Goal: Ask a question: Seek information or help from site administrators or community

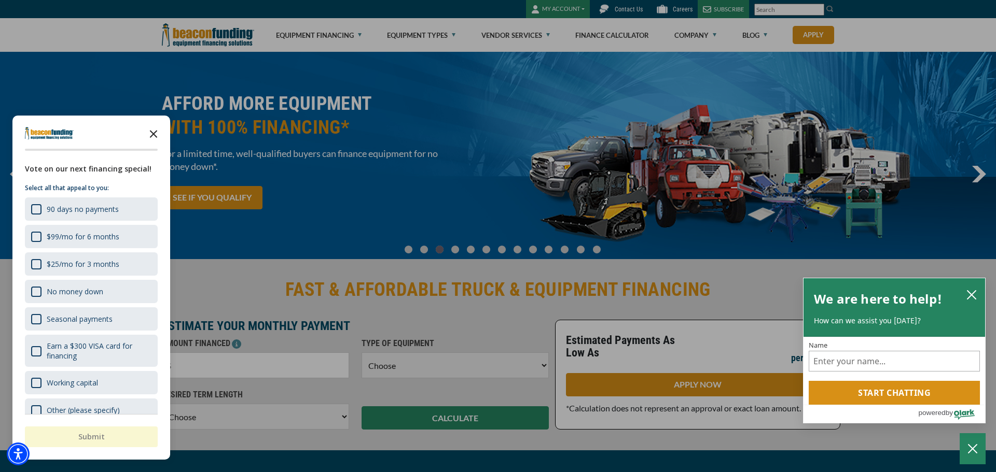
click at [152, 133] on polygon "Close the survey" at bounding box center [154, 134] width 8 height 8
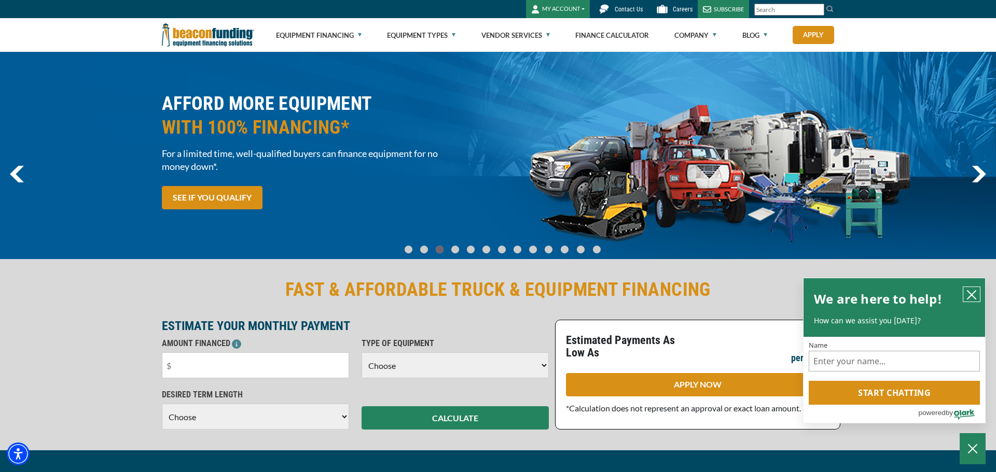
click at [969, 294] on icon "close chatbox" at bounding box center [971, 295] width 10 height 10
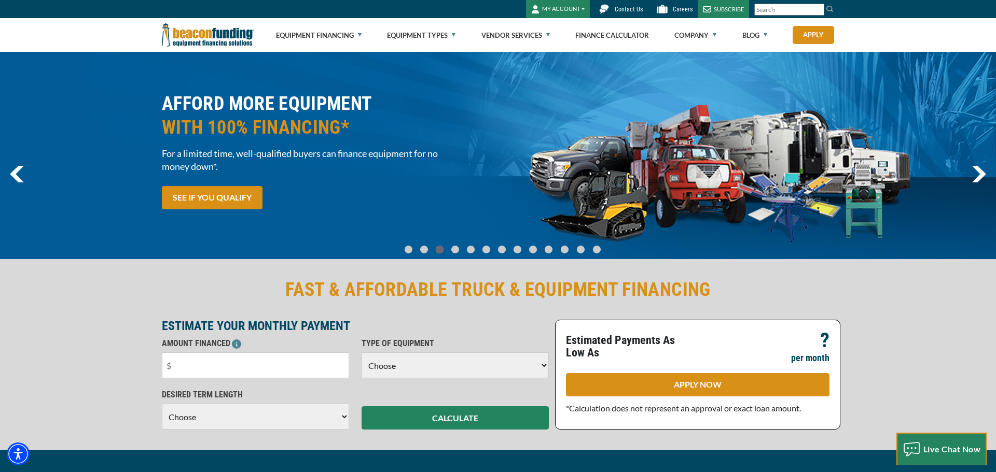
click at [939, 446] on span "Live Chat Now" at bounding box center [952, 449] width 58 height 10
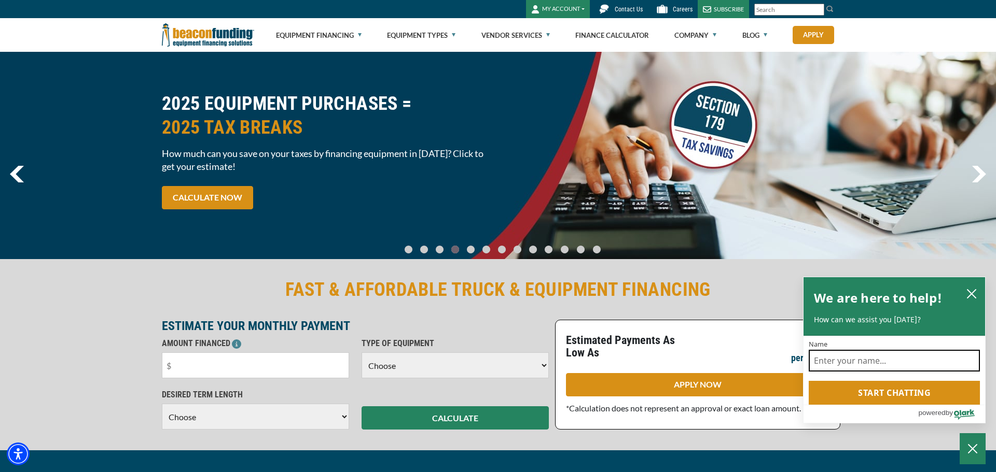
click at [879, 360] on input "Name" at bounding box center [894, 361] width 171 height 22
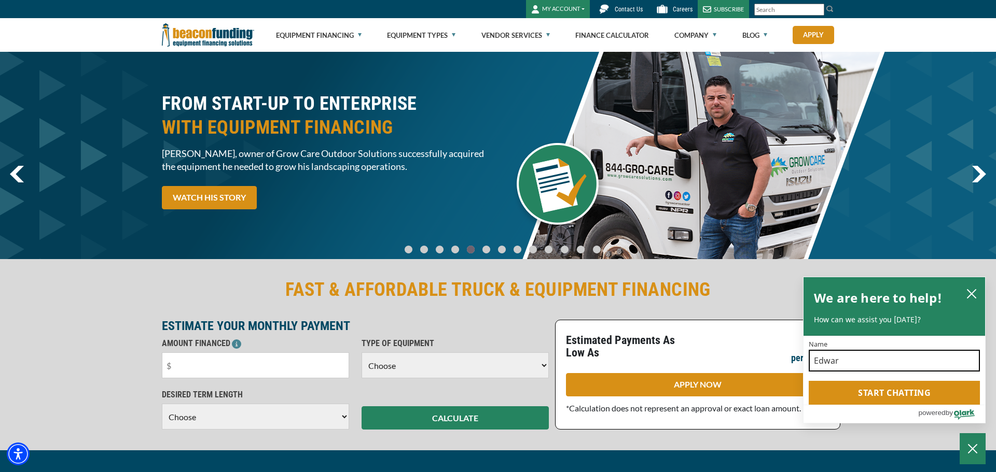
type input "Edward"
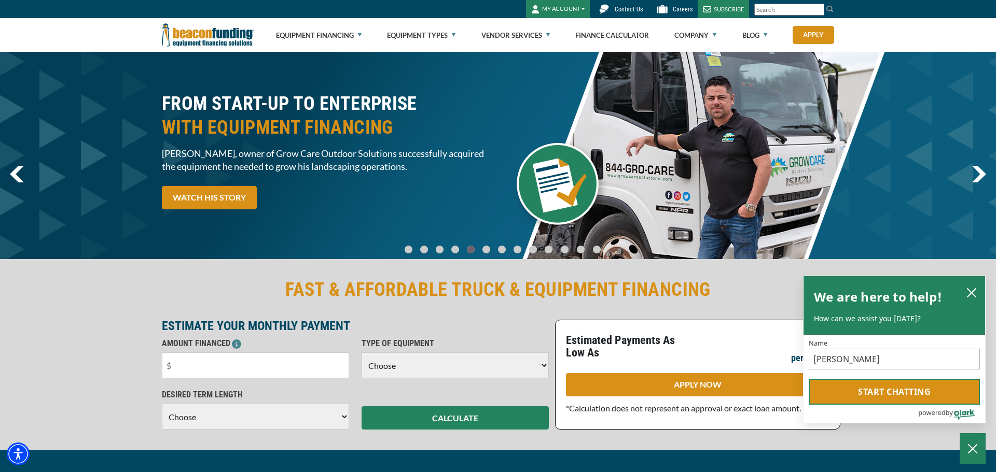
click at [898, 393] on button "Start chatting" at bounding box center [894, 392] width 171 height 26
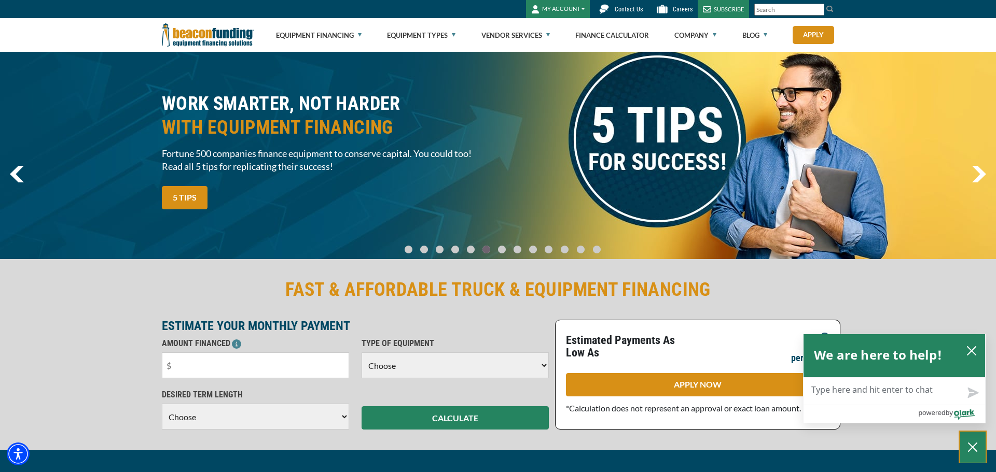
click at [969, 444] on icon "Close Chatbox" at bounding box center [972, 448] width 10 height 26
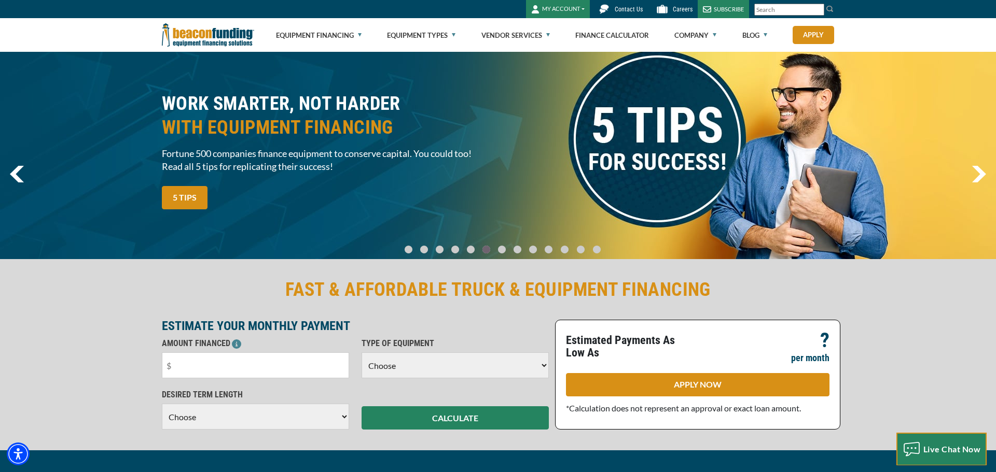
click at [937, 450] on span "Live Chat Now" at bounding box center [952, 449] width 58 height 10
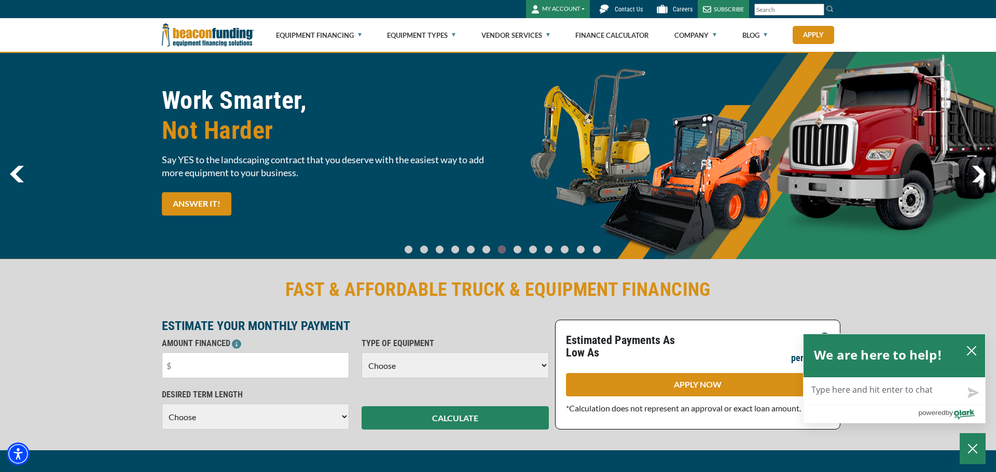
click at [846, 397] on textarea "Live Chat Now" at bounding box center [894, 391] width 182 height 27
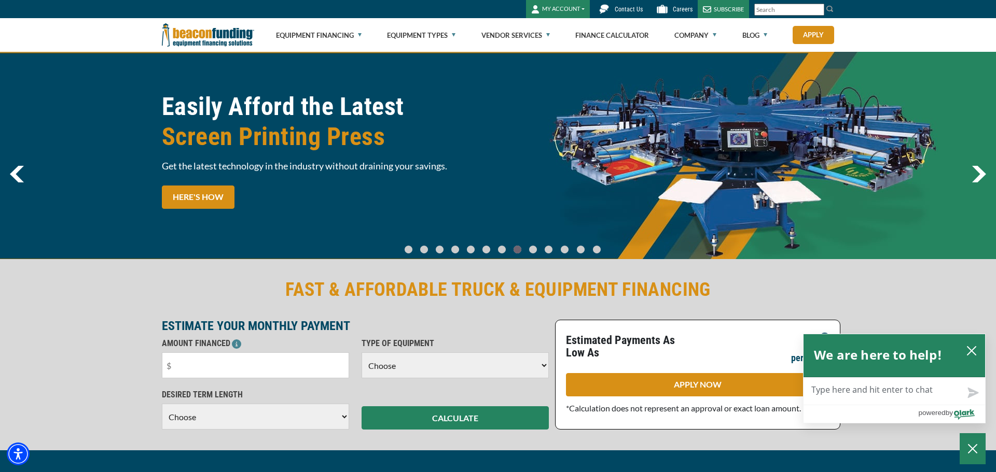
type textarea "I"
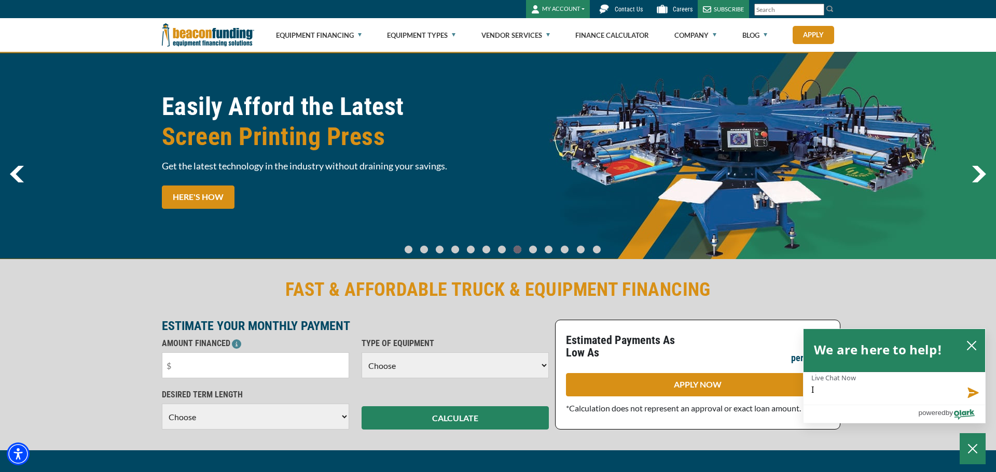
type textarea "I"
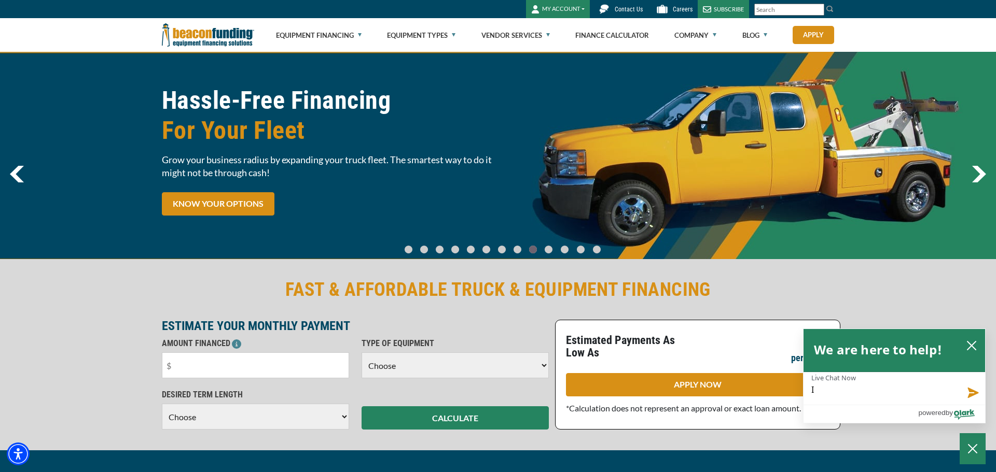
type textarea "I h"
type textarea "I ha"
type textarea "I hav"
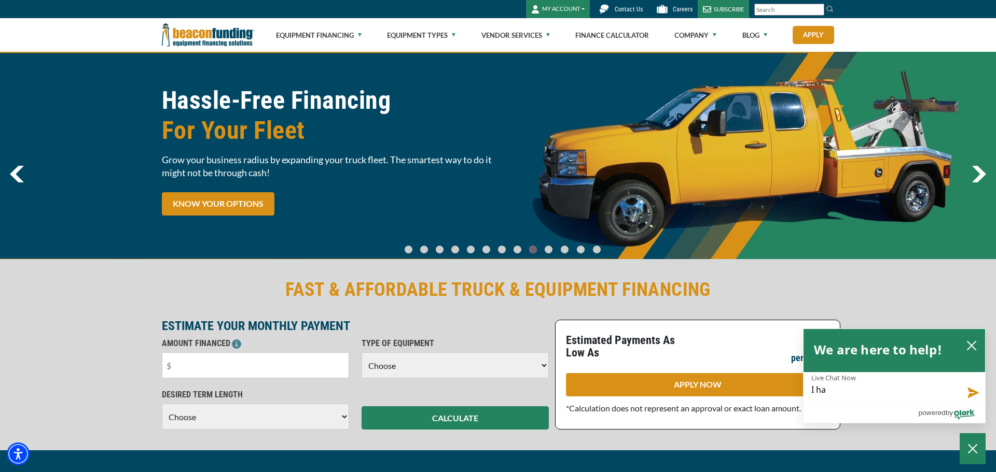
type textarea "I hav"
type textarea "I have"
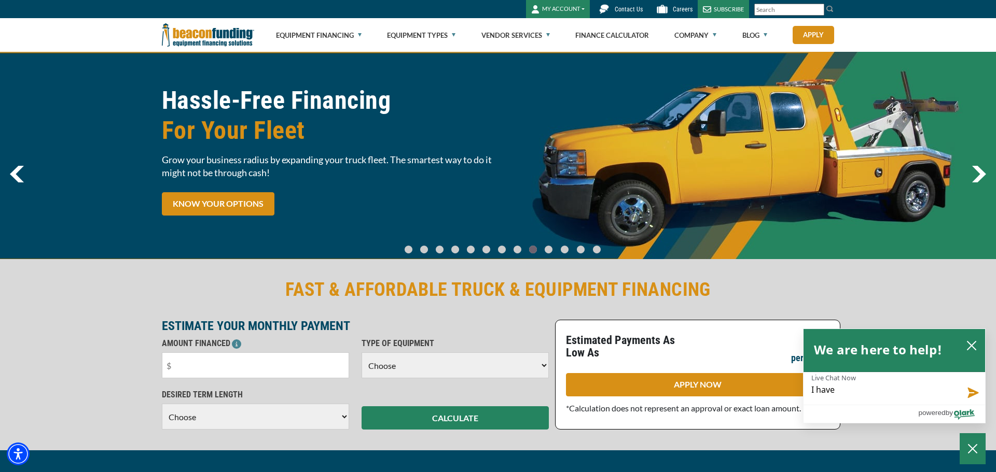
type textarea "I have a"
type textarea "I have a b"
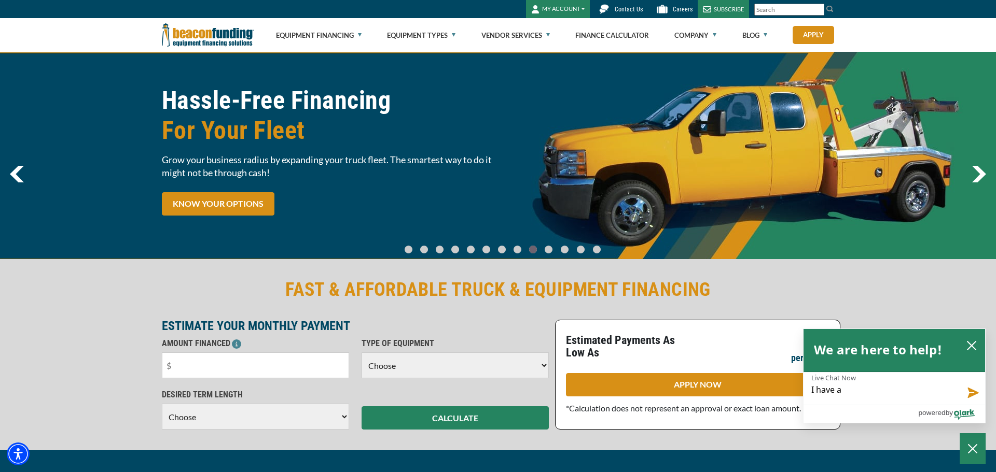
type textarea "I have a b"
type textarea "I have a bu"
type textarea "I have a bus"
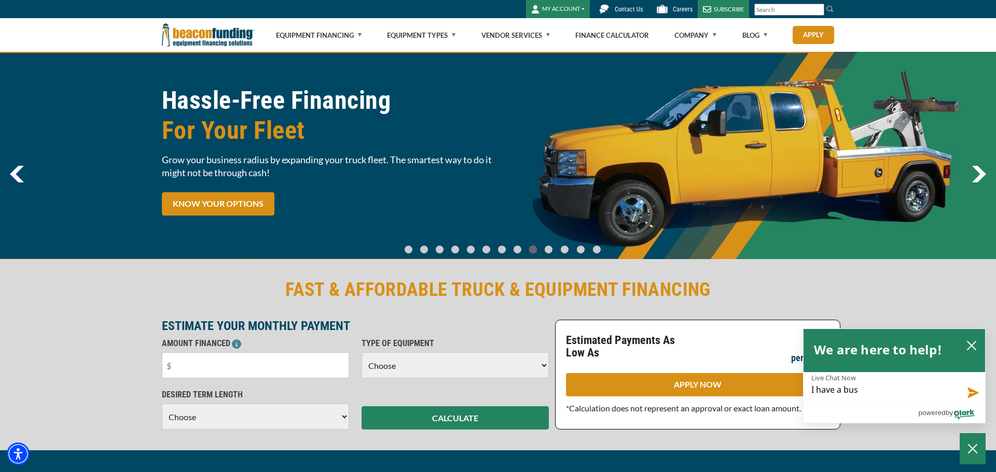
type textarea "I have a busi"
type textarea "I have a busin"
type textarea "I have a busine"
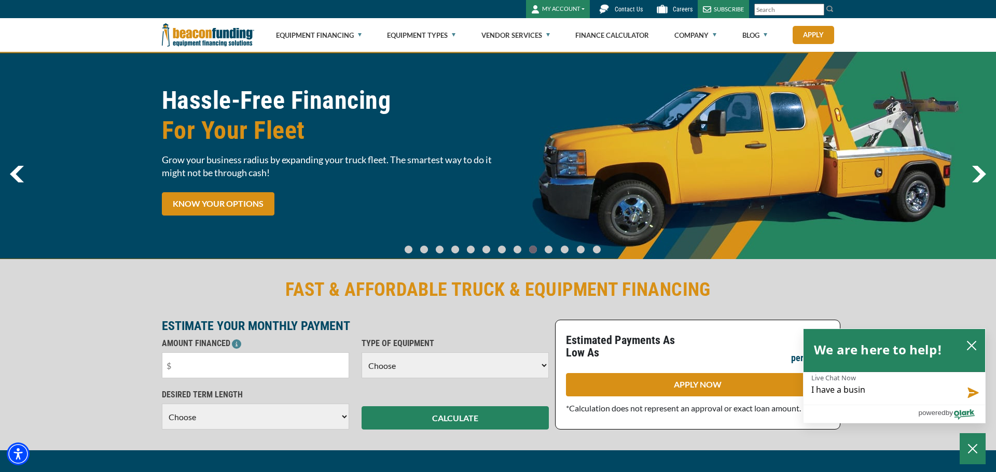
type textarea "I have a busine"
type textarea "I have a busines"
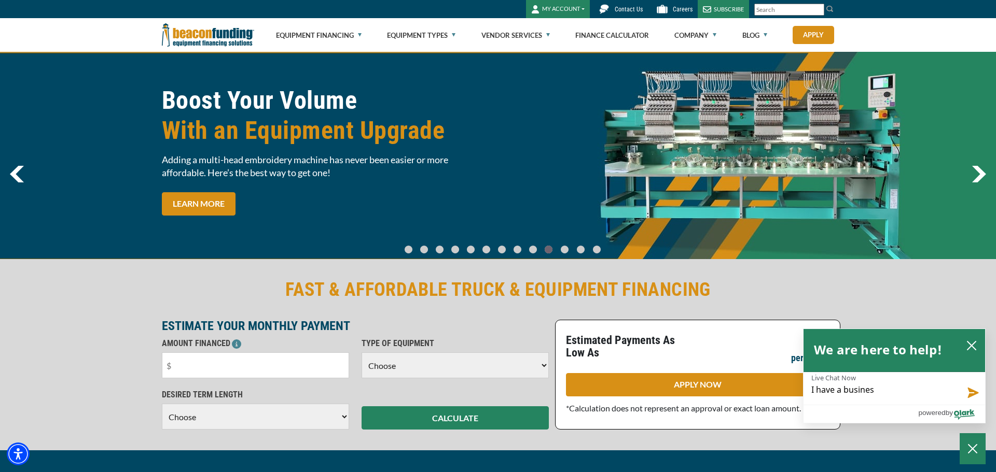
type textarea "I have a business"
type textarea "I have a business p"
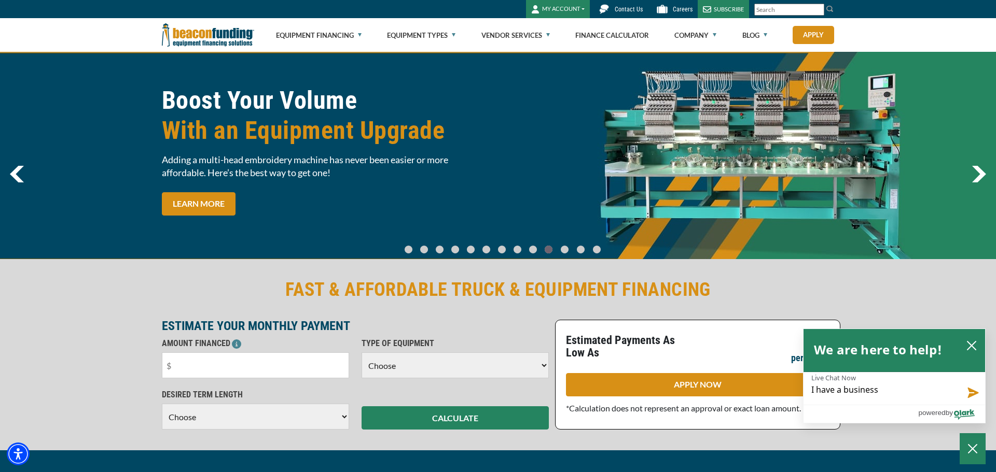
type textarea "I have a business p"
type textarea "I have a business pl"
type textarea "I have a business pla"
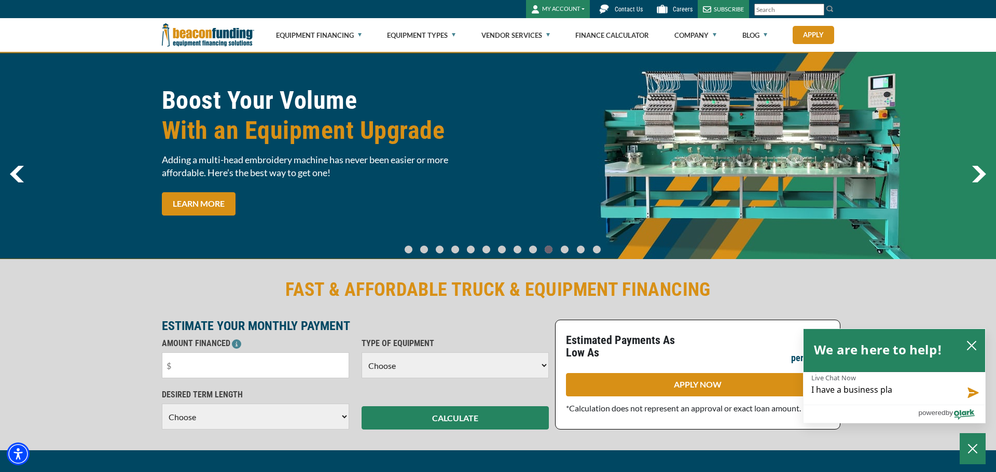
type textarea "I have a business plan"
type textarea "I have a business plan,"
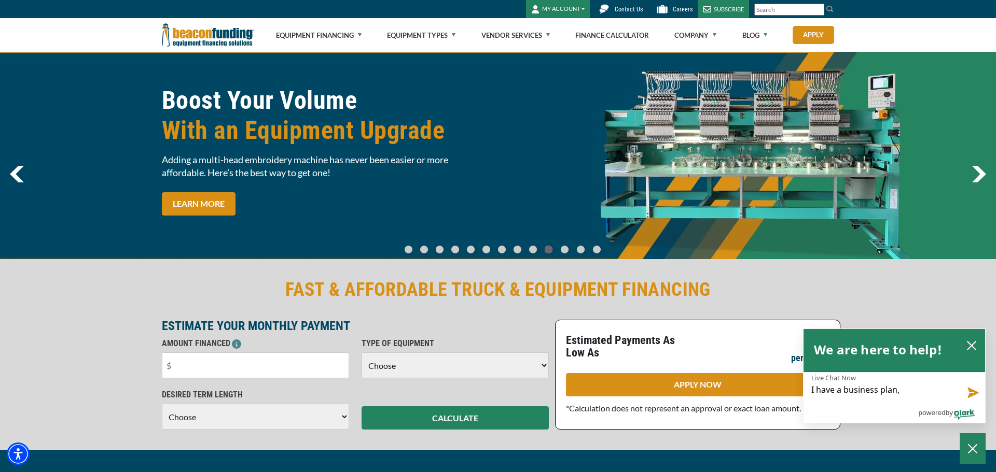
type textarea "I have a business plan,"
type textarea "I have a business plan, a"
type textarea "I have a business plan, an"
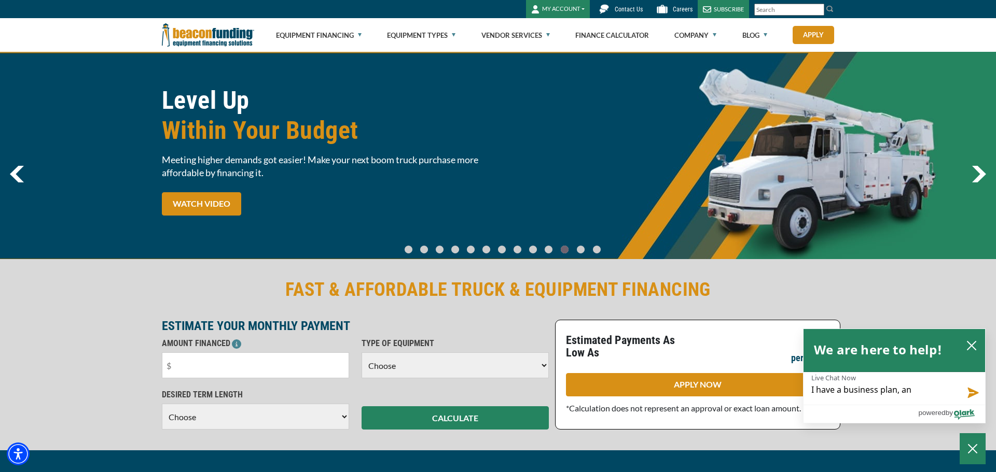
type textarea "I have a business plan, and"
type textarea "I have a business plan, and I"
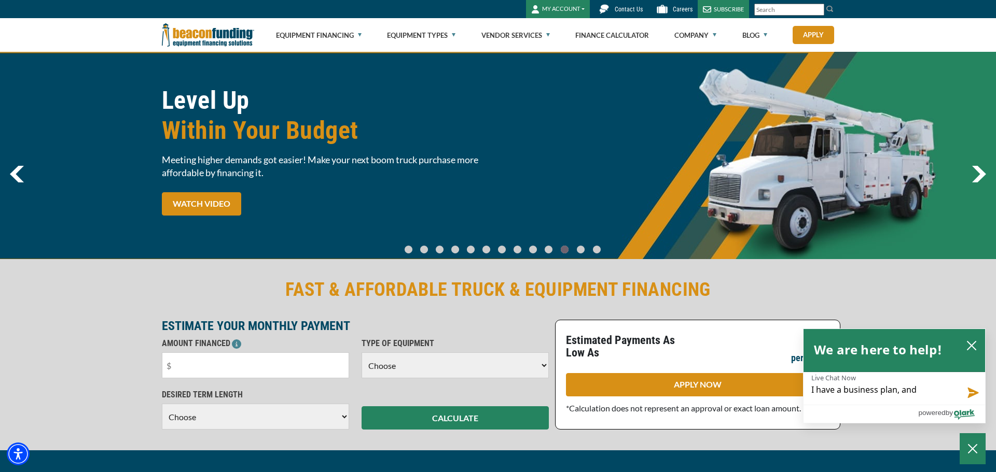
type textarea "I have a business plan, and I"
type textarea "I have a business plan, and I t"
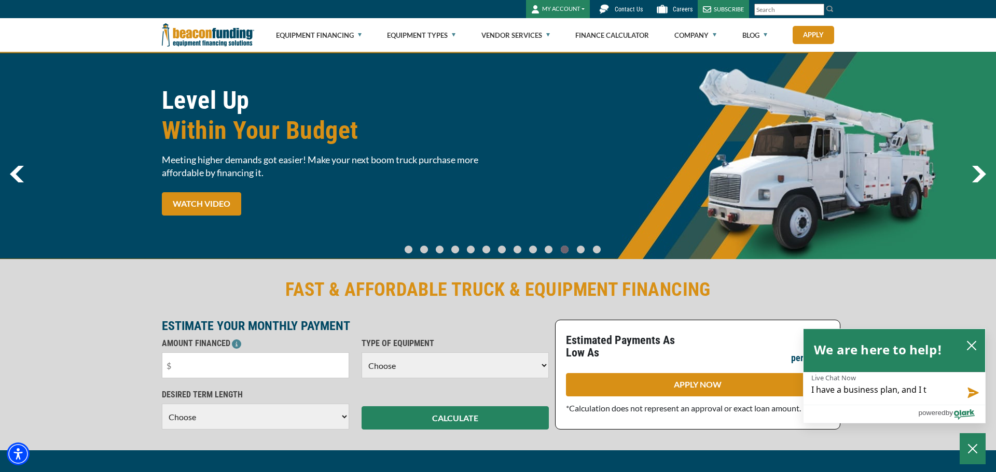
type textarea "I have a business plan, and I th"
type textarea "I have a business plan, and I thi"
type textarea "I have a business plan, and I thin"
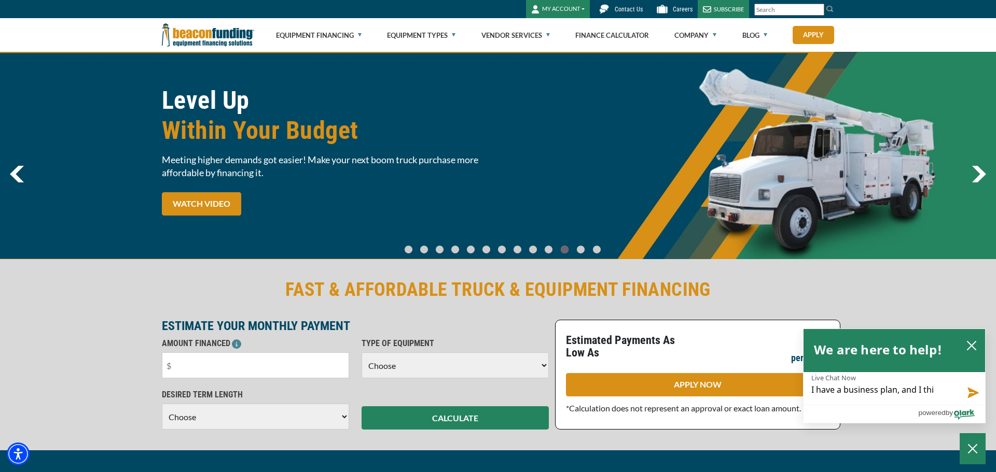
type textarea "I have a business plan, and I thin"
type textarea "I have a business plan, and I think"
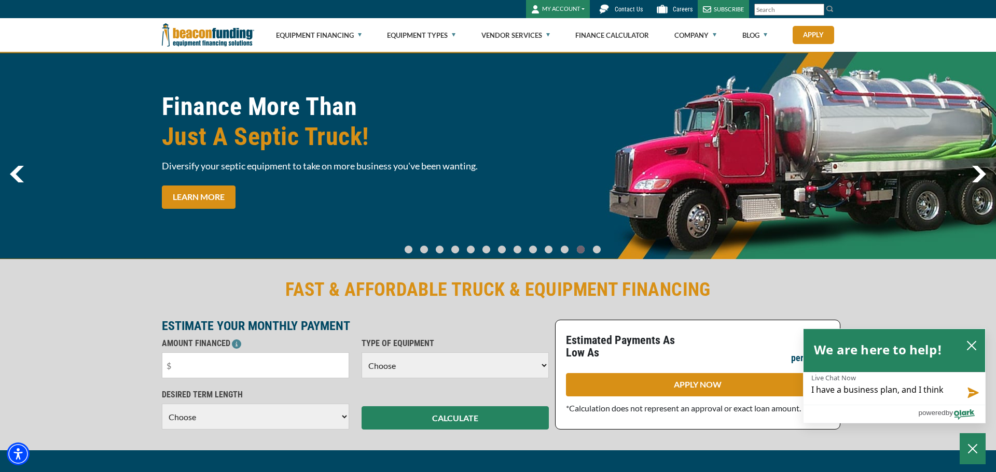
type textarea "I have a business plan, and I think,"
type textarea "I have a business plan, and I think, m"
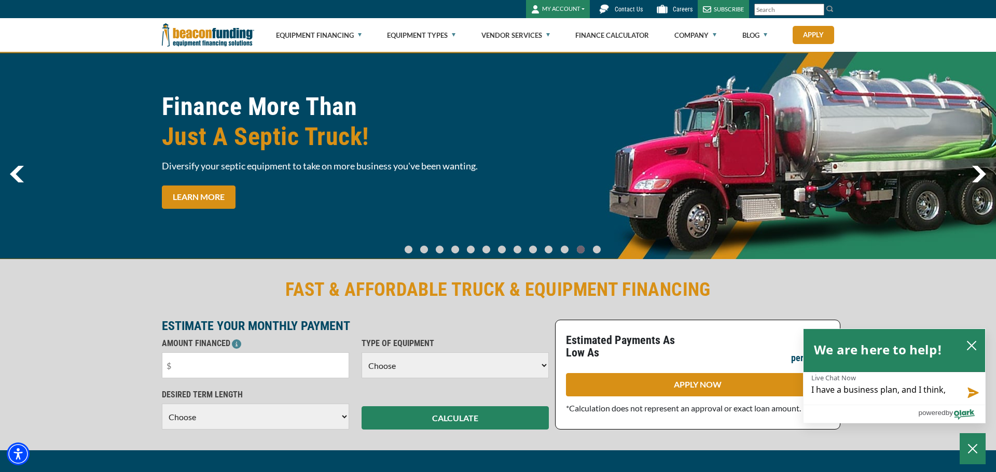
type textarea "I have a business plan, and I think, m"
type textarea "I have a business plan, and I think, my"
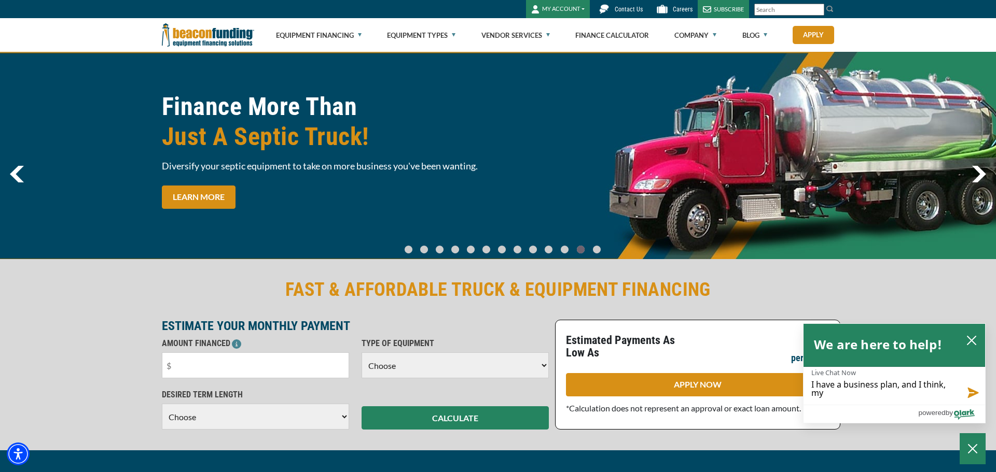
type textarea "I have a business plan, and I think, my"
type textarea "I have a business plan, and I think, my b"
type textarea "I have a business plan, and I think, my bu"
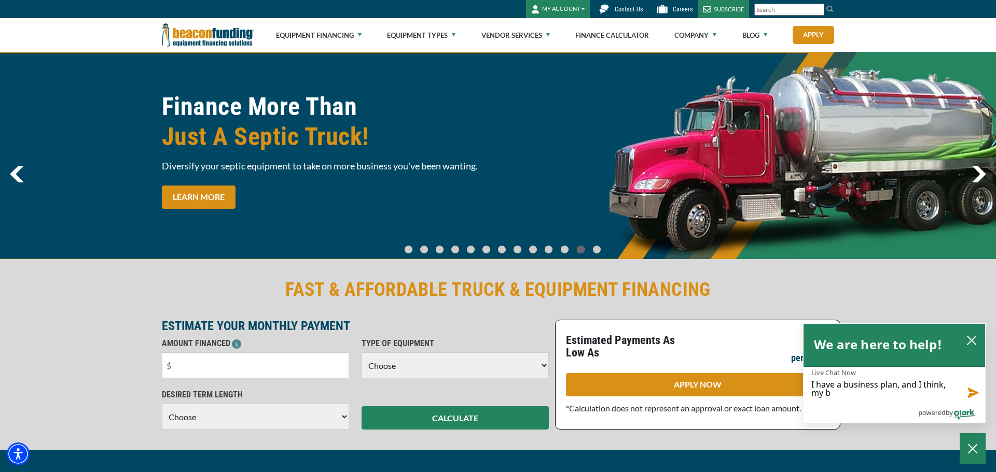
type textarea "I have a business plan, and I think, my bu"
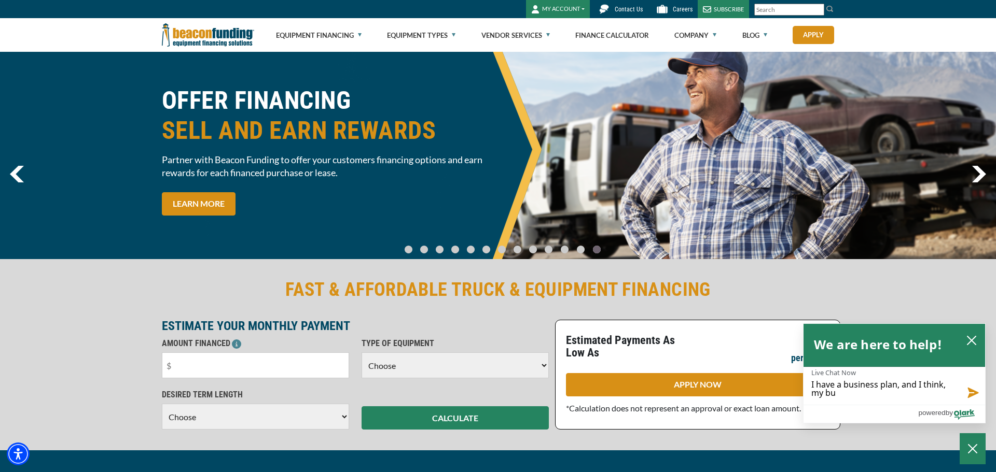
type textarea "I have a business plan, and I think, my bus"
type textarea "I have a business plan, and I think, my busi"
type textarea "I have a business plan, and I think, my busin"
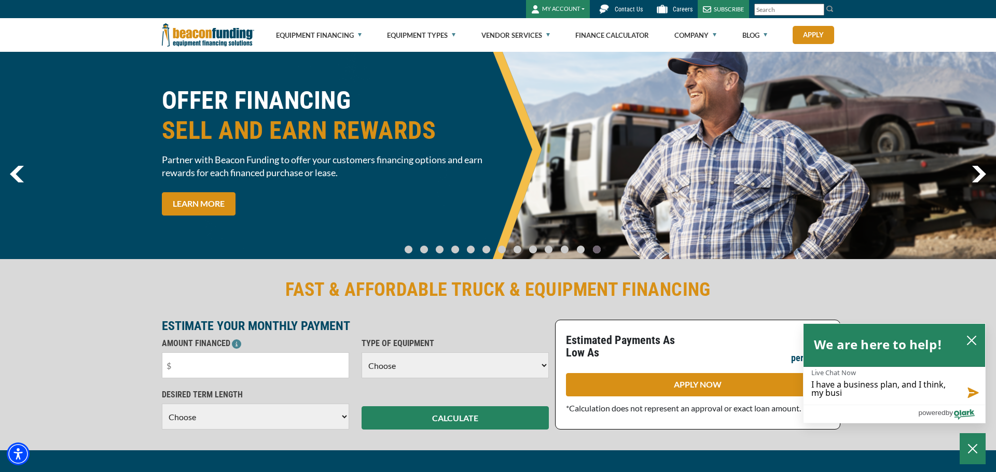
type textarea "I have a business plan, and I think, my busin"
type textarea "I have a business plan, and I think, my busine"
type textarea "I have a business plan, and I think, my busines"
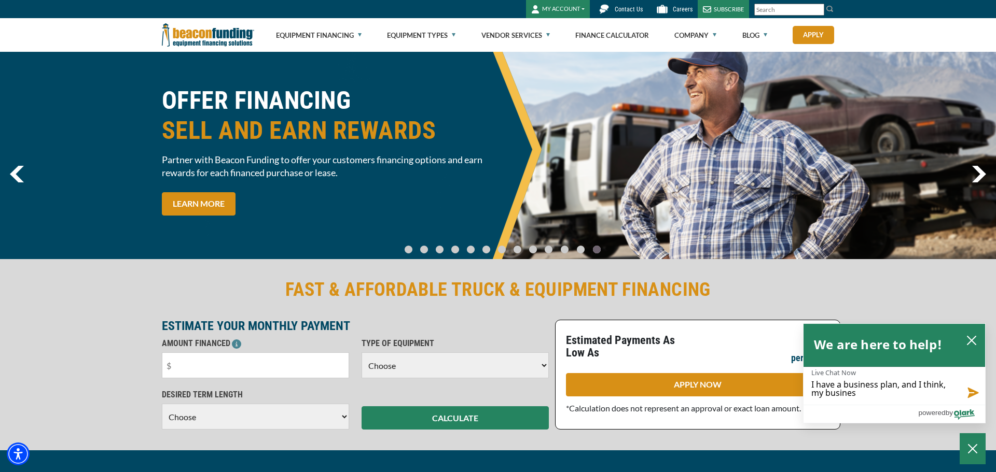
type textarea "I have a business plan, and I think, my business"
type textarea "I have a business plan, and I think, my business p"
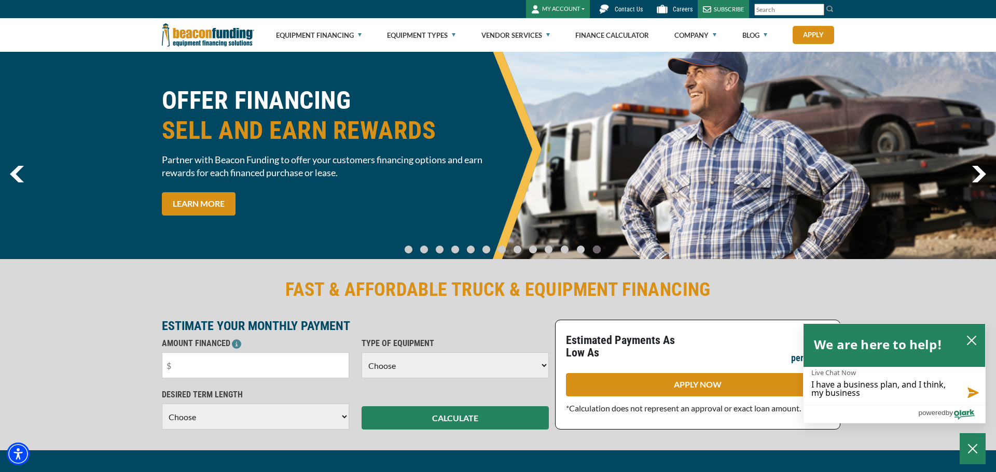
type textarea "I have a business plan, and I think, my business p"
type textarea "I have a business plan, and I think, my business pl"
type textarea "I have a business plan, and I think, my business pla"
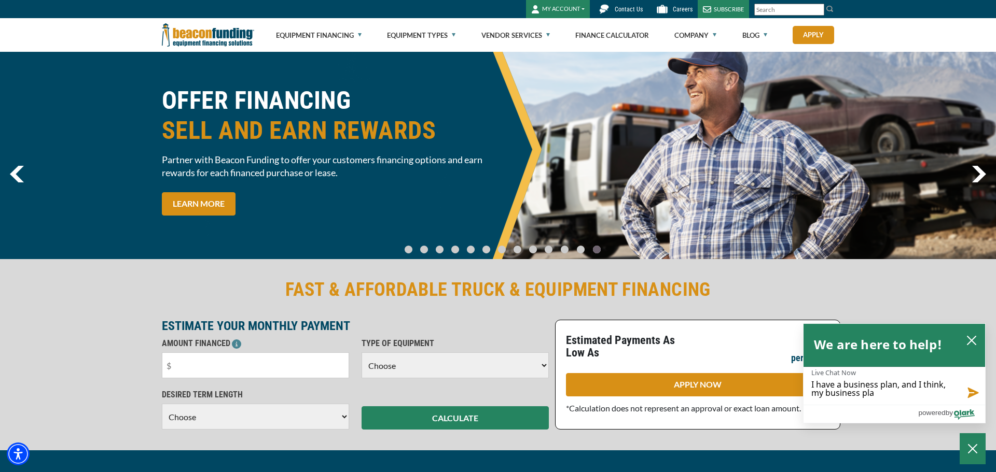
type textarea "I have a business plan, and I think, my business plan"
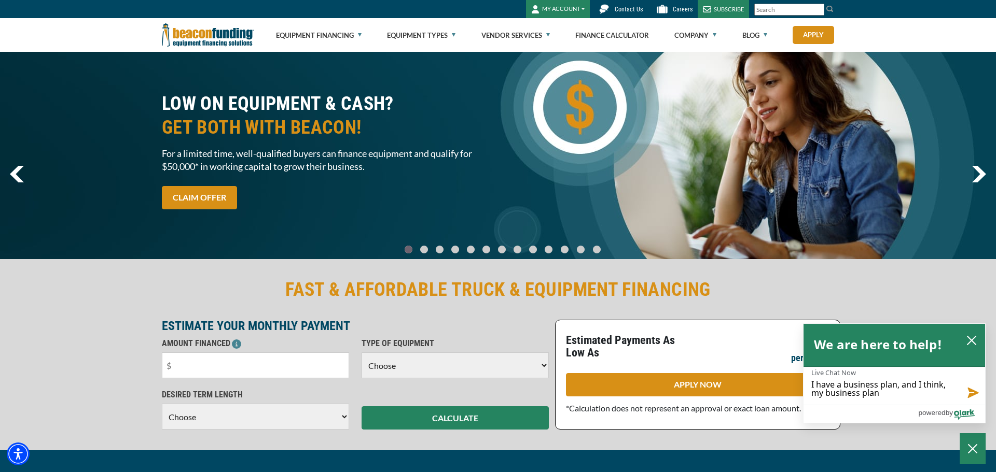
type textarea "I have a business plan, and I think, my business plan"
type textarea "I have a business plan, and I think, my business plan w"
type textarea "I have a business plan, and I think, my business plan wi"
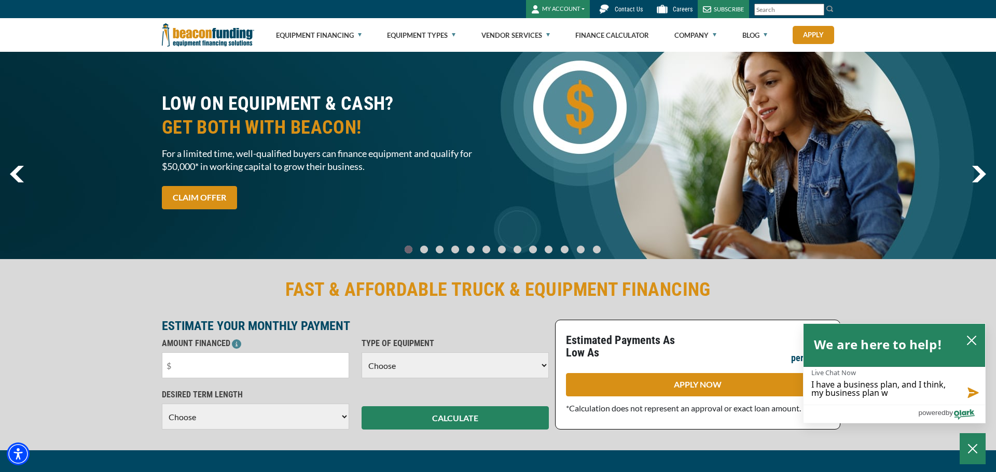
type textarea "I have a business plan, and I think, my business plan wi"
type textarea "I have a business plan, and I think, my business plan wil"
type textarea "I have a business plan, and I think, my business plan will"
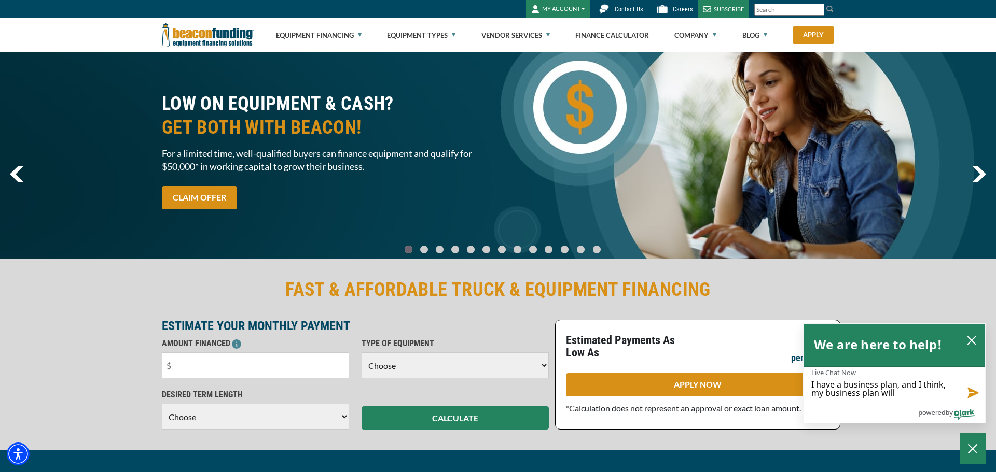
type textarea "I have a business plan, and I think, my business plan will"
type textarea "I have a business plan, and I think, my business plan will g"
type textarea "I have a business plan, and I think, my business plan will gi"
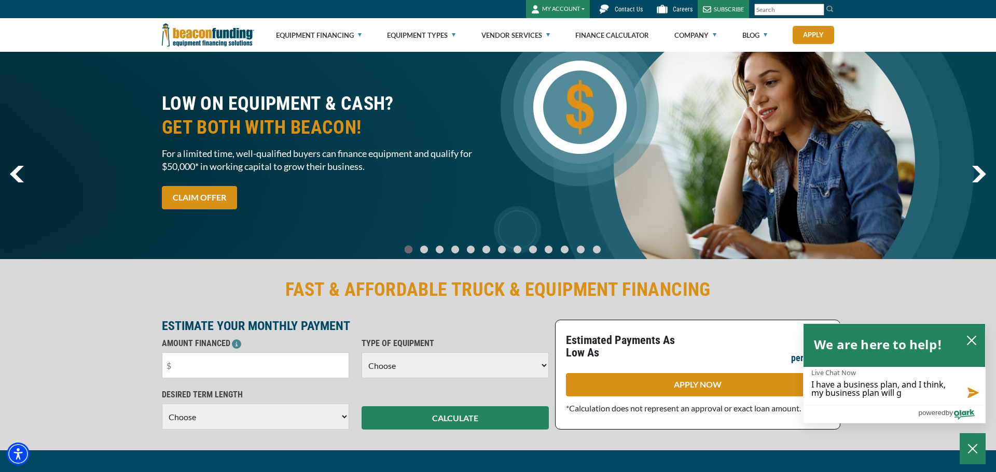
type textarea "I have a business plan, and I think, my business plan will gi"
type textarea "I have a business plan, and I think, my business plan will giv"
type textarea "I have a business plan, and I think, my business plan will give"
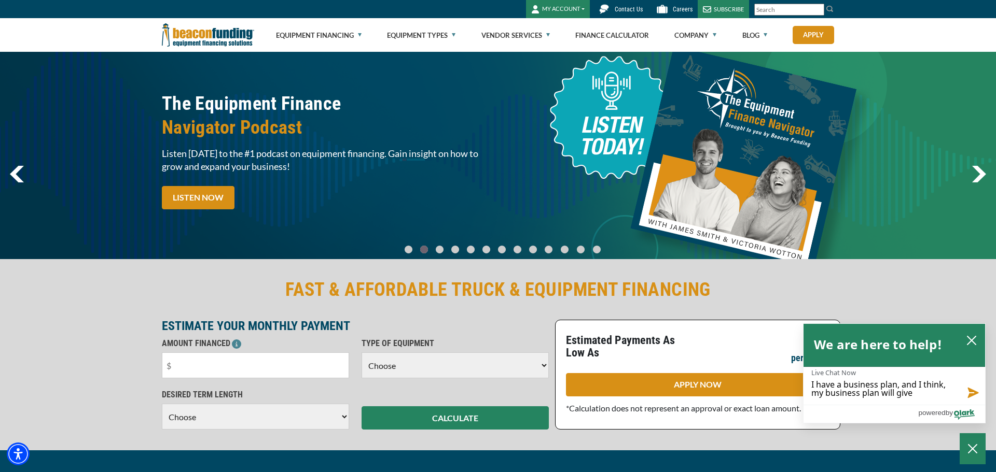
type textarea "I have a business plan, and I think, my business plan will give"
type textarea "I have a business plan, and I think, my business plan will give y"
type textarea "I have a business plan, and I think, my business plan will give yo"
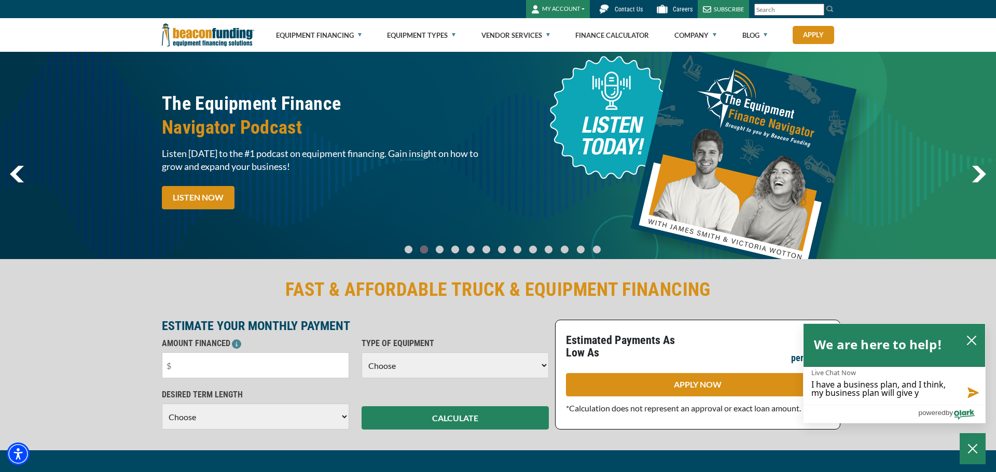
type textarea "I have a business plan, and I think, my business plan will give yo"
type textarea "I have a business plan, and I think, my business plan will give you"
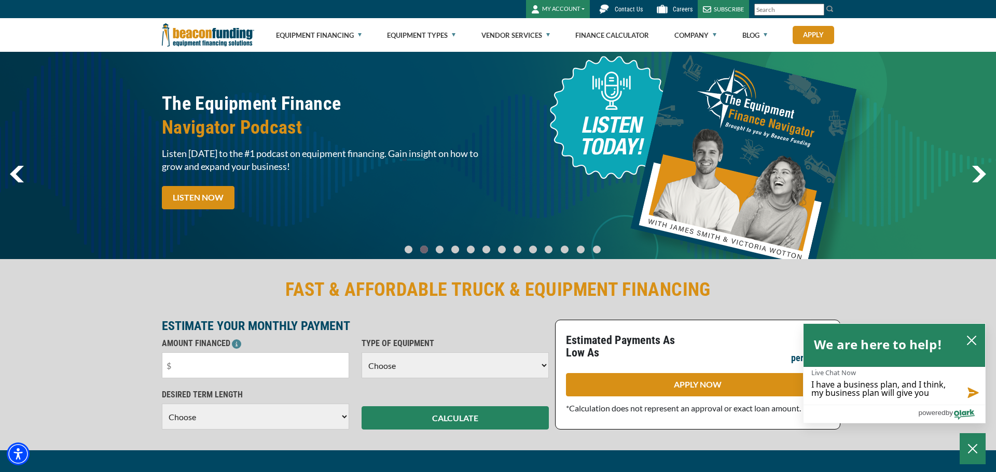
type textarea "I have a business plan, and I think, my business plan will give you a"
type textarea "I have a business plan, and I think, my business plan will give you a b"
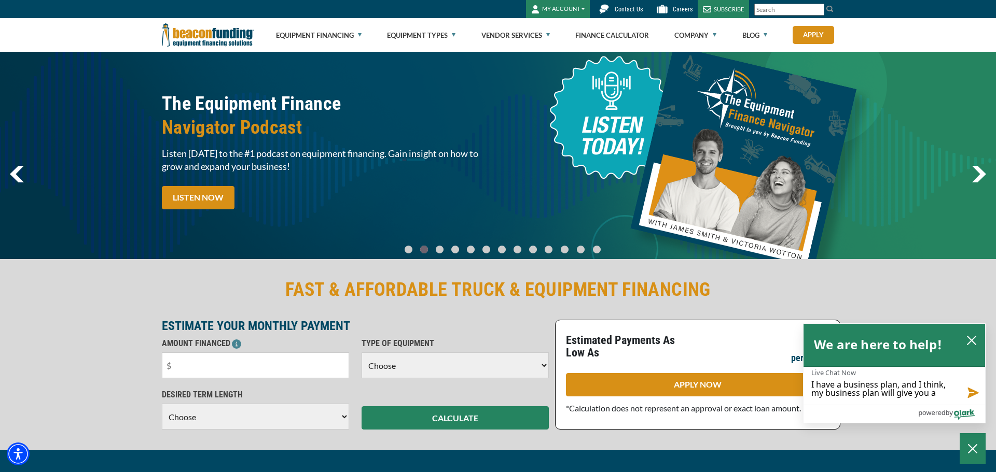
type textarea "I have a business plan, and I think, my business plan will give you a b"
type textarea "I have a business plan, and I think, my business plan will give you a be"
type textarea "I have a business plan, and I think, my business plan will give you a bet"
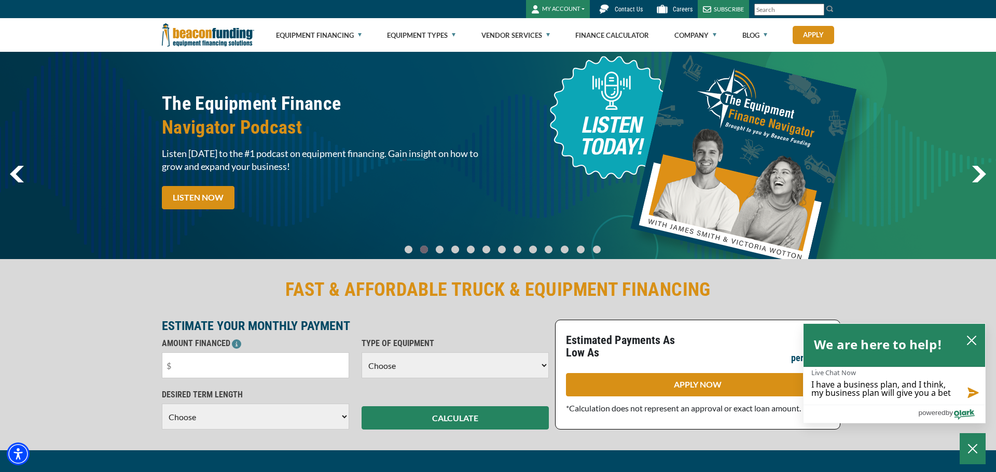
type textarea "I have a business plan, and I think, my business plan will give you a bett"
type textarea "I have a business plan, and I think, my business plan will give you a bette"
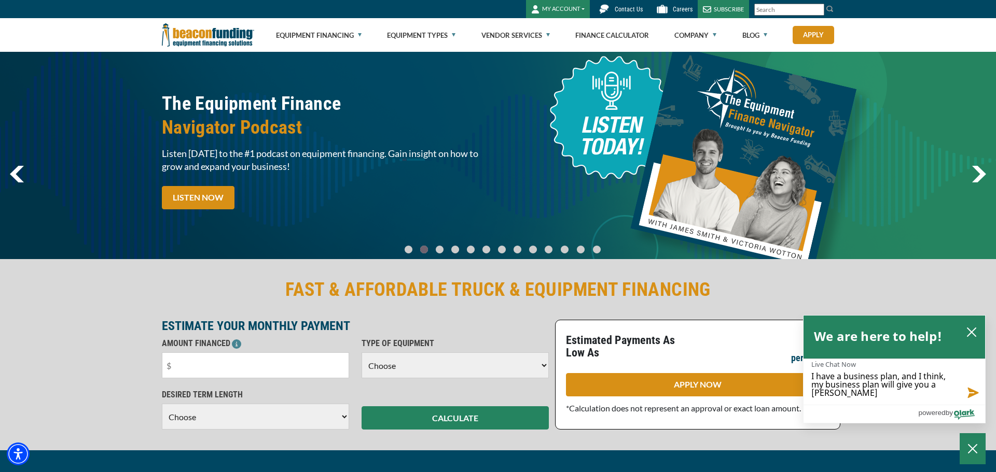
type textarea "I have a business plan, and I think, my business plan will give you a better"
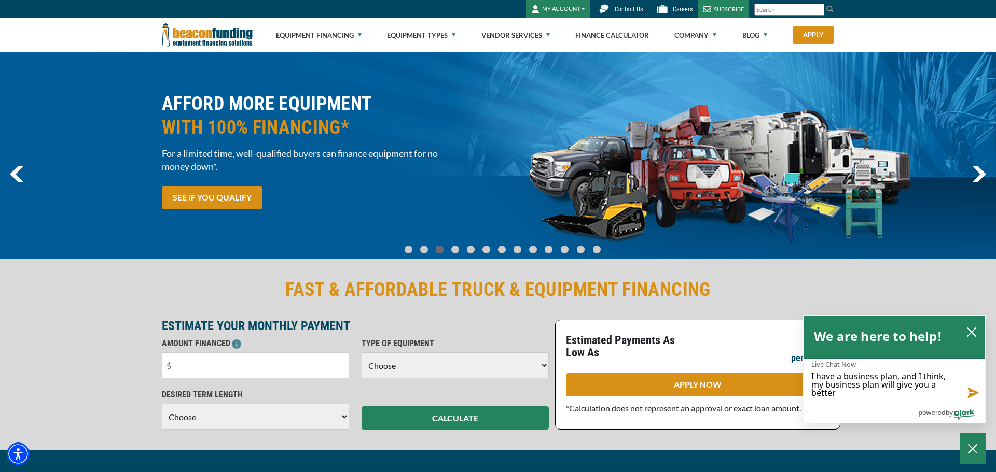
type textarea "I have a business plan, and I think, my business plan will give you a better u"
type textarea "I have a business plan, and I think, my business plan will give you a better un"
type textarea "I have a business plan, and I think, my business plan will give you a better und"
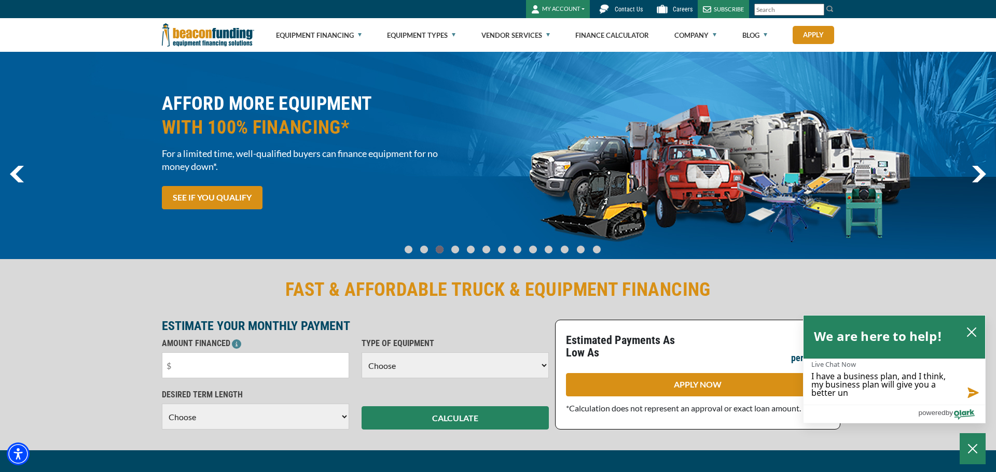
type textarea "I have a business plan, and I think, my business plan will give you a better und"
type textarea "I have a business plan, and I think, my business plan will give you a better un…"
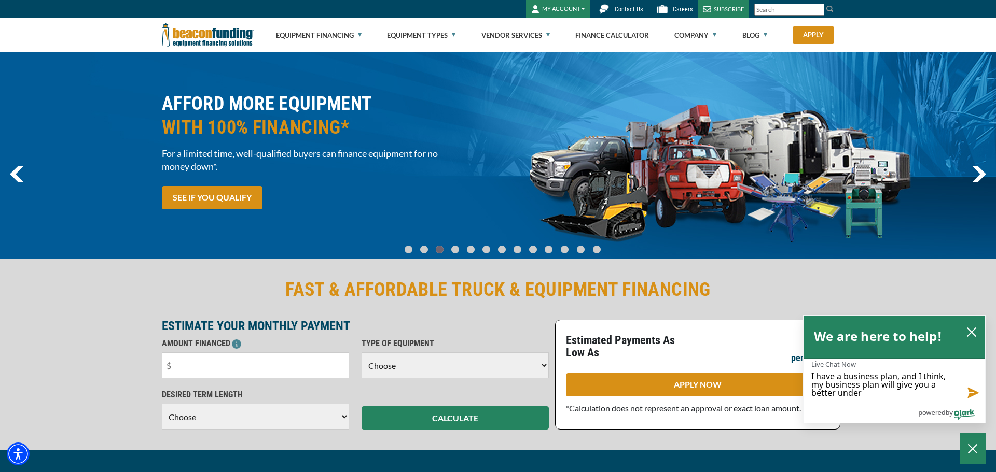
type textarea "I have a business plan, and I think, my business plan will give you a better un…"
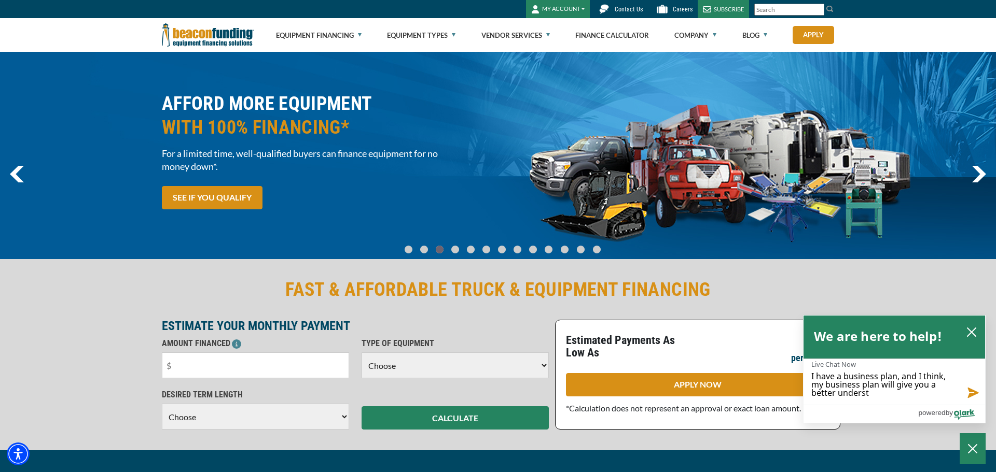
type textarea "I have a business plan, and I think, my business plan will give you a better un…"
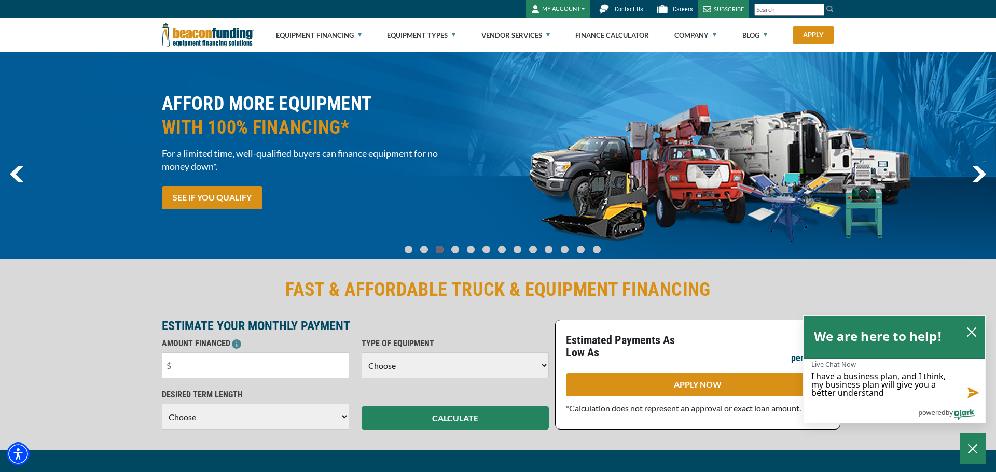
type textarea "I have a business plan, and I think, my business plan will give you a better un…"
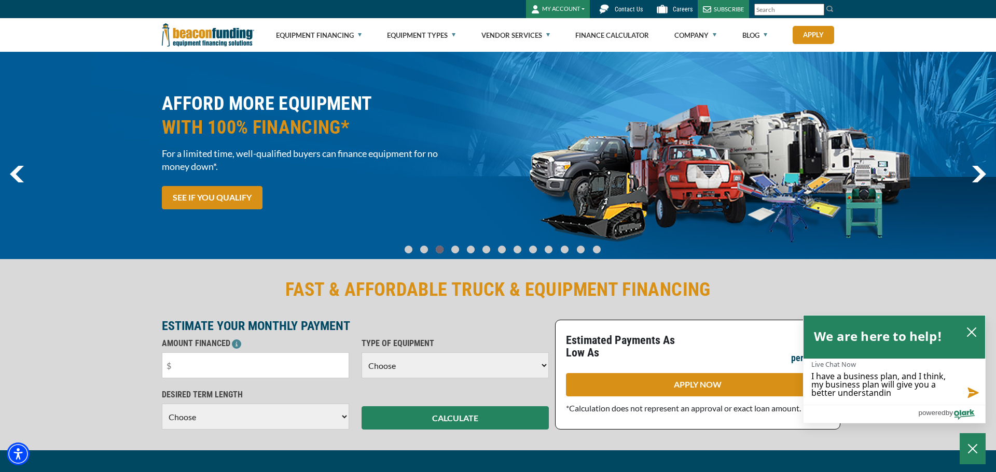
type textarea "I have a business plan, and I think, my business plan will give you a better un…"
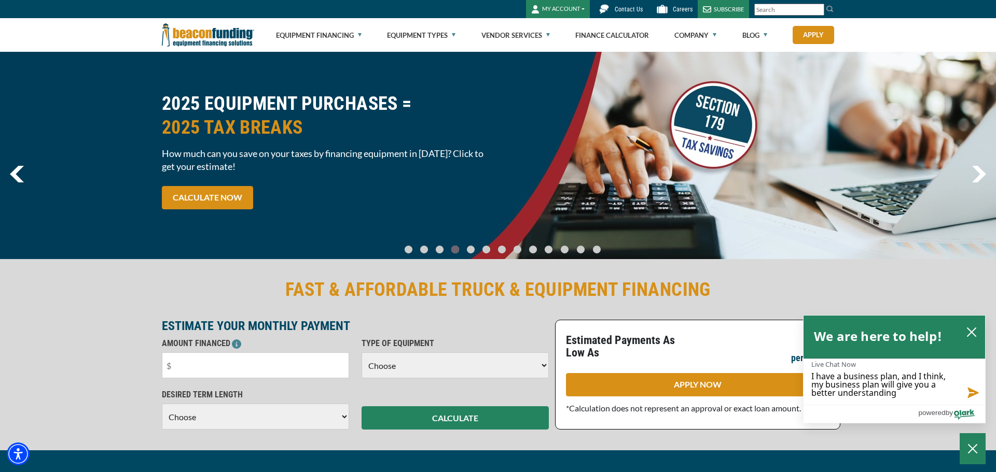
type textarea "I have a business plan, and I think, my business plan will give you a better un…"
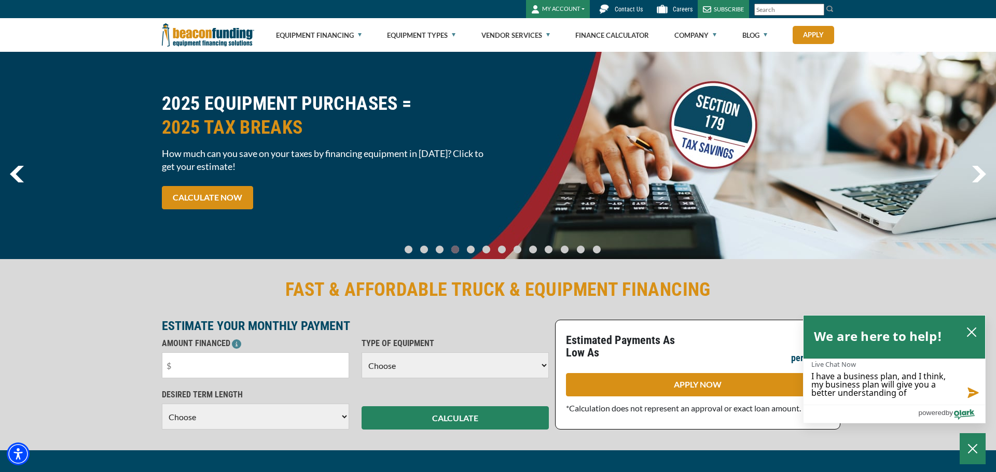
type textarea "I have a business plan, and I think, my business plan will give you a better un…"
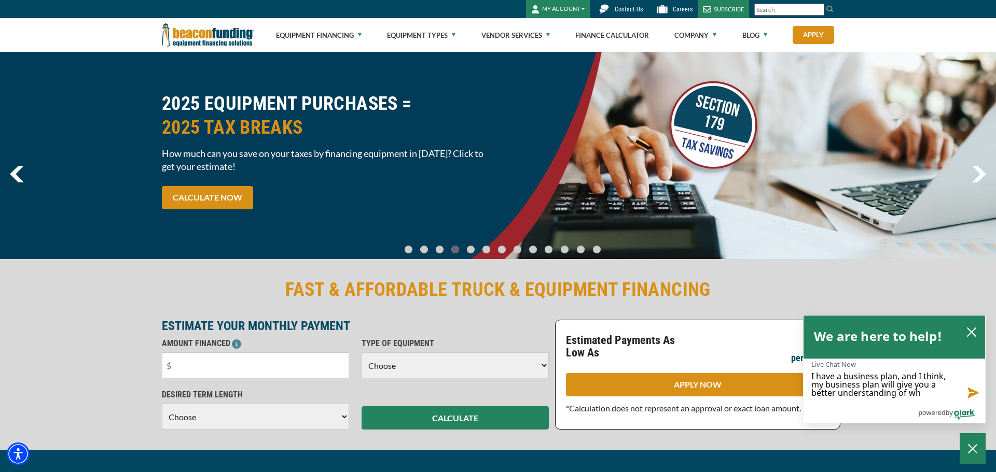
type textarea "I have a business plan, and I think, my business plan will give you a better un…"
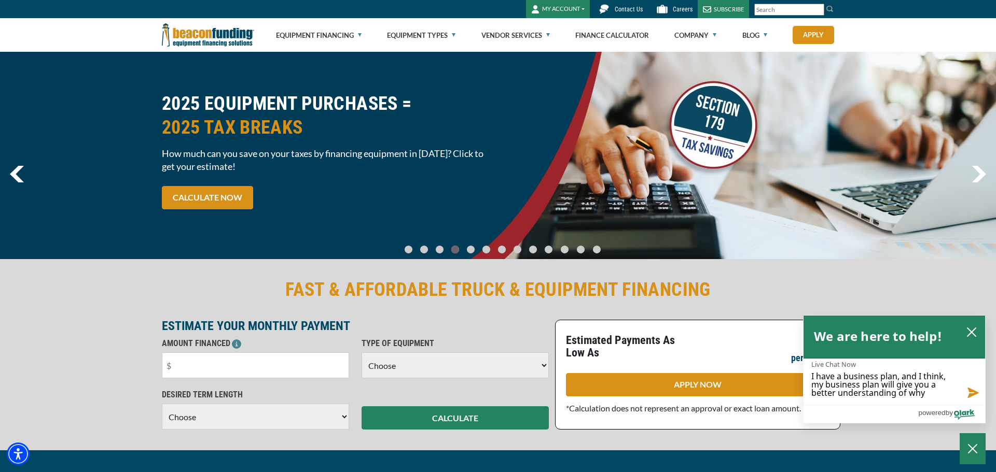
type textarea "I have a business plan, and I think, my business plan will give you a better un…"
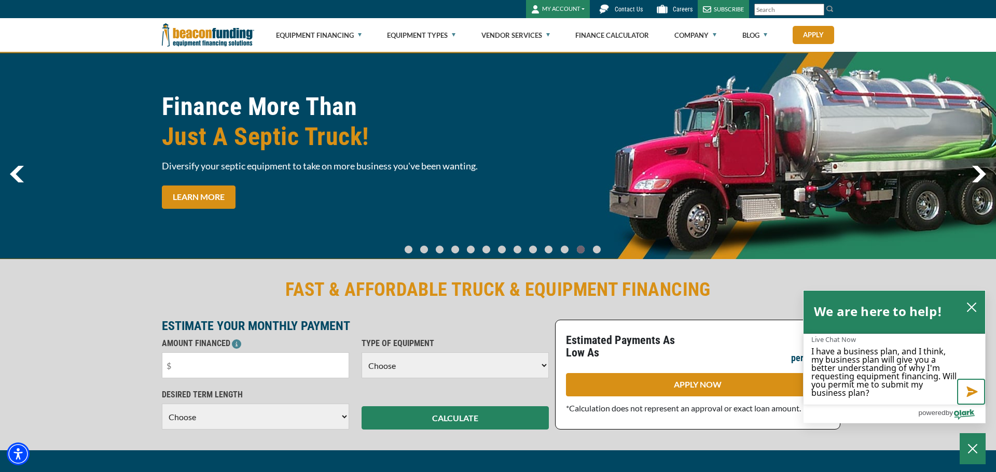
click at [971, 391] on button "Send message" at bounding box center [971, 392] width 28 height 26
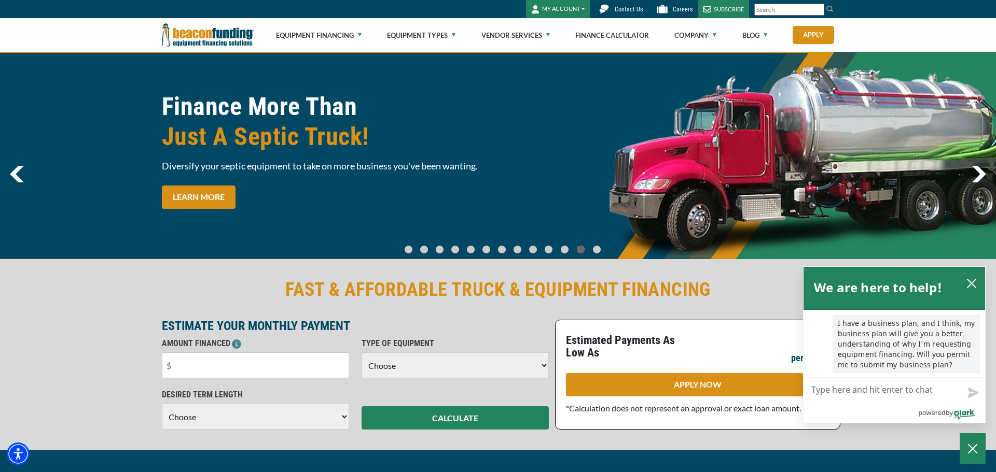
click at [631, 9] on span "Contact Us" at bounding box center [629, 9] width 28 height 7
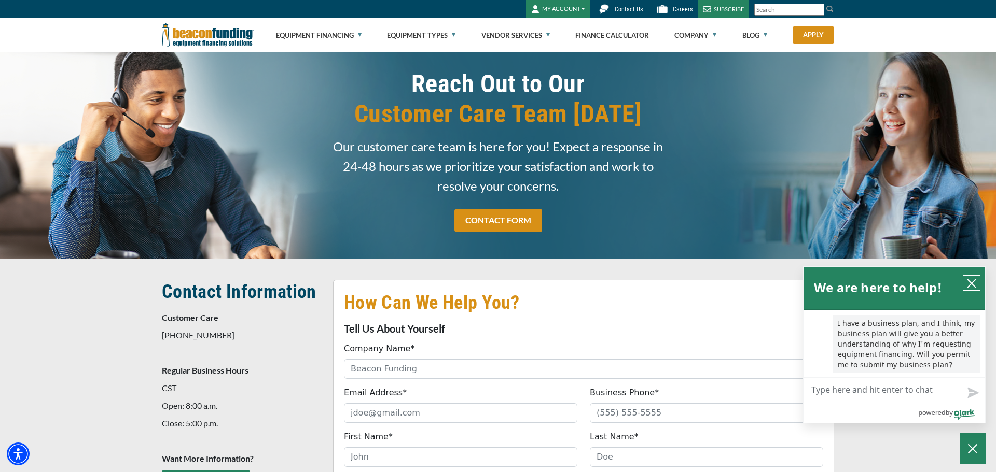
click at [969, 280] on icon "close chatbox" at bounding box center [971, 284] width 10 height 10
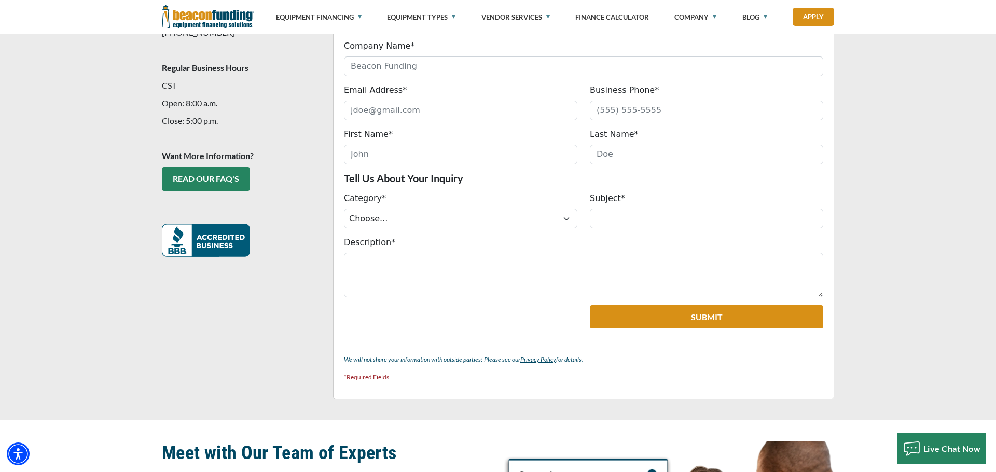
scroll to position [307, 0]
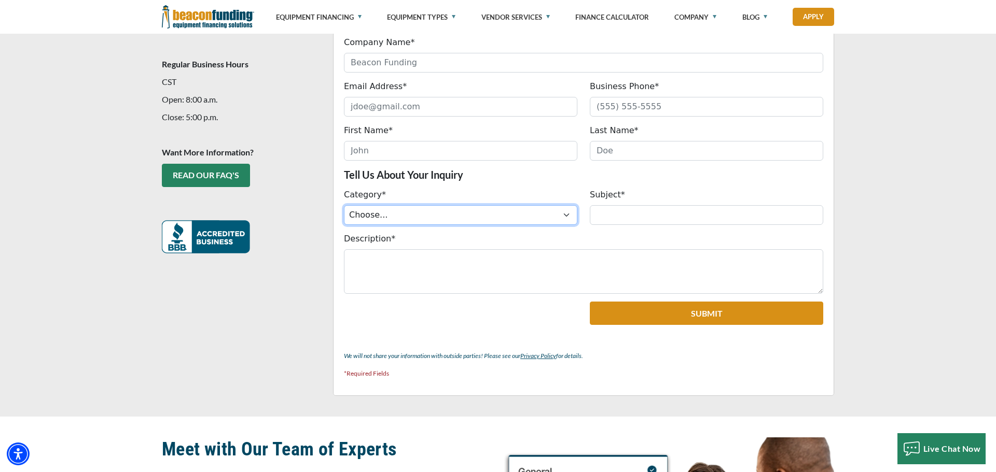
click at [566, 213] on select "Choose... ACH Change Request Balance Billing Contract Change Inquiry Customer P…" at bounding box center [460, 215] width 233 height 20
click at [905, 190] on div "How Can We Help You? Tell Us About Yourself Company Name* Please provide a vali…" at bounding box center [498, 185] width 996 height 464
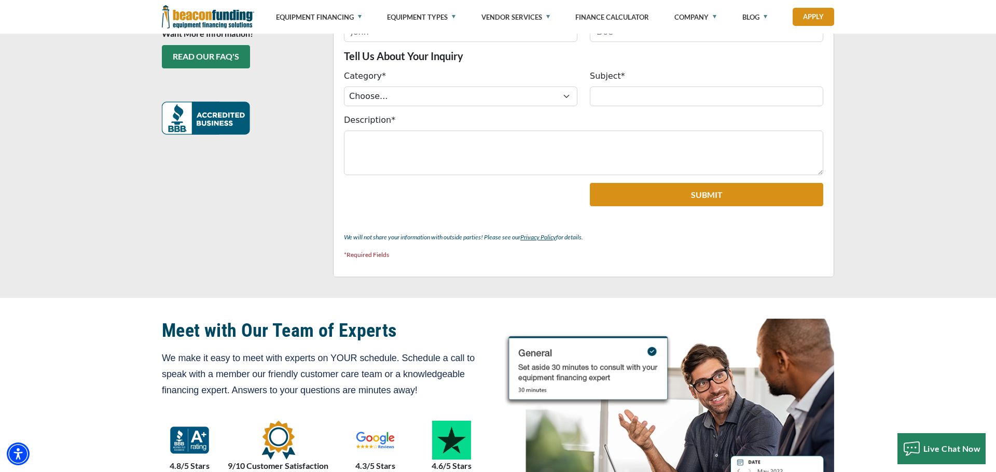
scroll to position [422, 0]
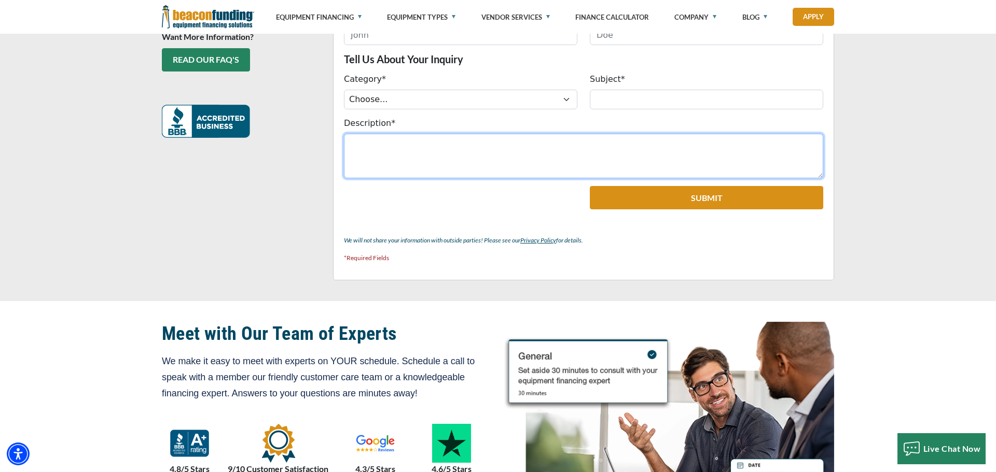
click at [482, 150] on textarea "Description*" at bounding box center [583, 156] width 479 height 45
paste textarea "#092500293"
type textarea "#"
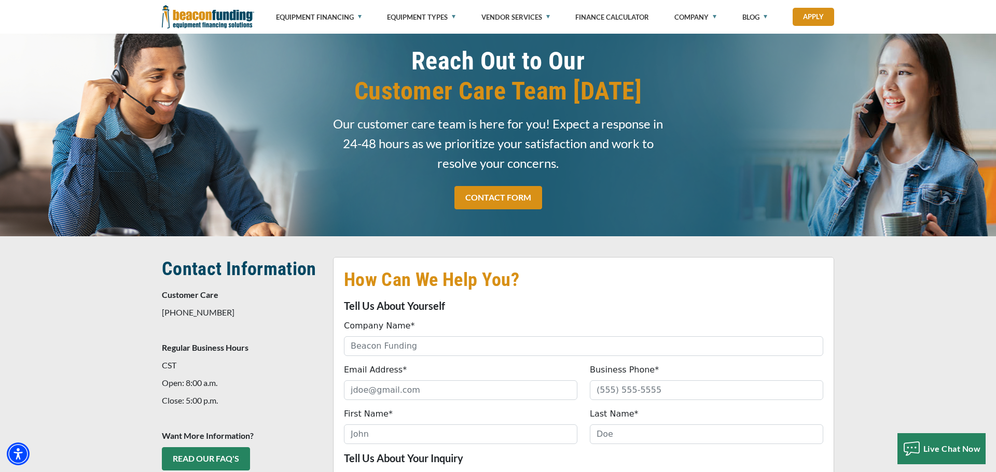
scroll to position [0, 0]
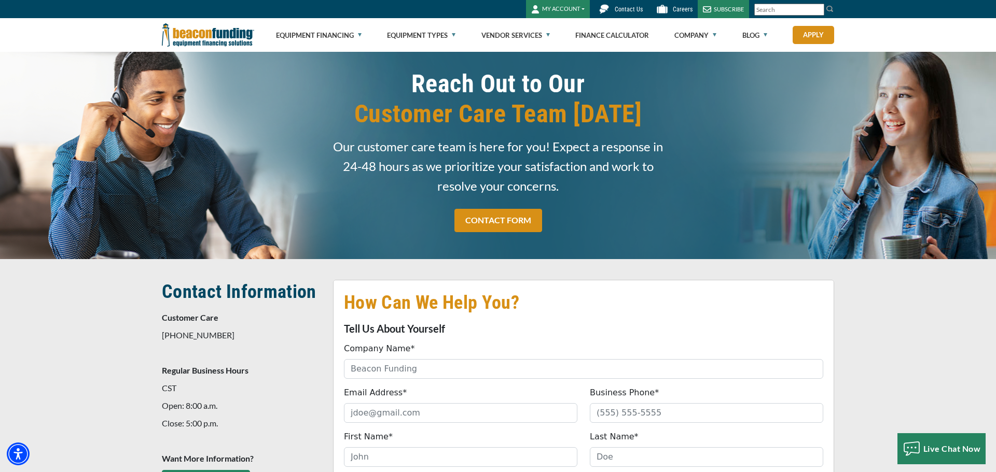
click at [784, 10] on input "Search" at bounding box center [789, 10] width 70 height 12
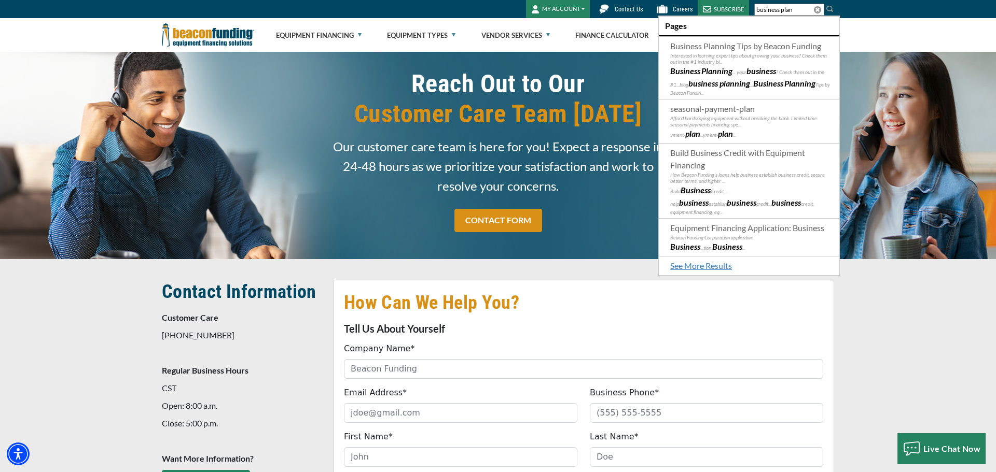
type input "business plan"
click at [908, 32] on div "Equipment Financing Financing Programs Empty heading Flexible Financing Lease-T…" at bounding box center [498, 35] width 996 height 34
click at [828, 10] on img at bounding box center [830, 9] width 8 height 8
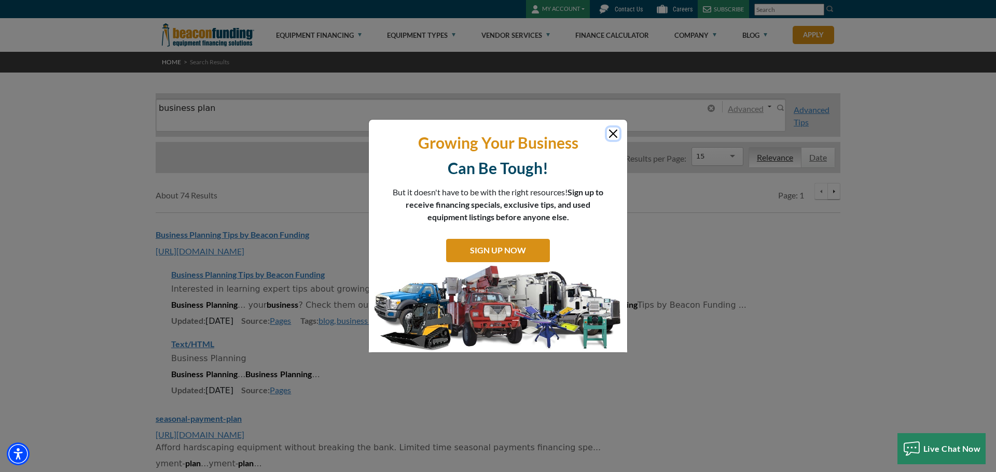
click at [613, 134] on button "Close" at bounding box center [613, 134] width 12 height 12
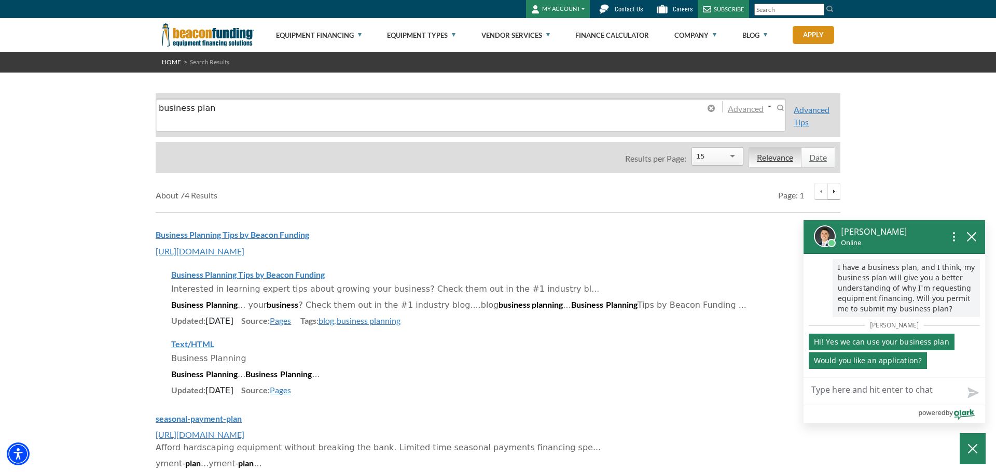
click at [817, 392] on textarea "Live Chat Now" at bounding box center [894, 391] width 182 height 27
type textarea "I"
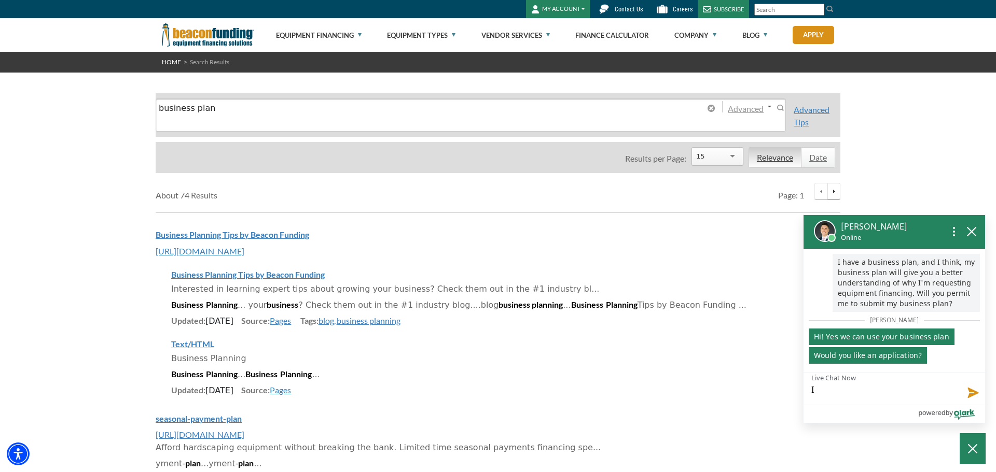
type textarea "I"
type textarea "I w"
type textarea "I wa"
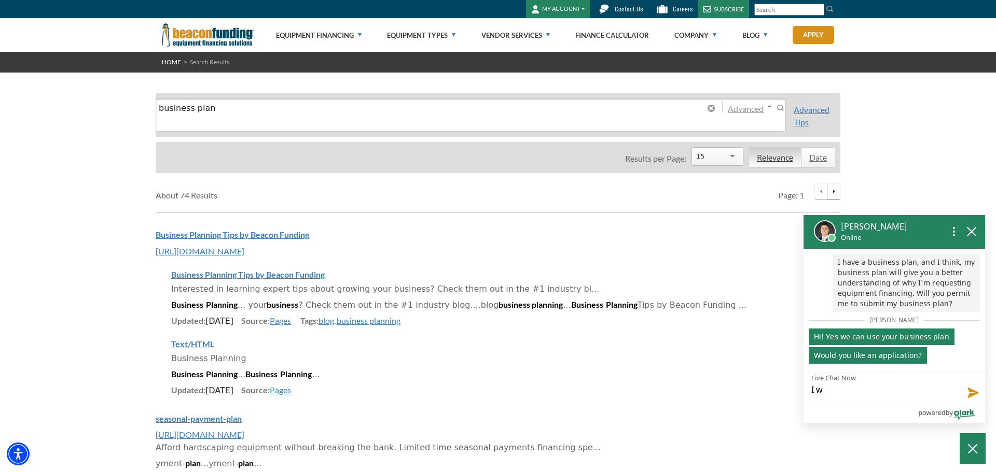
type textarea "I wa"
type textarea "I wae"
type textarea "I wa"
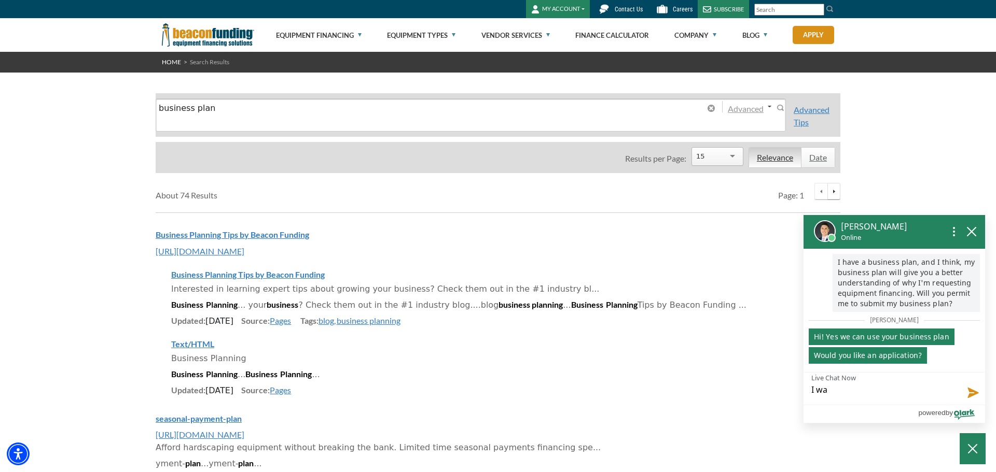
type textarea "I was"
type textarea "I was t"
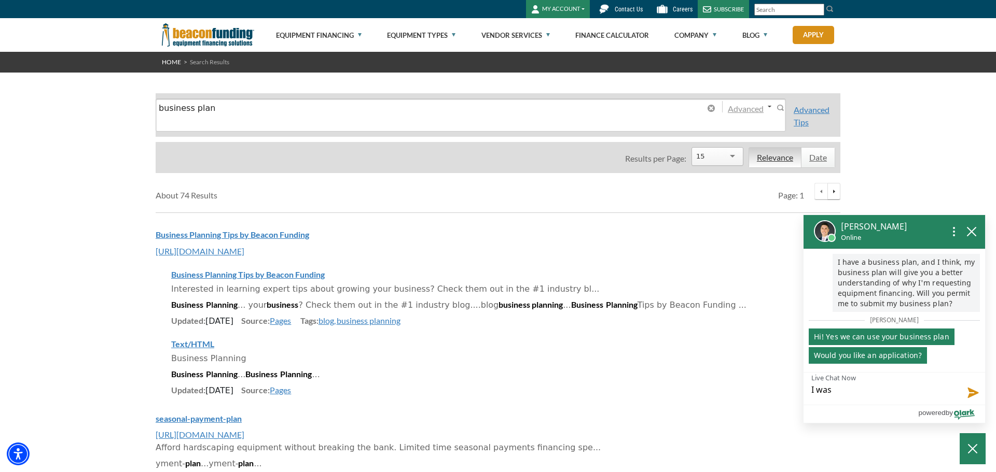
type textarea "I was t"
type textarea "I was to"
type textarea "I was tol"
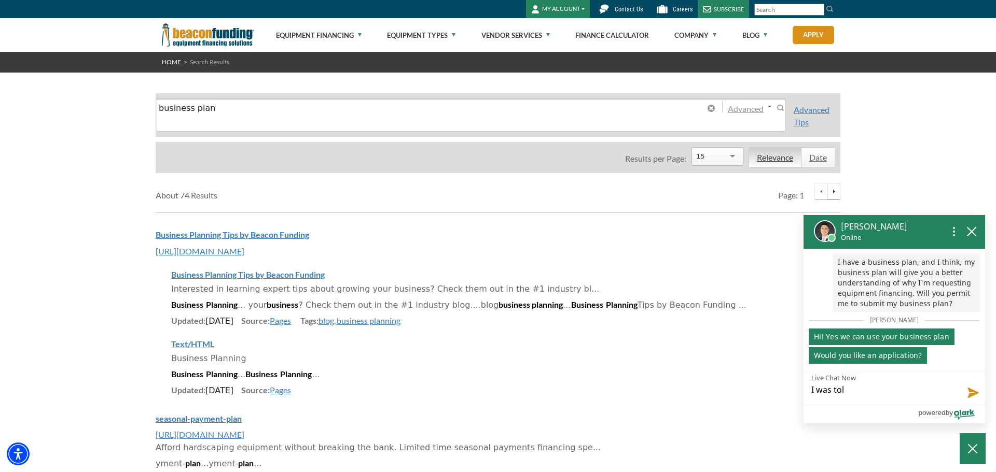
type textarea "I was told"
type textarea "I was told n"
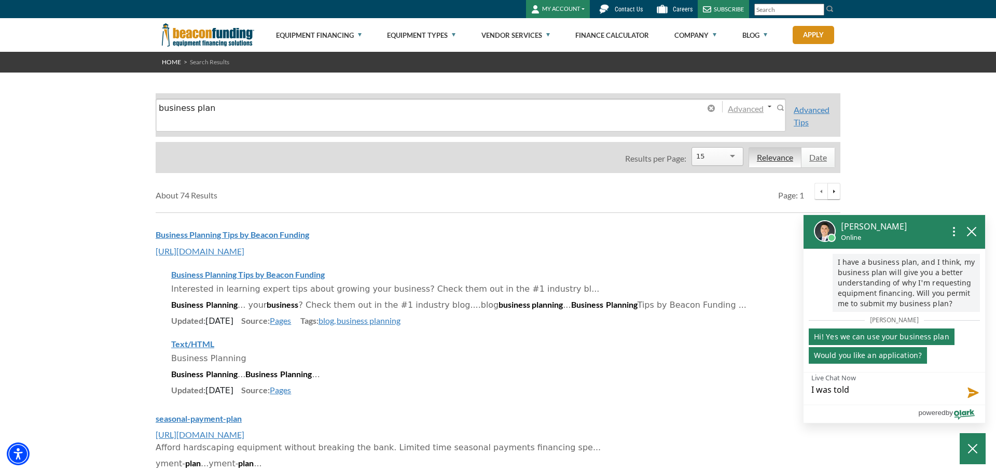
type textarea "I was told n"
type textarea "I was told ne"
type textarea "I was told neg"
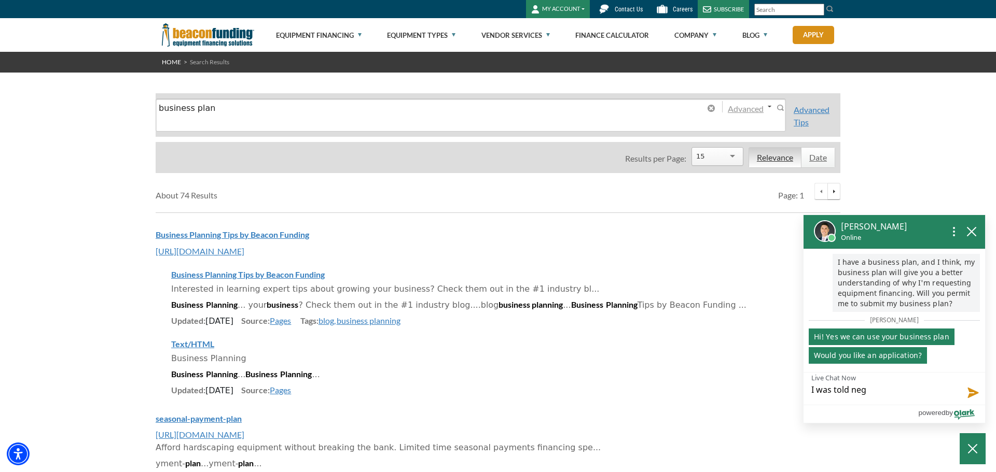
type textarea "I was told nega"
type textarea "I was told negat"
type textarea "I was told negati"
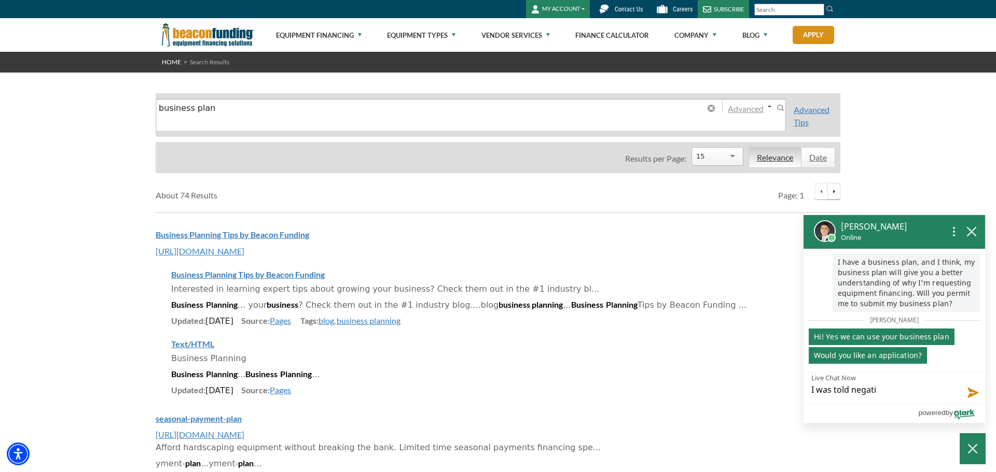
type textarea "I was told negativ"
type textarea "I was told negative"
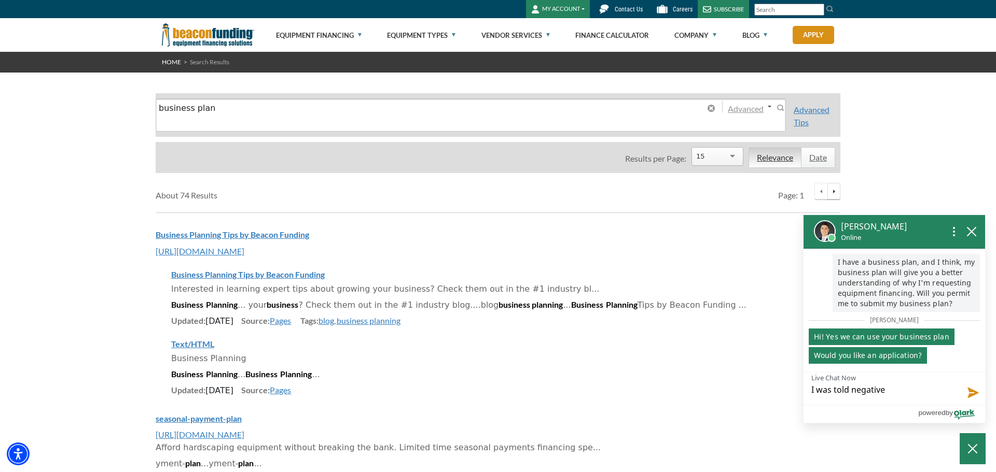
type textarea "I was told negative c"
type textarea "I was told negative cr"
type textarea "I was told negative cre"
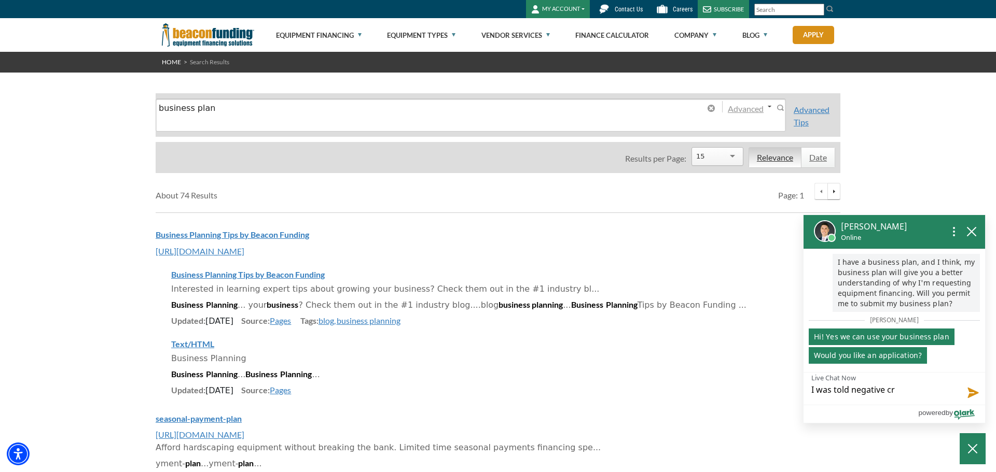
type textarea "I was told negative cre"
type textarea "I was told negative cred"
type textarea "I was told negative credi"
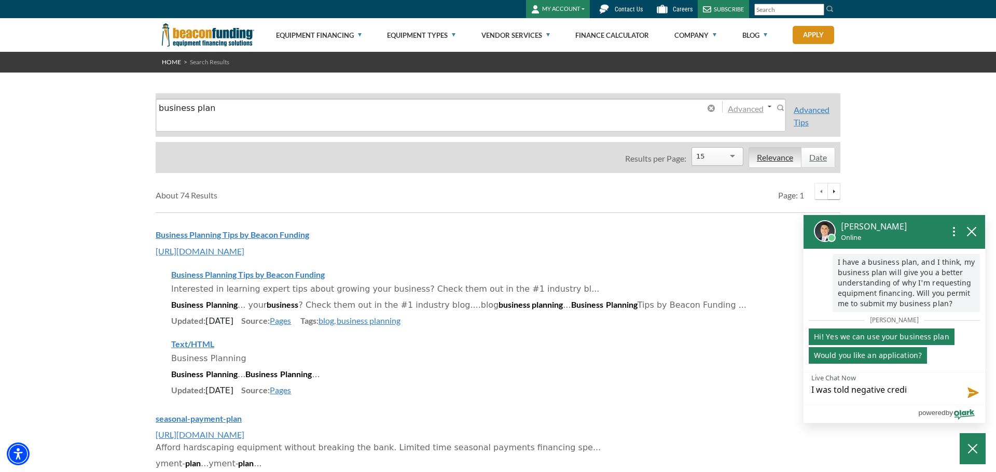
type textarea "I was told negative credit"
type textarea "I was told negative credit i"
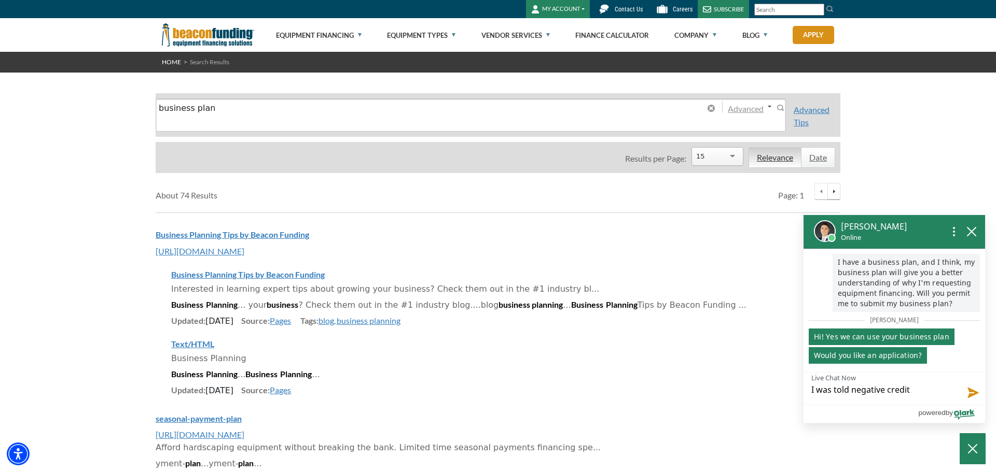
type textarea "I was told negative credit i"
type textarea "I was told negative credit is"
type textarea "I was told negative credit iss"
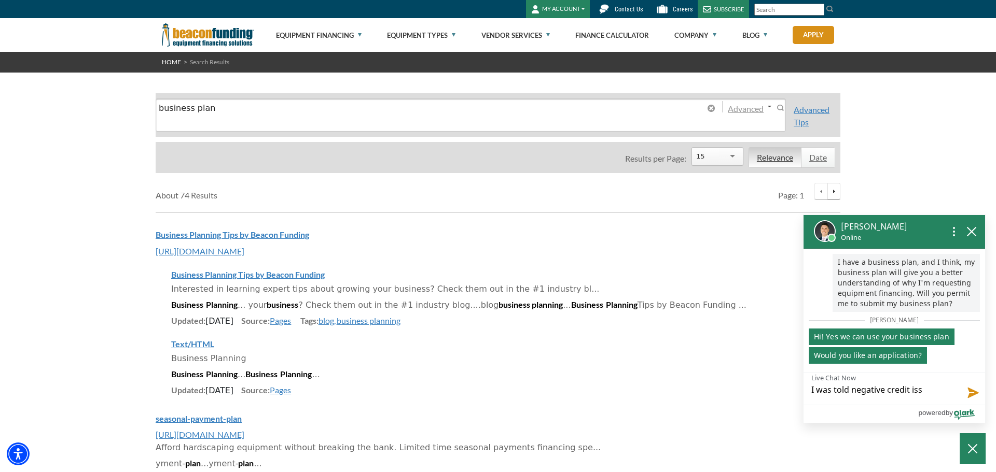
type textarea "I was told negative credit issu"
type textarea "I was told negative credit issue"
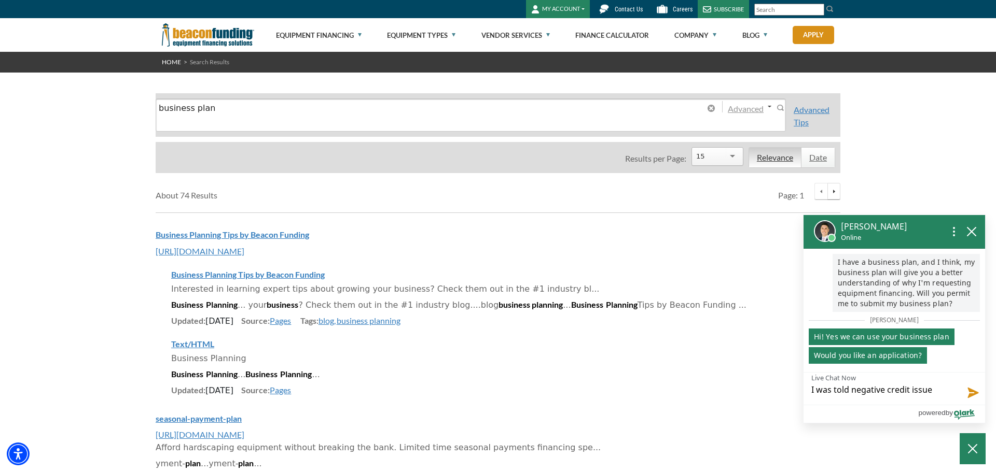
type textarea "I was told negative credit issue"
type textarea "I was told negative credit issues"
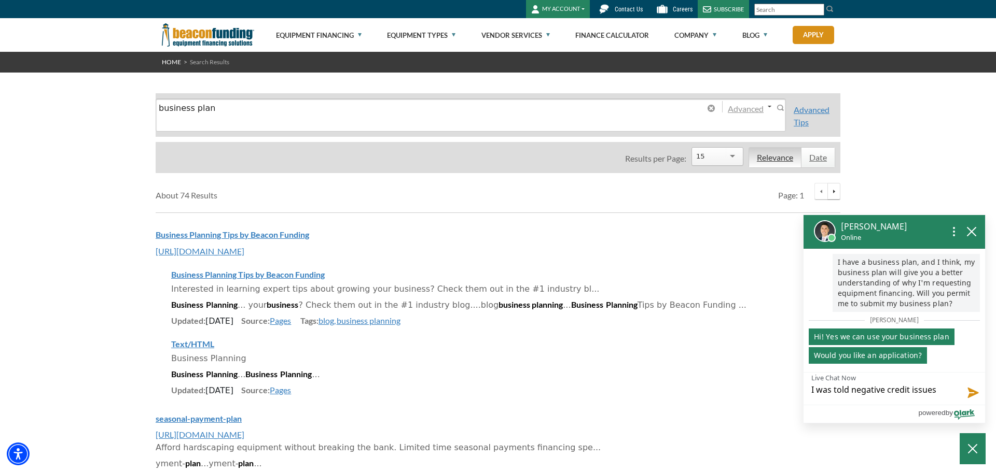
type textarea "I was told negative credit issues"
type textarea "I was told negative credit issues ,"
type textarea "I was told negative credit issues"
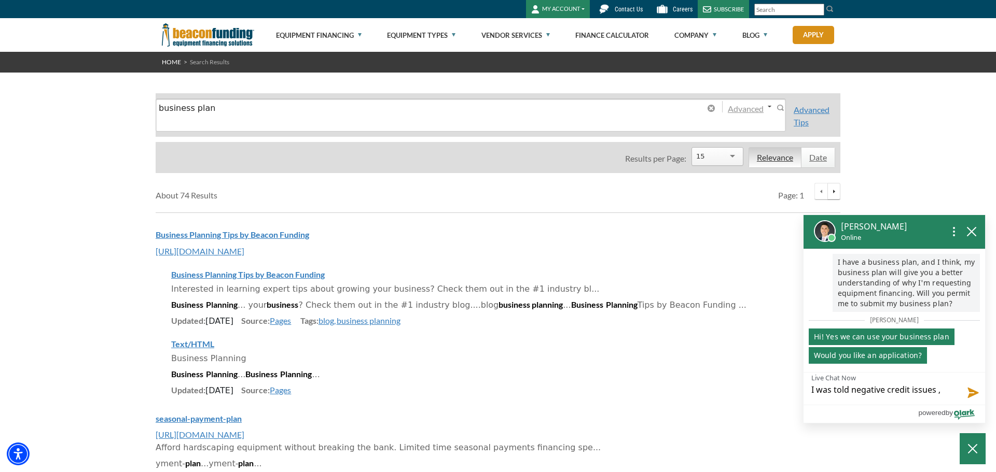
type textarea "I was told negative credit issues"
type textarea "I was told negative credit issues,"
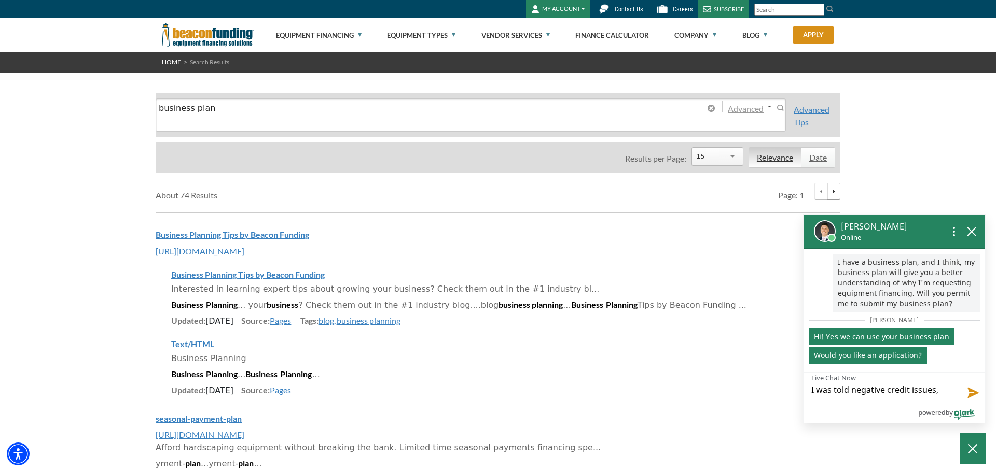
type textarea "I was told negative credit issues,"
type textarea "I was told negative credit issues, p"
type textarea "I was told negative credit issues, pr"
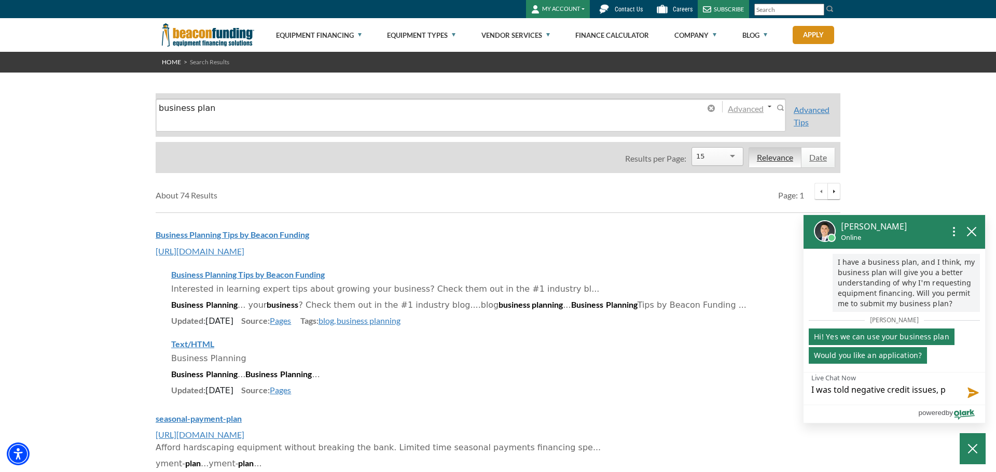
type textarea "I was told negative credit issues, pr"
type textarea "I was told negative credit issues, pre"
type textarea "I was told negative credit issues, prec"
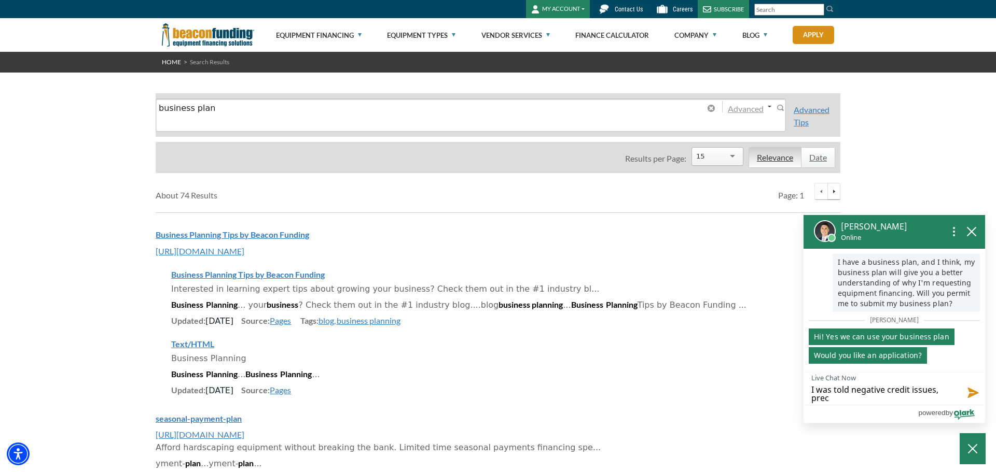
type textarea "I was told negative credit issues, precl"
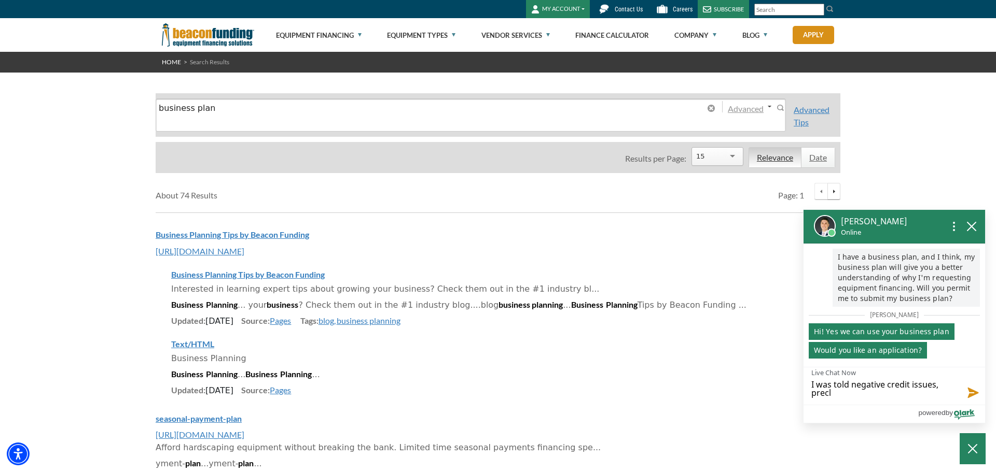
type textarea "I was told negative credit issues, preclu"
type textarea "I was told negative credit issues, preclud"
type textarea "I was told negative credit issues, preclude"
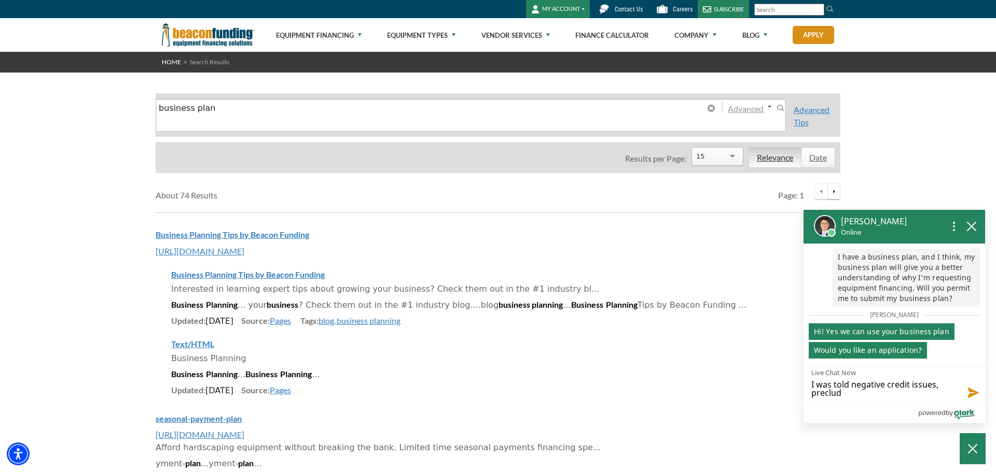
type textarea "I was told negative credit issues, preclude"
type textarea "I was told negative credit issues, preclude a"
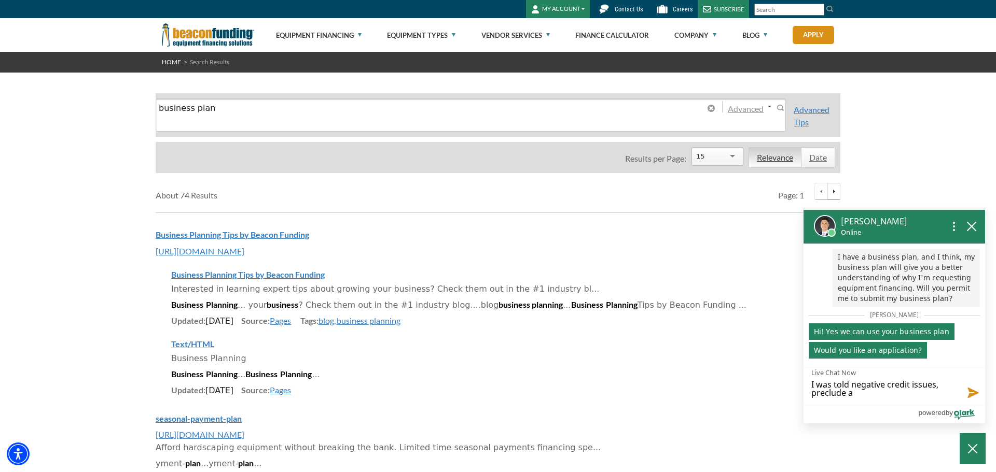
type textarea "I was told negative credit issues, preclude ap"
type textarea "I was told negative credit issues, preclude app"
type textarea "I was told negative credit issues, preclude appl"
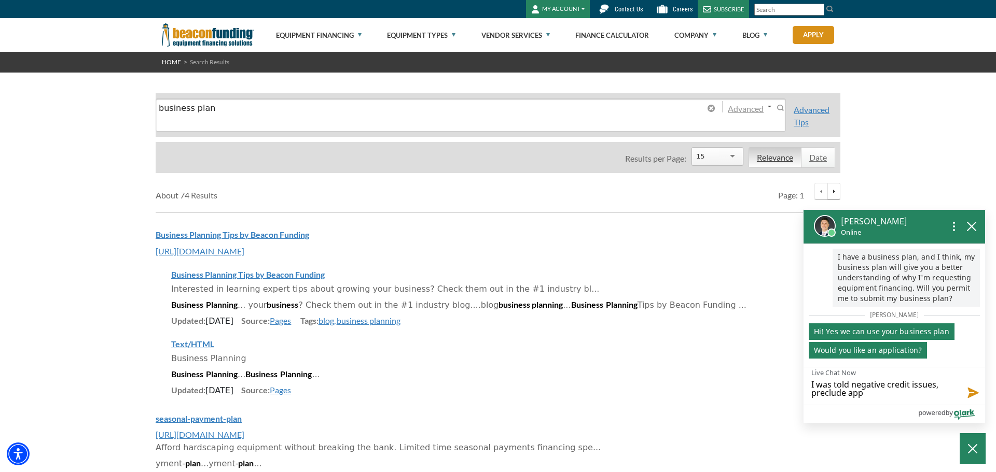
type textarea "I was told negative credit issues, preclude appl"
type textarea "I was told negative credit issues, preclude appli"
type textarea "I was told negative credit issues, preclude applic"
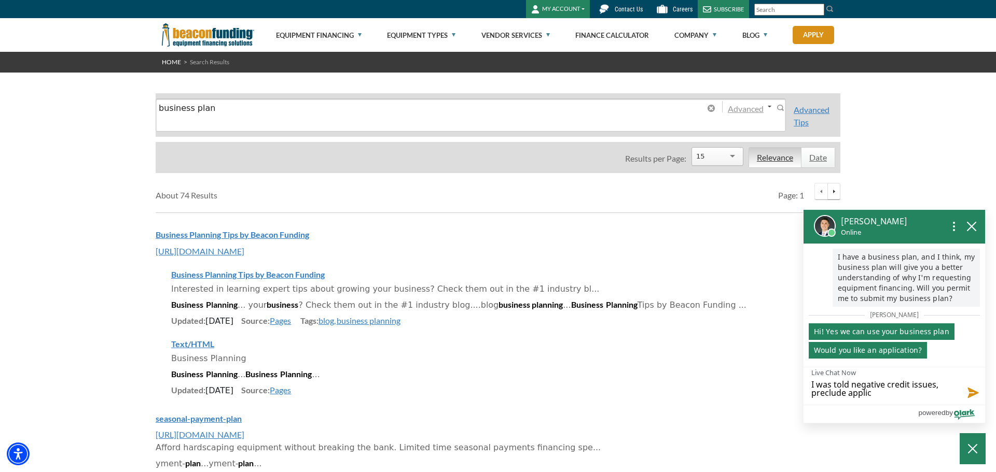
type textarea "I was told negative credit issues, preclude applica"
type textarea "I was told negative credit issues, preclude applicat"
type textarea "I was told negative credit issues, preclude applicati"
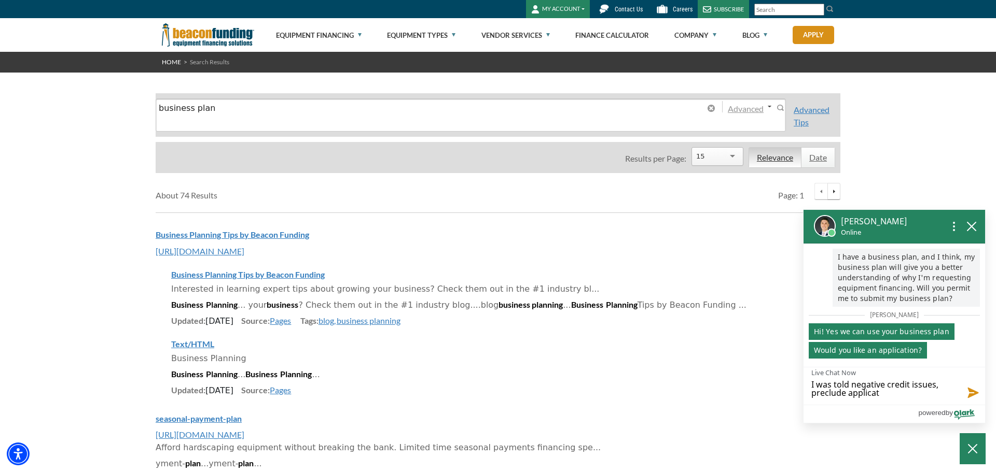
type textarea "I was told negative credit issues, preclude applicati"
type textarea "I was told negative credit issues, preclude applicatio"
type textarea "I was told negative credit issues, preclude application"
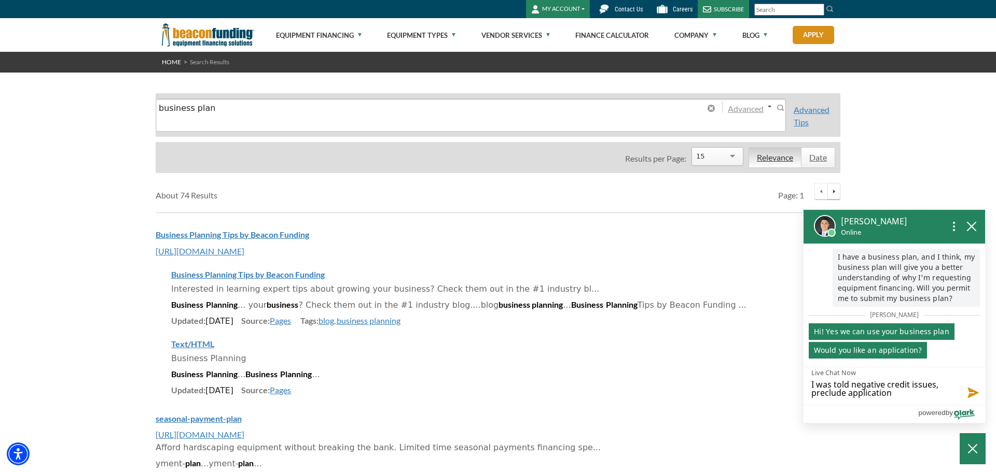
type textarea "I was told negative credit issues, preclude application"
type textarea "I was told negative credit issues, preclude application g"
type textarea "I was told negative credit issues, preclude application go"
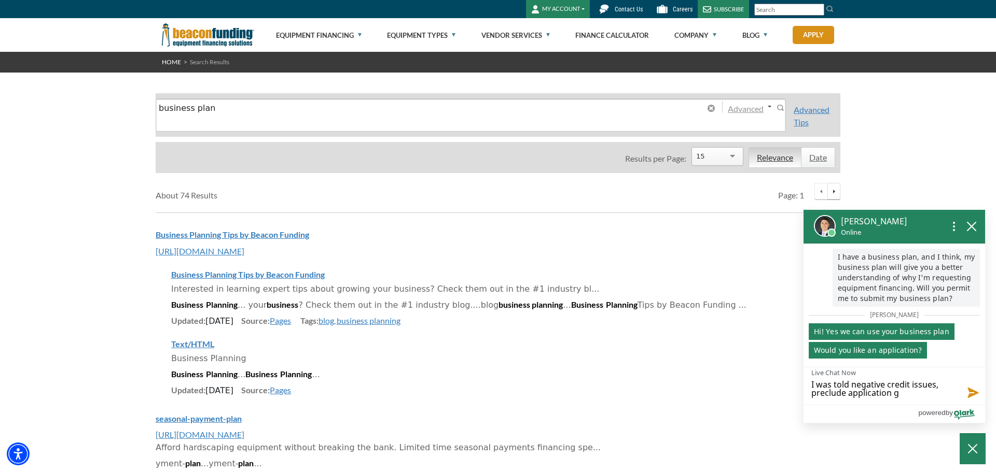
type textarea "I was told negative credit issues, preclude application go"
type textarea "I was told negative credit issues, preclude application goi"
type textarea "I was told negative credit issues, preclude application goin"
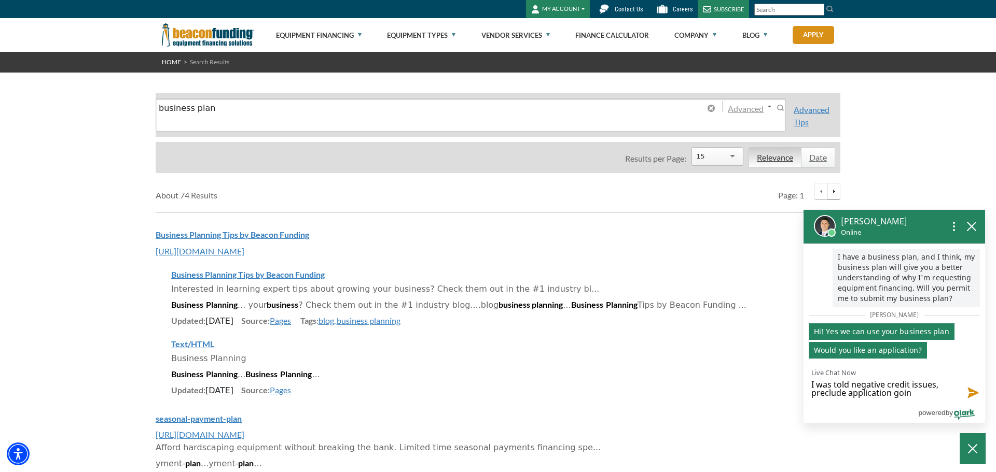
type textarea "I was told negative credit issues, preclude application going"
type textarea "I was told negative credit issues, preclude application going f"
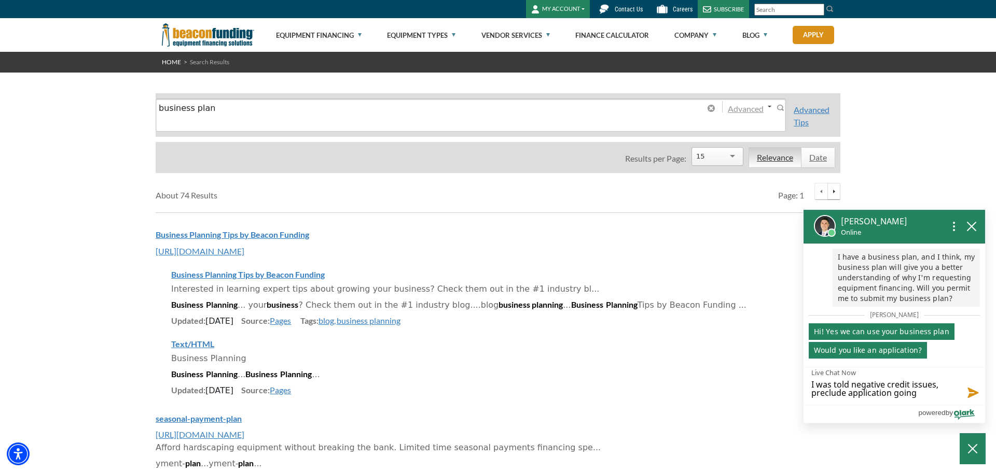
type textarea "I was told negative credit issues, preclude application going f"
type textarea "I was told negative credit issues, preclude application going fo"
type textarea "I was told negative credit issues, preclude application going for"
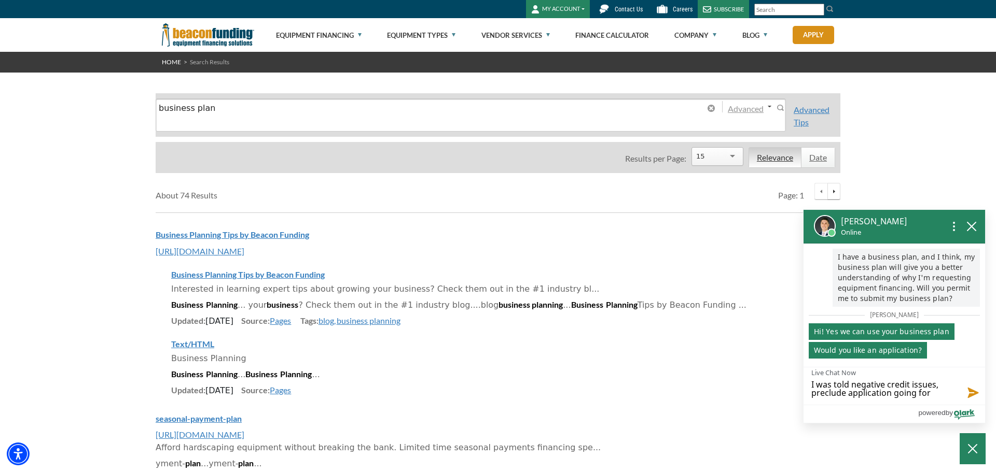
type textarea "I was told negative credit issues, preclude application going forw"
type textarea "I was told negative credit issues, preclude application going forwa"
type textarea "I was told negative credit issues, preclude application going forwar"
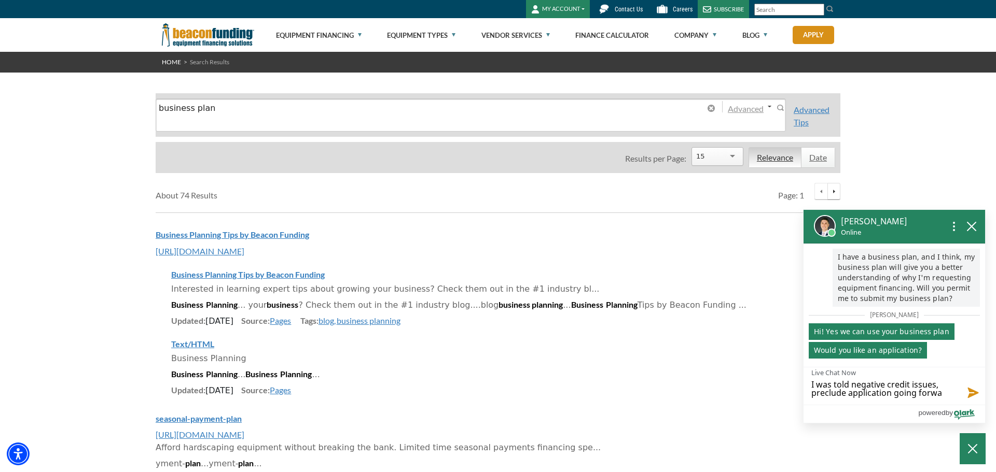
type textarea "I was told negative credit issues, preclude application going forwar"
type textarea "I was told negative credit issues, preclude application going forward"
type textarea "I was told negative credit issues, preclude application going forward;"
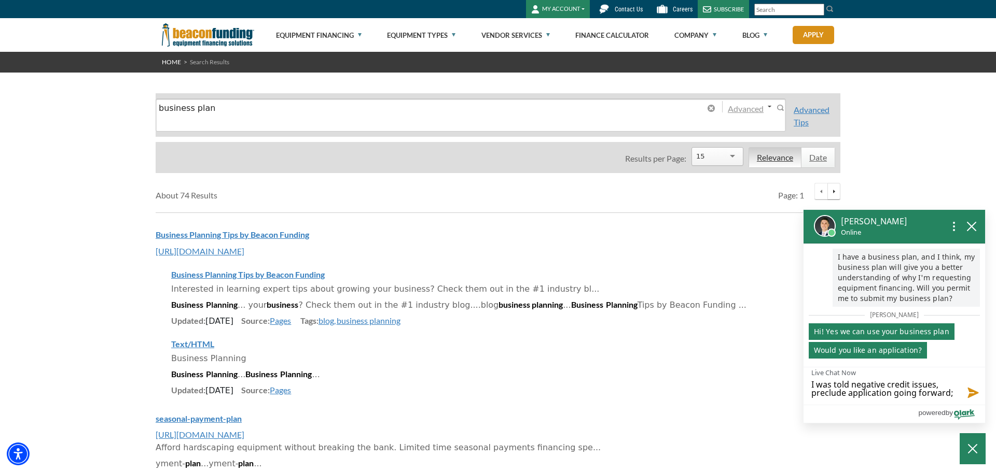
type textarea "I was told negative credit issues, preclude application going forward;"
type textarea "I was told negative credit issues, preclude application going forward; p"
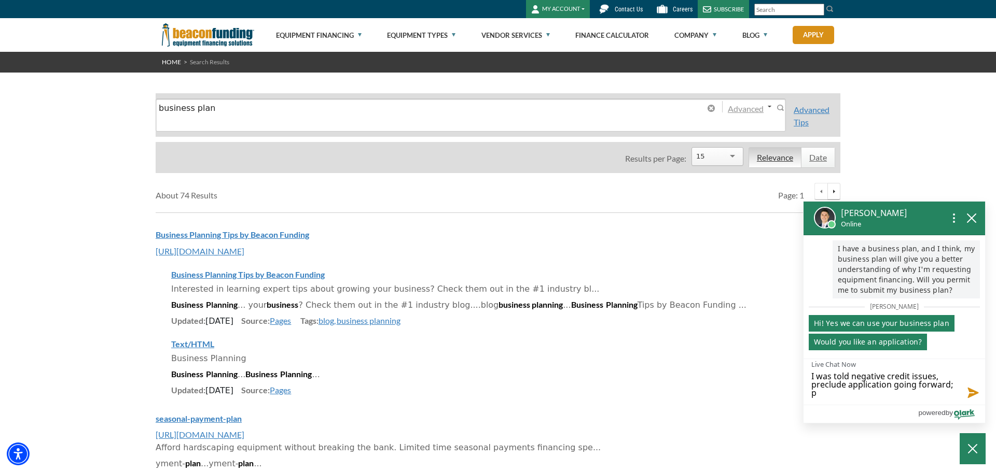
type textarea "I was told negative credit issues, preclude application going forward; pl"
type textarea "I was told negative credit issues, preclude application going forward; ple"
type textarea "I was told negative credit issues, preclude application going forward; plea"
type textarea "I was told negative credit issues, preclude application going forward; pleas"
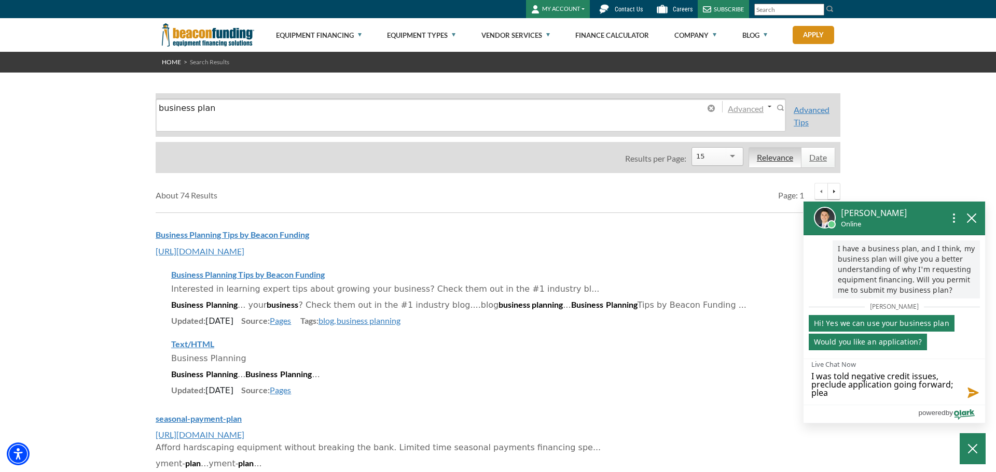
type textarea "I was told negative credit issues, preclude application going forward; pleas"
type textarea "I was told negative credit issues, preclude application going forward; please"
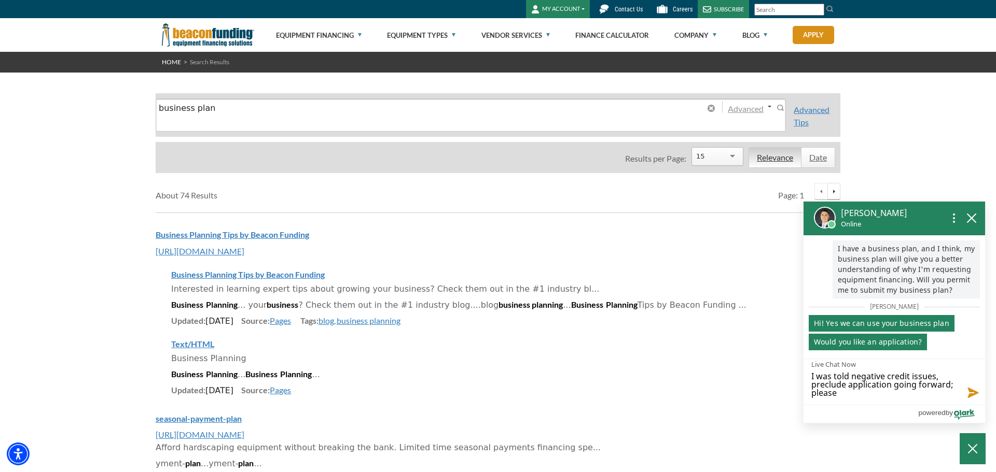
type textarea "I was told negative credit issues, preclude application going forward; please e"
type textarea "I was told negative credit issues, preclude application going forward; please ex"
type textarea "I was told negative credit issues, preclude application going forward; please e…"
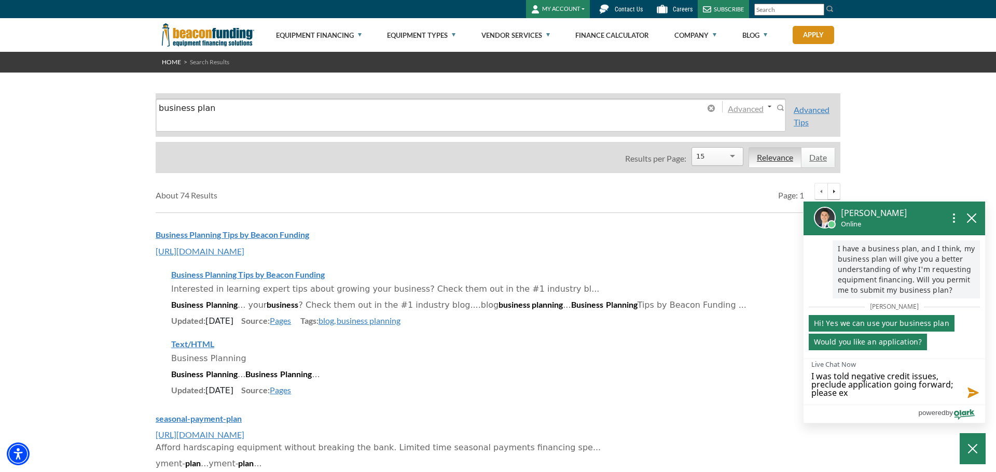
type textarea "I was told negative credit issues, preclude application going forward; please e…"
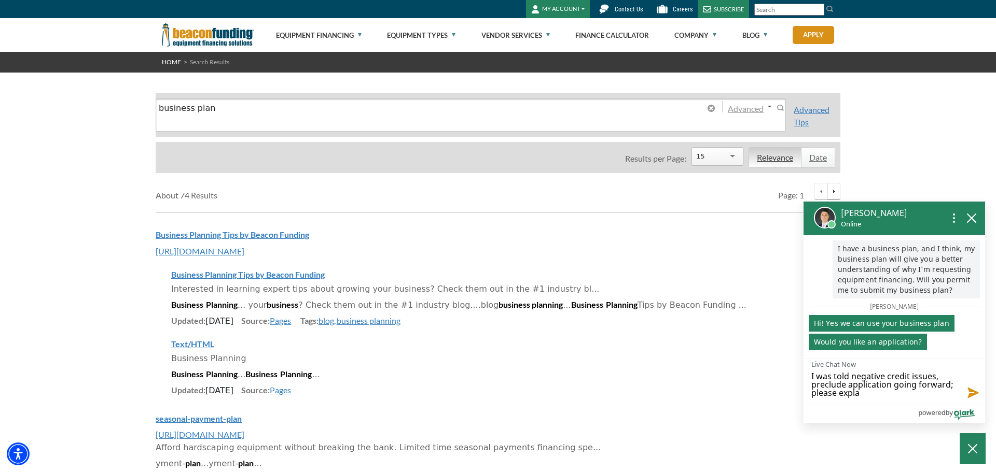
type textarea "I was told negative credit issues, preclude application going forward; please e…"
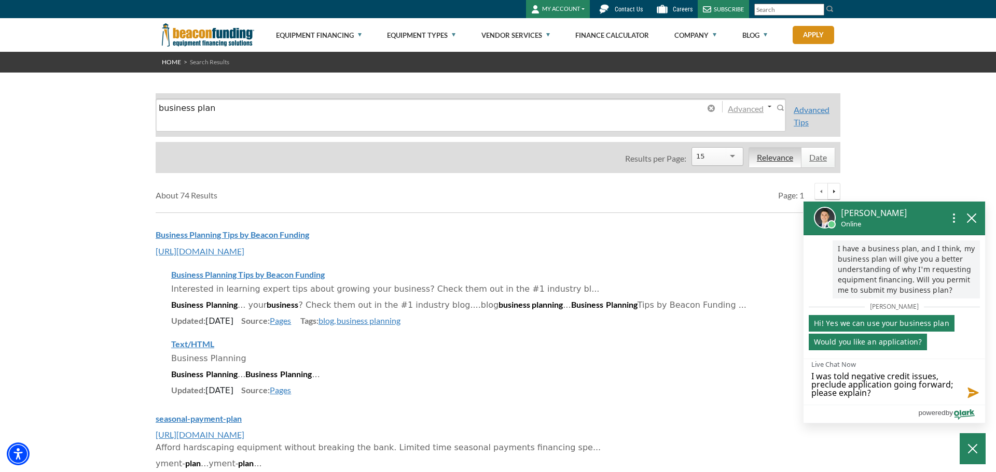
type textarea "I was told negative credit issues, preclude application going forward; please e…"
click at [974, 394] on button "Send message" at bounding box center [971, 392] width 28 height 26
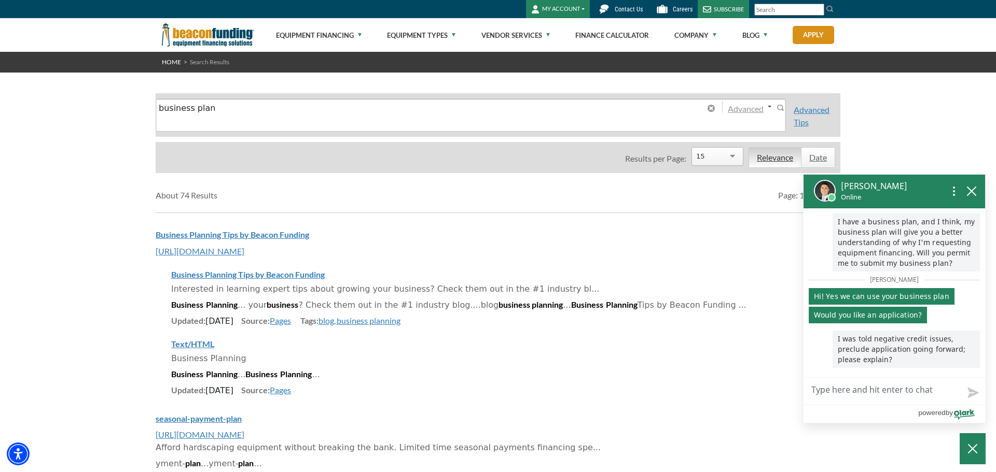
click at [818, 389] on textarea "Live Chat Now" at bounding box center [894, 391] width 182 height 27
type textarea "P"
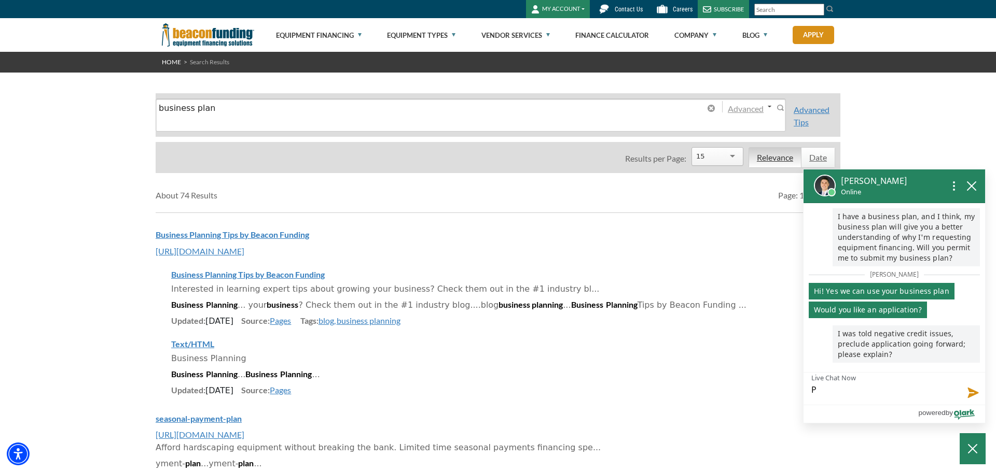
type textarea "Pl"
type textarea "Ple"
type textarea "Plea"
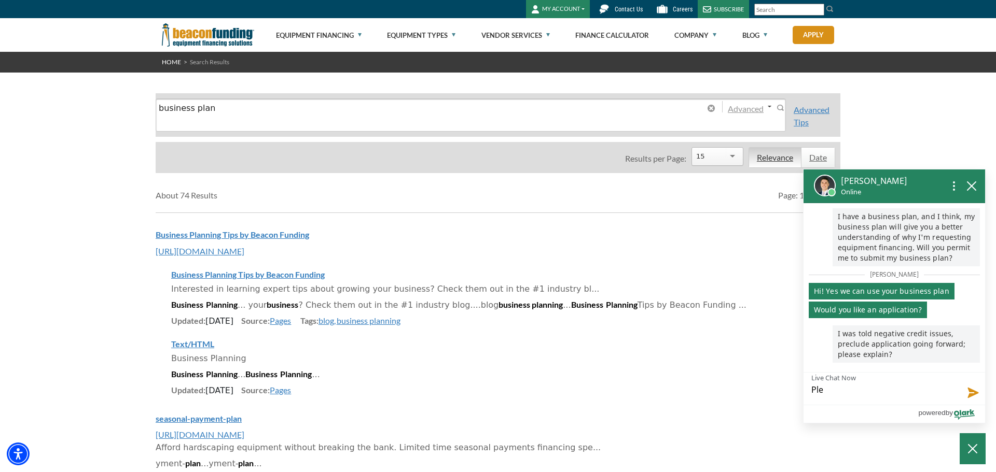
type textarea "Plea"
type textarea "Pleas"
type textarea "Please"
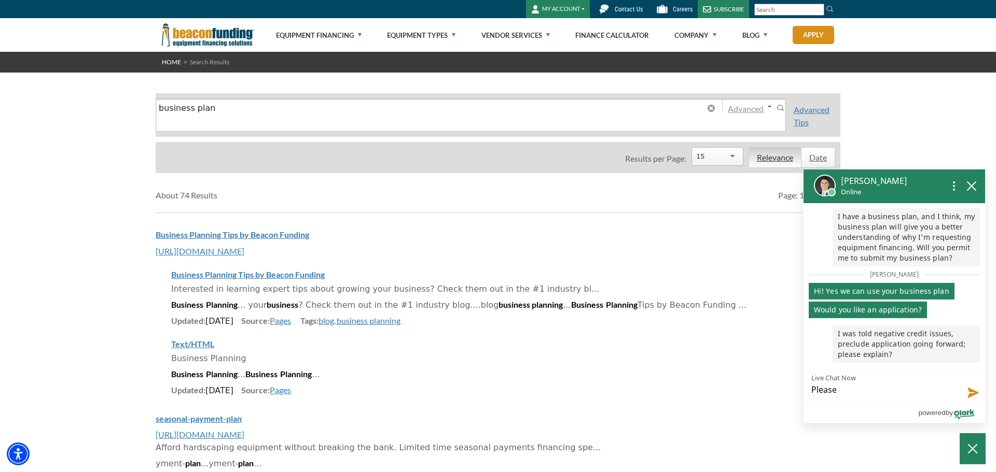
type textarea "Please"
type textarea "Please r"
type textarea "Please re"
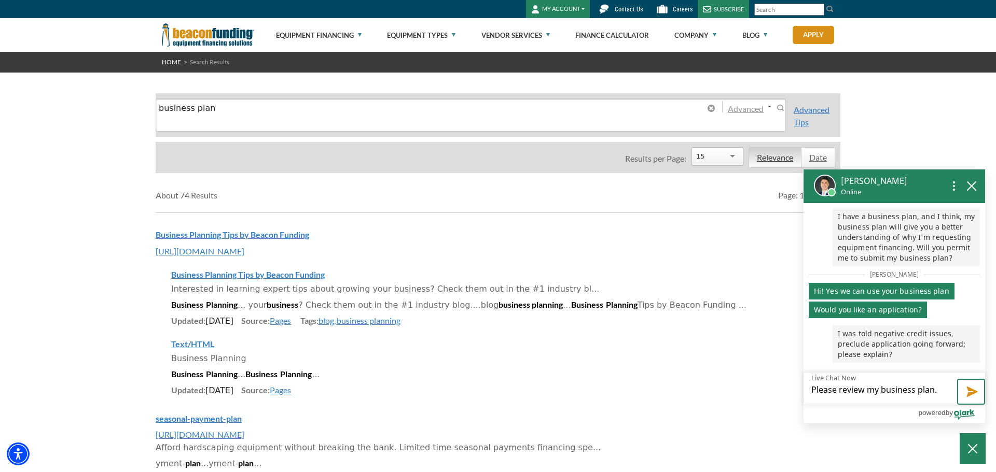
click at [976, 391] on button "Send message" at bounding box center [971, 392] width 28 height 26
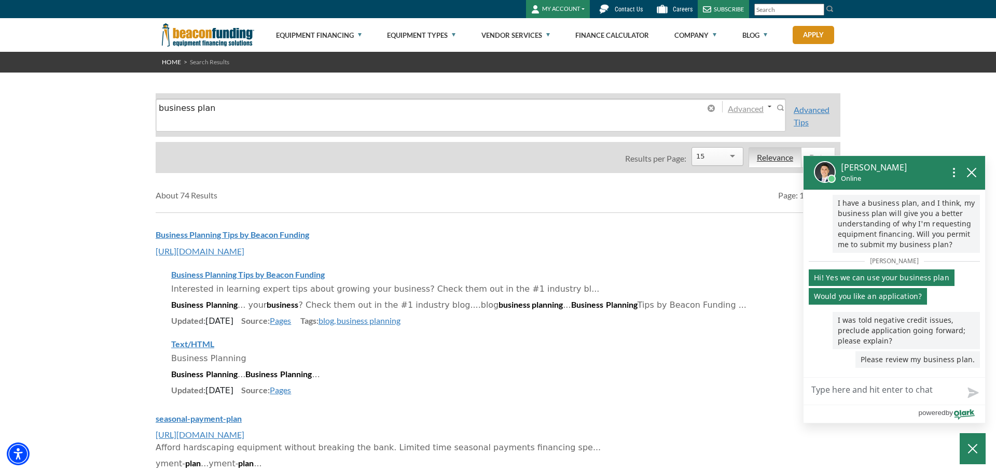
click at [815, 385] on textarea "Live Chat Now" at bounding box center [894, 391] width 182 height 27
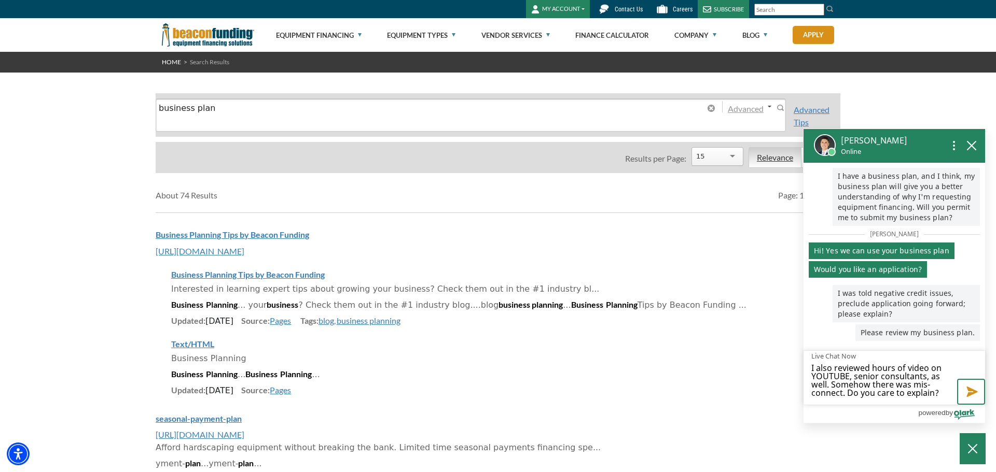
click at [974, 393] on button "Send message" at bounding box center [971, 392] width 28 height 26
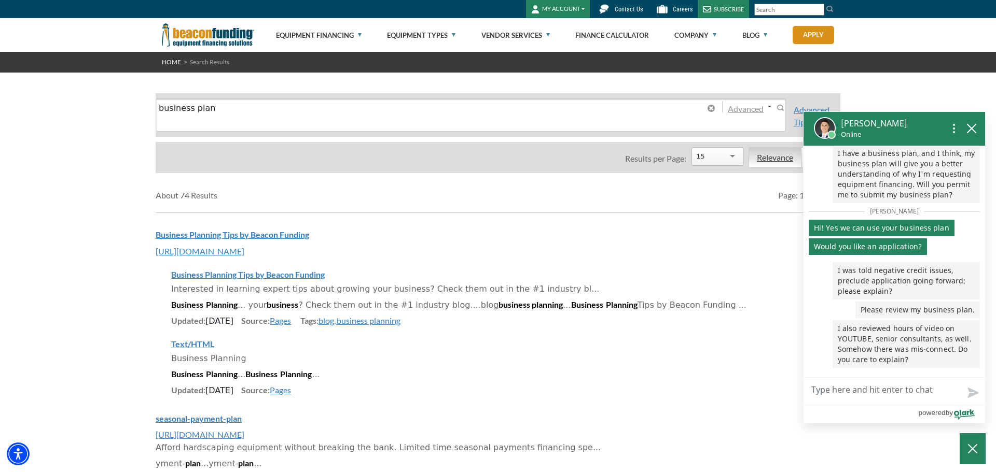
scroll to position [6, 0]
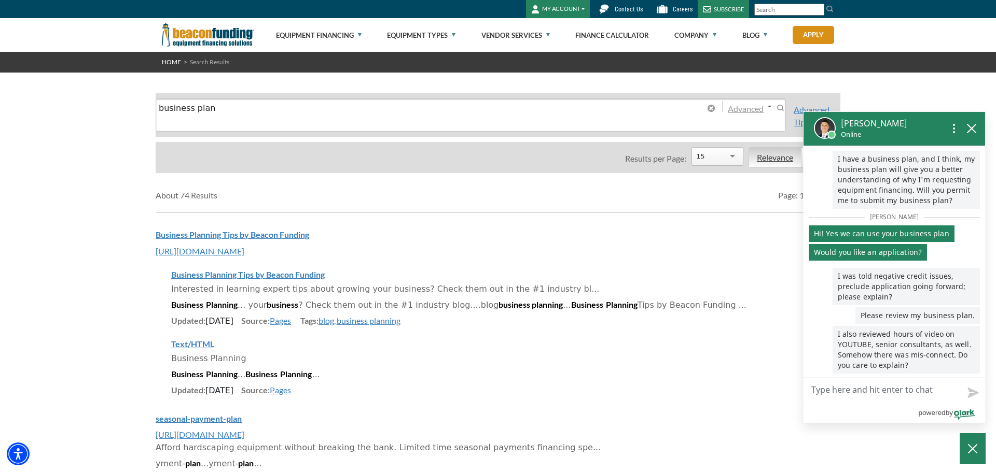
scroll to position [6, 0]
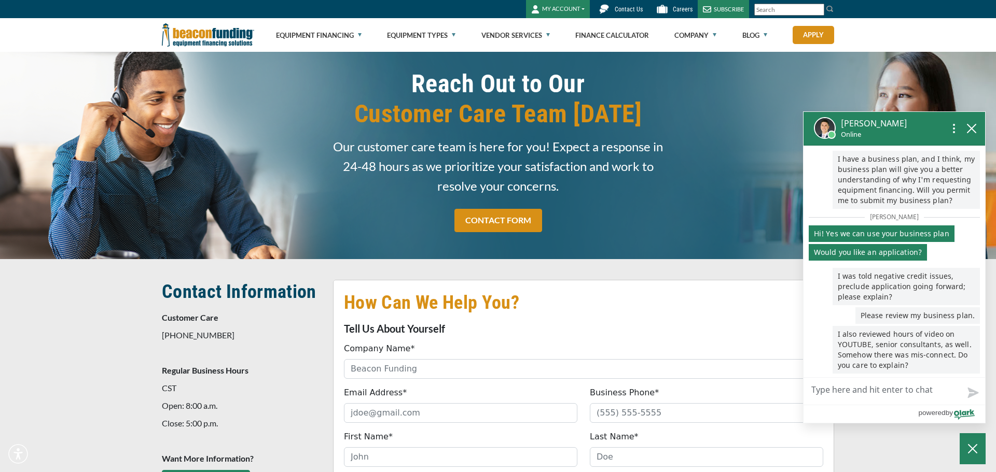
scroll to position [6, 0]
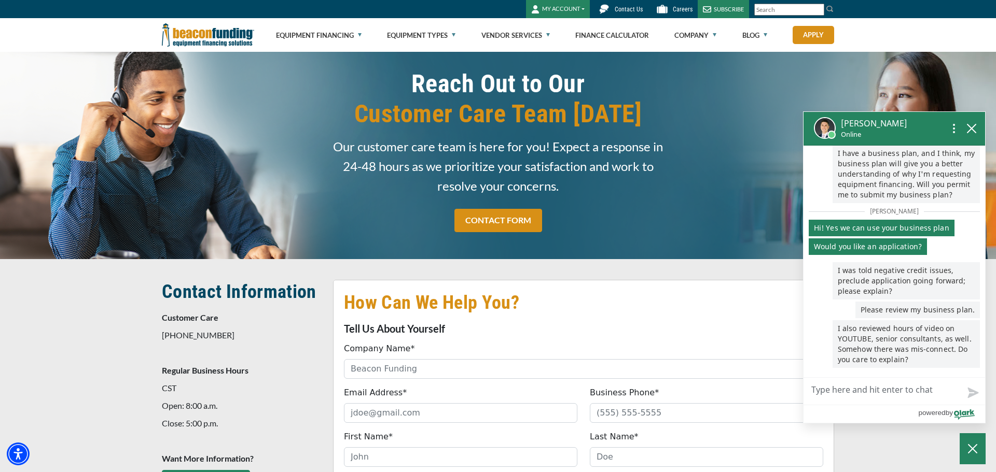
click at [829, 389] on textarea "Live Chat Now" at bounding box center [894, 391] width 182 height 27
type textarea "D"
type textarea "Da"
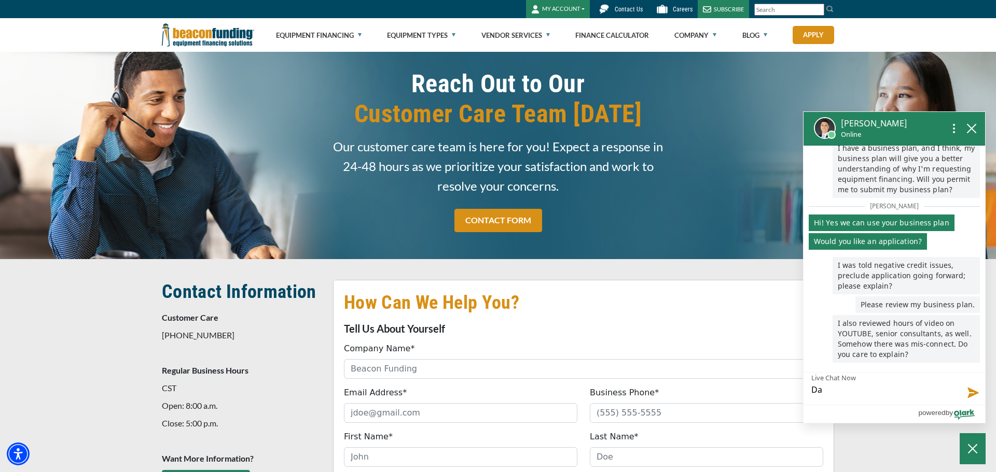
type textarea "[PERSON_NAME]"
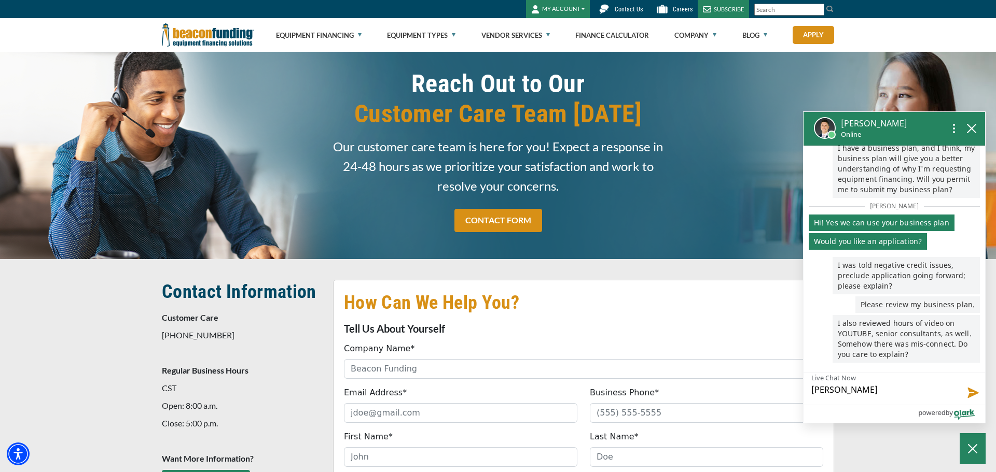
type textarea "[PERSON_NAME]"
type textarea "Dante a"
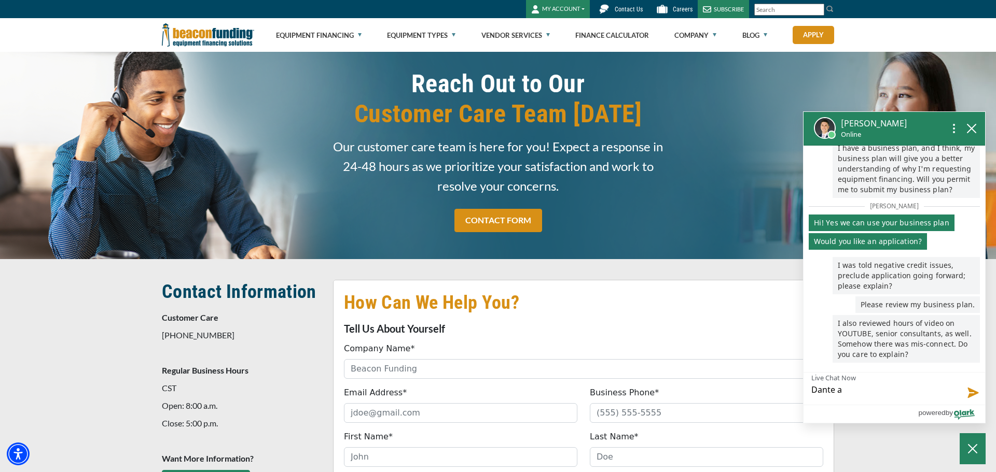
type textarea "[PERSON_NAME]"
type textarea "[PERSON_NAME] are"
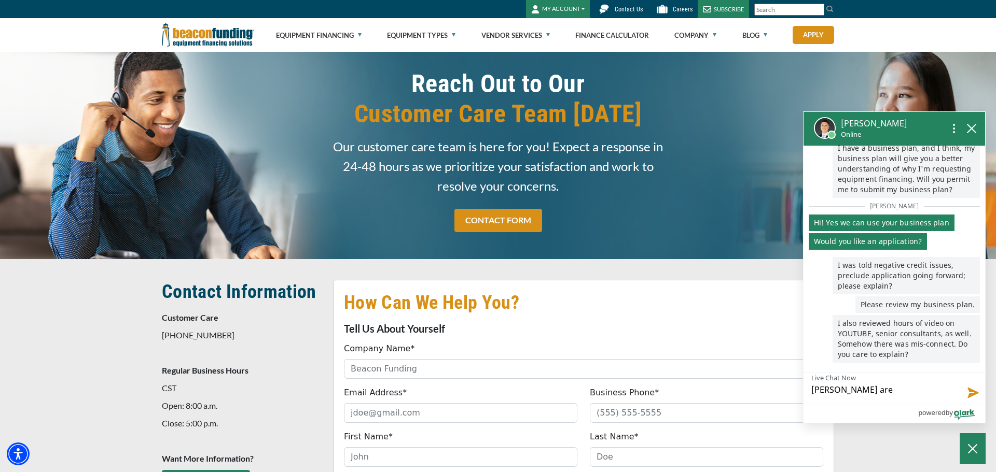
type textarea "[PERSON_NAME] are"
type textarea "[PERSON_NAME] are y"
type textarea "[PERSON_NAME] are yo"
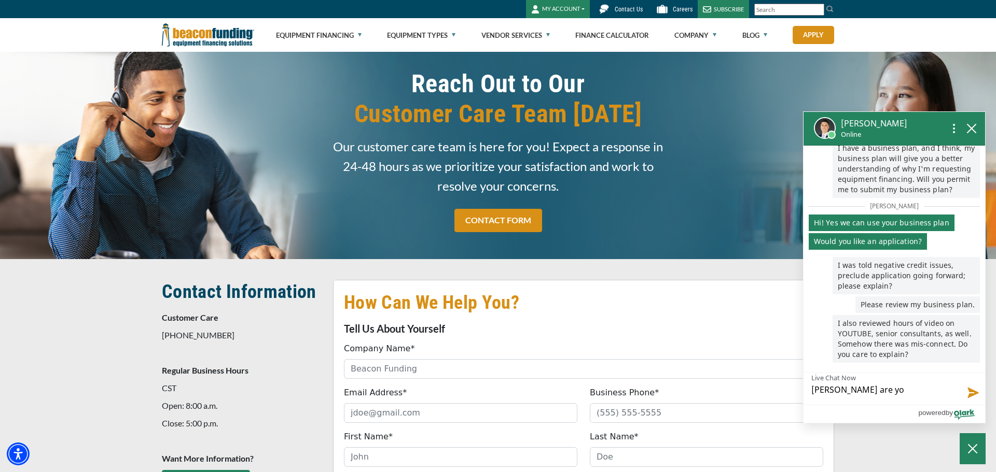
type textarea "[PERSON_NAME] are you"
type textarea "[PERSON_NAME] are you s"
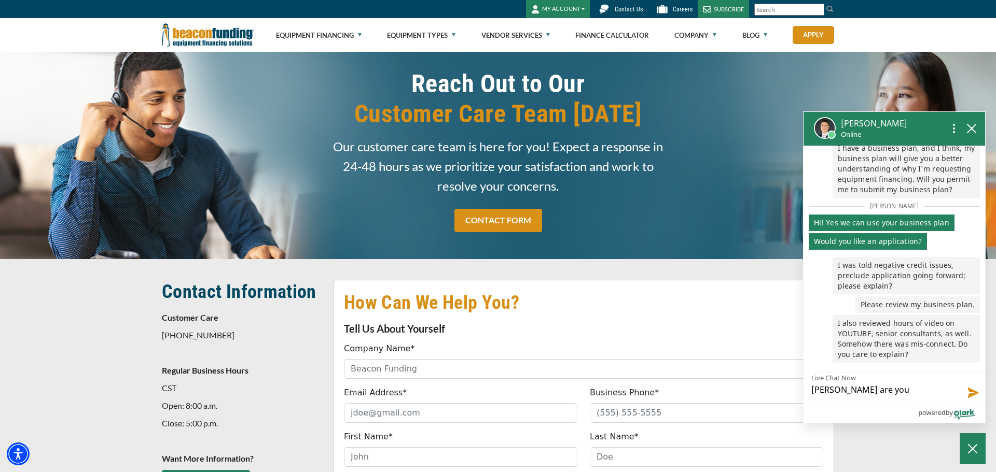
type textarea "[PERSON_NAME] are you s"
type textarea "[PERSON_NAME] are you st"
type textarea "[PERSON_NAME] are you sti"
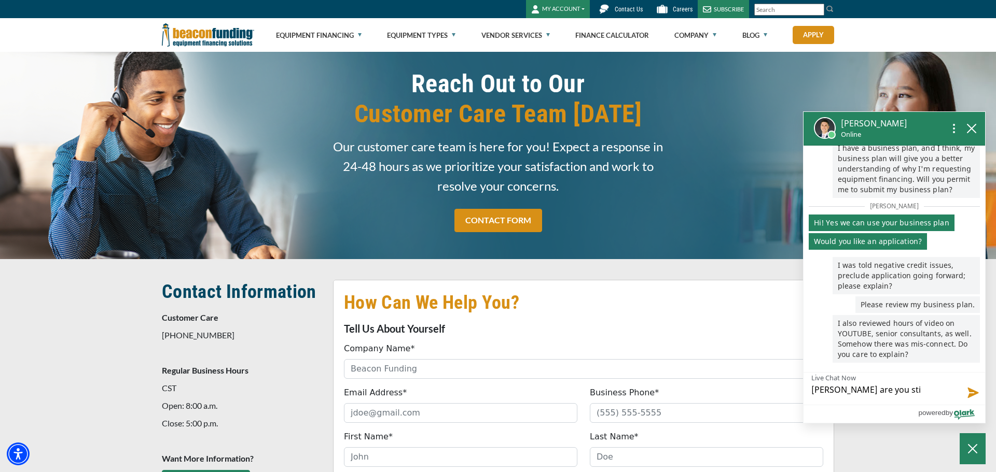
type textarea "[PERSON_NAME] are you stil"
type textarea "[PERSON_NAME] are you still"
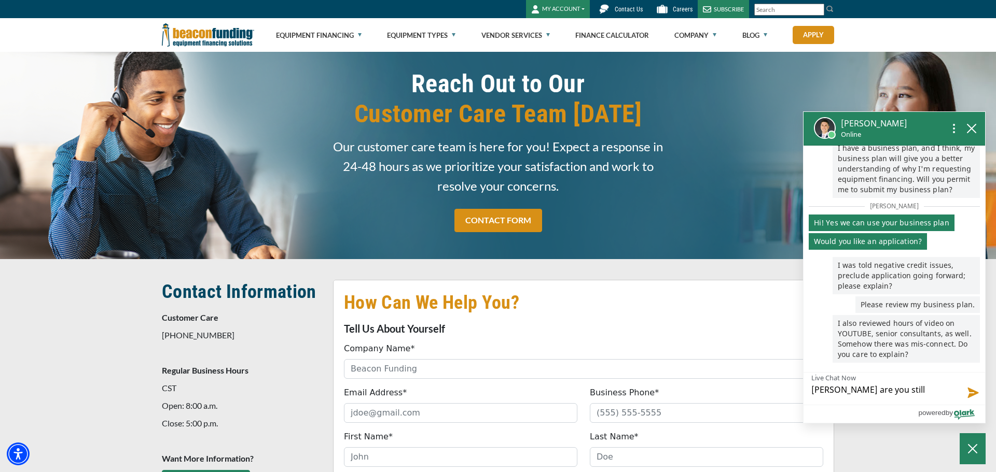
type textarea "[PERSON_NAME] are you still"
type textarea "[PERSON_NAME] are you still t"
type textarea "[PERSON_NAME] are you still th"
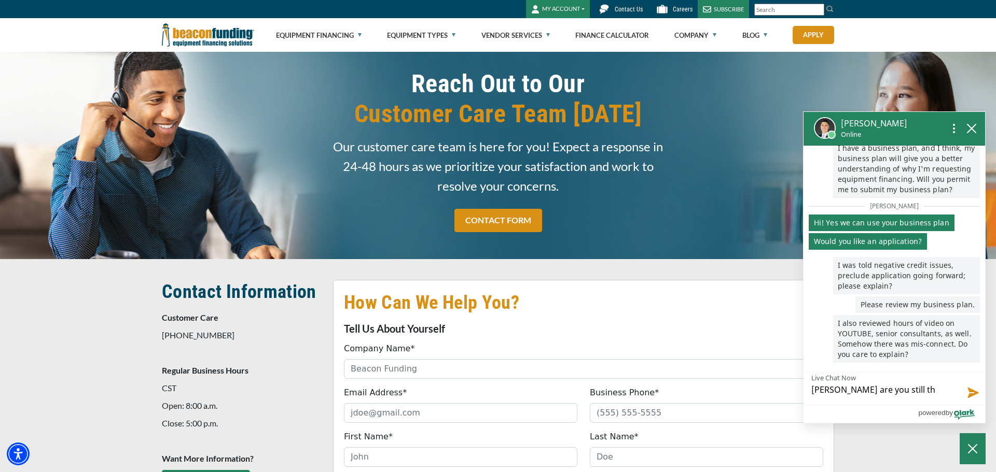
type textarea "[PERSON_NAME] are you still the"
type textarea "[PERSON_NAME] are you still ther"
type textarea "[PERSON_NAME] are you still there"
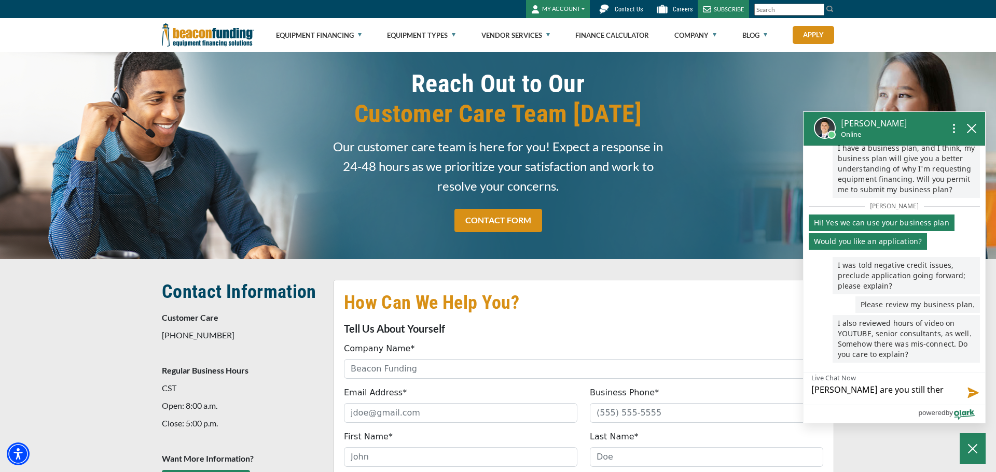
type textarea "[PERSON_NAME] are you still there"
type textarea "[PERSON_NAME] are you still there?"
click at [971, 391] on button "Send message" at bounding box center [971, 392] width 28 height 26
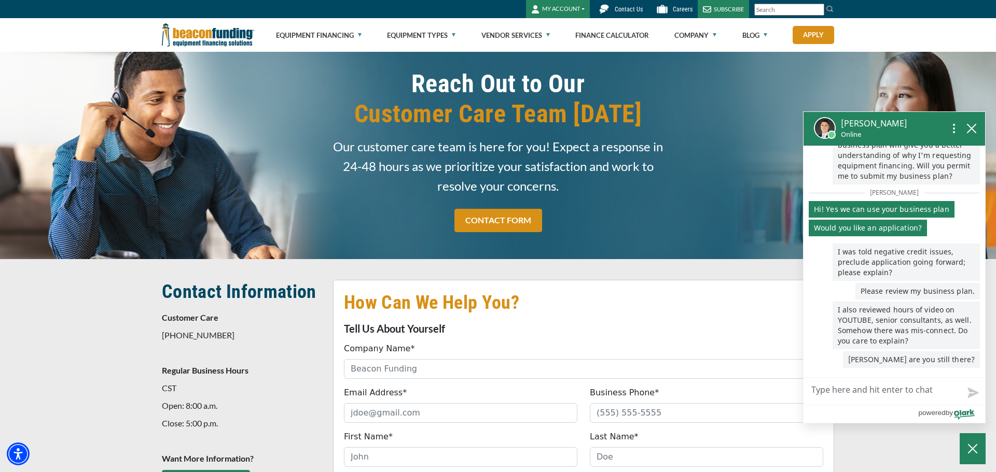
scroll to position [24, 0]
click at [972, 130] on icon "close chatbox" at bounding box center [971, 128] width 10 height 10
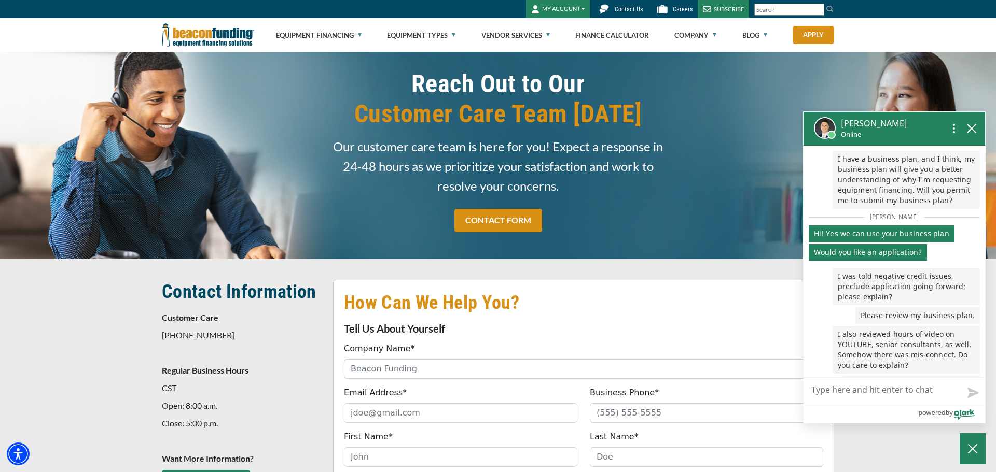
scroll to position [60, 0]
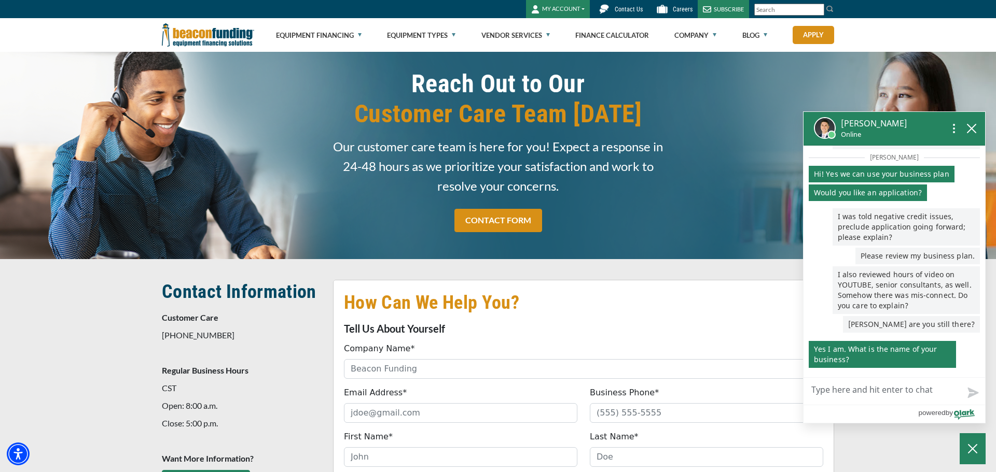
click at [823, 388] on textarea "Live Chat Now" at bounding box center [894, 391] width 182 height 27
type textarea "P"
type textarea "Pa"
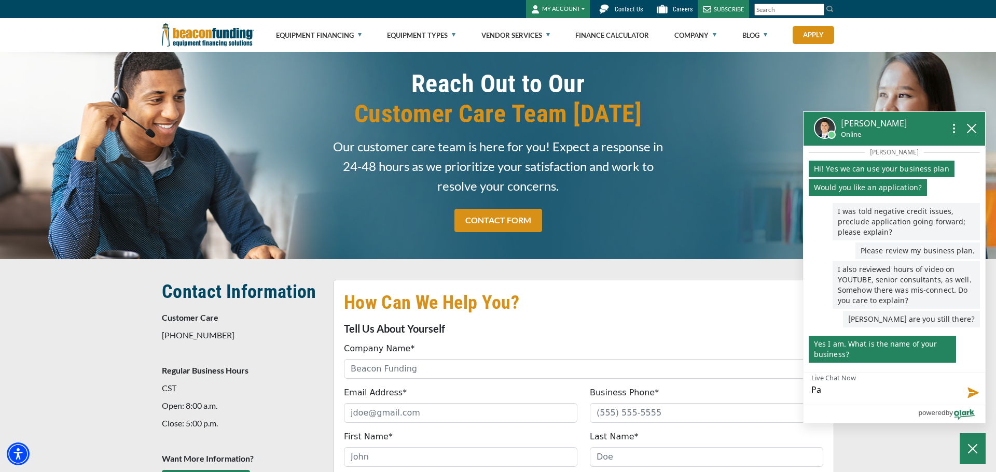
type textarea "Par"
type textarea "Part"
type textarea "Parti"
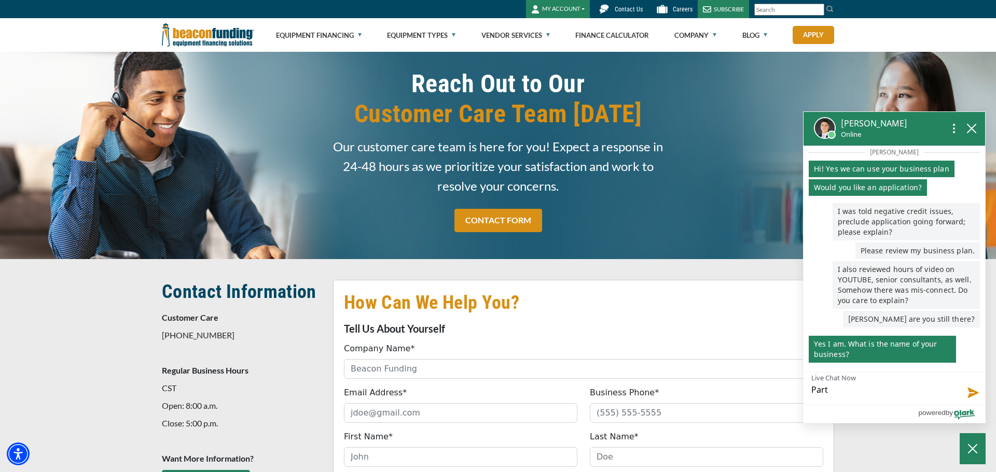
type textarea "Parti"
type textarea "Partia"
type textarea "Partial"
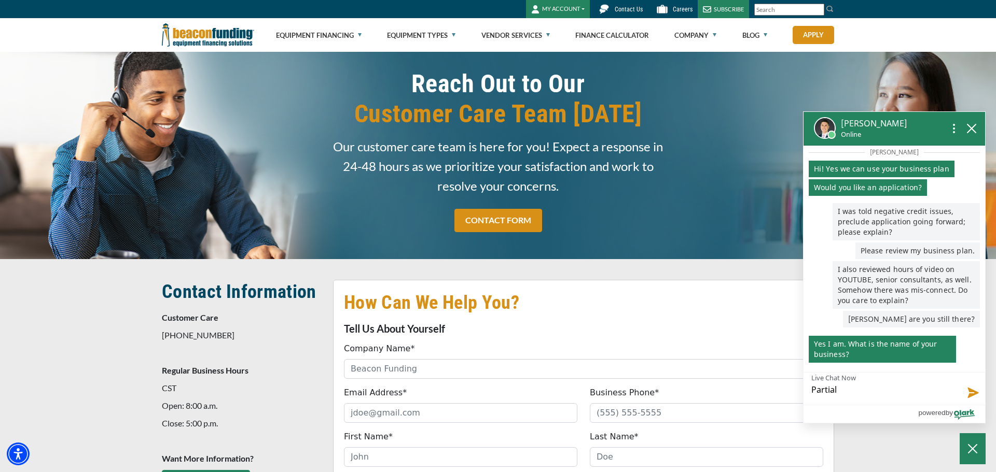
type textarea "Partial"
type textarea "Partial t"
type textarea "Partial tr"
type textarea "Partial tra"
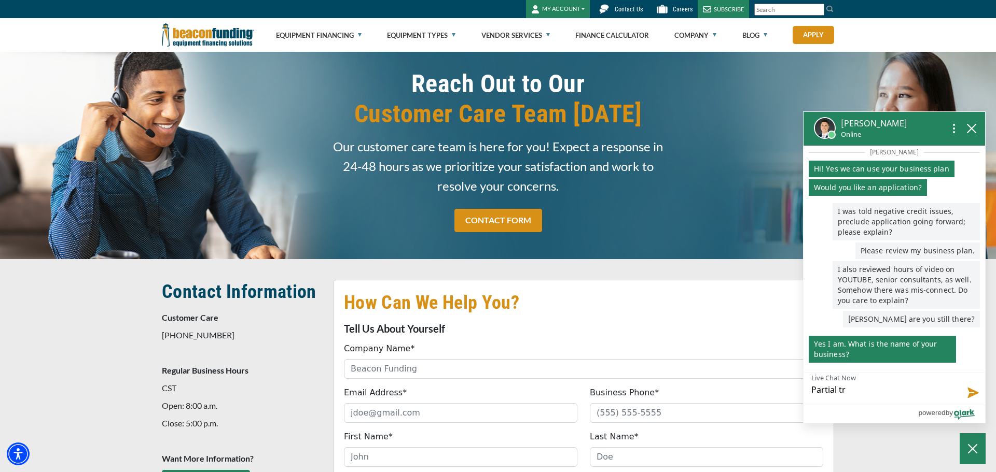
type textarea "Partial tra"
type textarea "Partial [PERSON_NAME]"
type textarea "Partial trans"
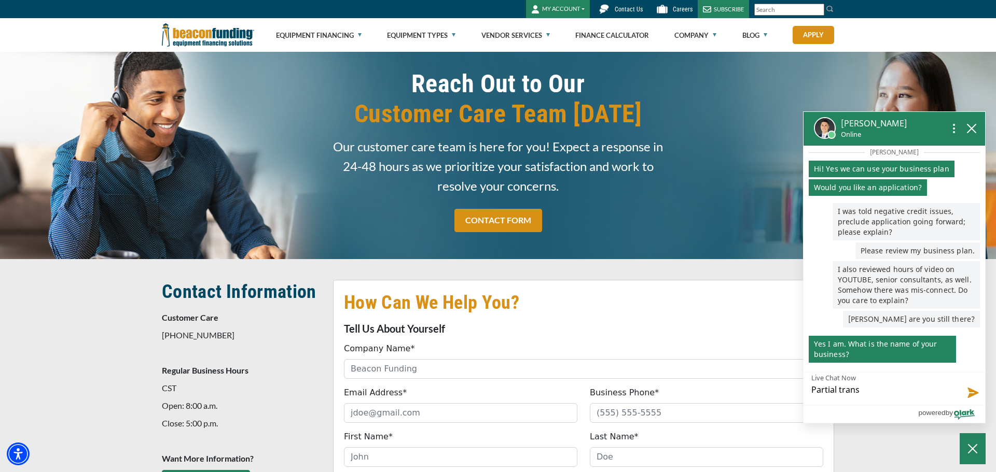
type textarea "Partial transp"
type textarea "Partial transpo"
type textarea "Partial transpor"
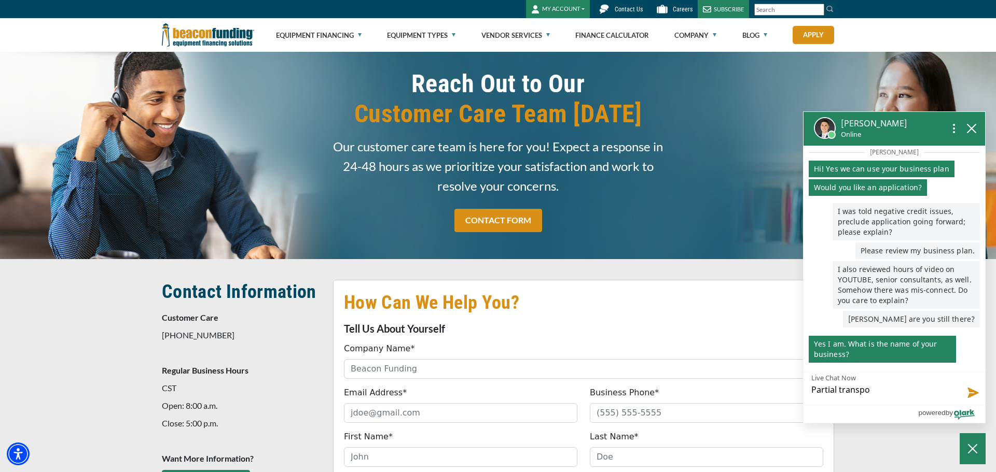
type textarea "Partial transpor"
type textarea "Partial transport"
type textarea "Partial transporta"
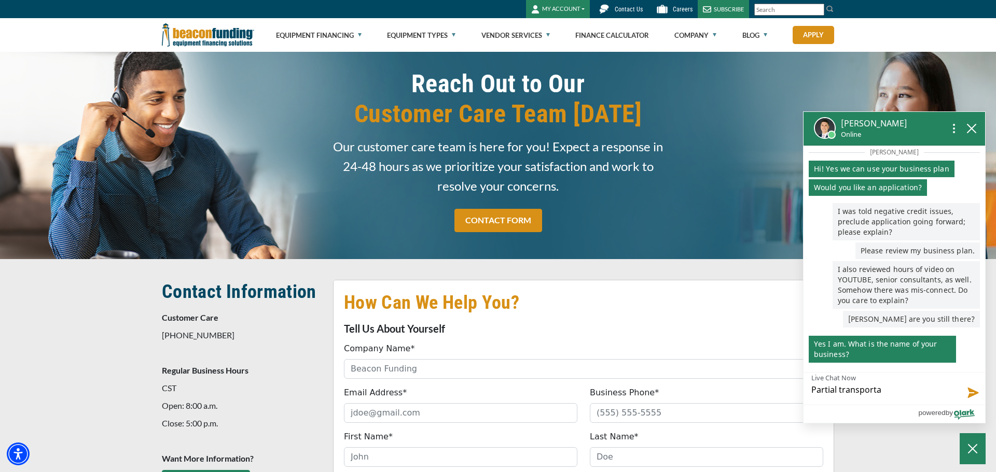
type textarea "Partial transportat"
type textarea "Partial transportati"
type textarea "Partial transportatio"
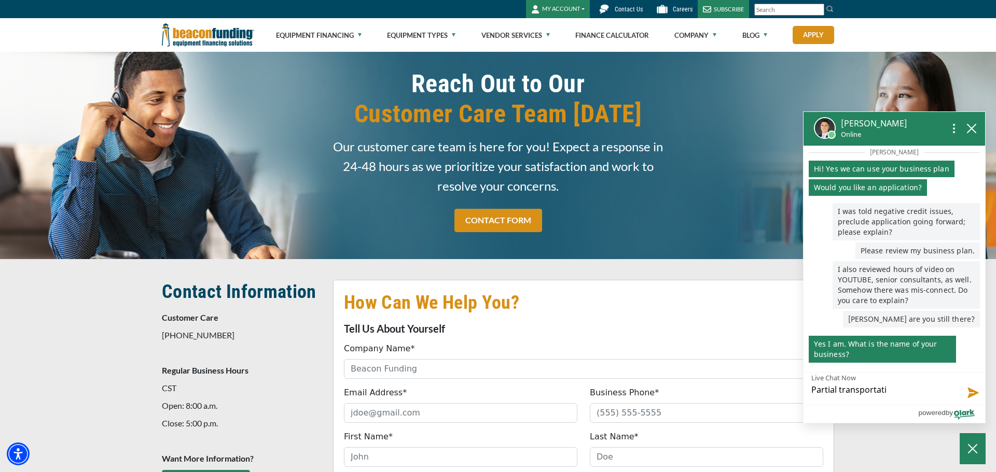
type textarea "Partial transportatio"
type textarea "Partial transportation"
type textarea "Partial"
type textarea "Partial Transportation"
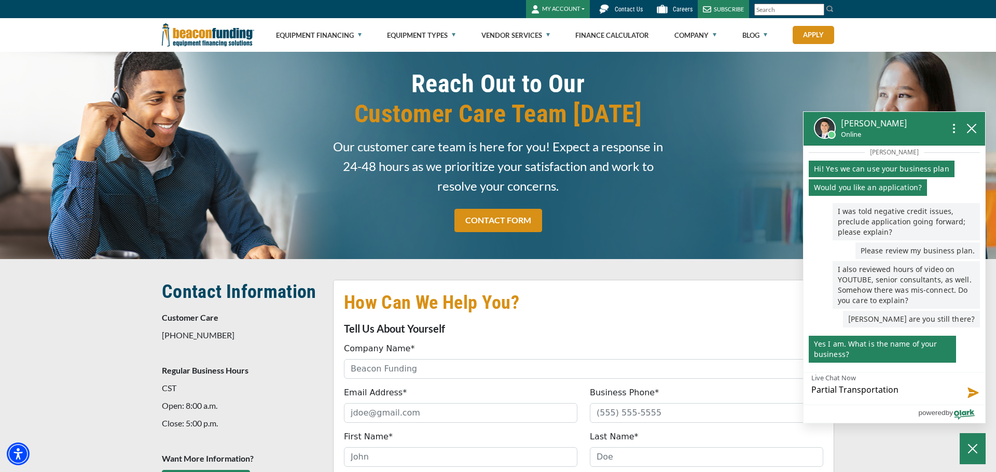
type textarea "Partial Transportation F"
type textarea "Partial Transportation Fr"
type textarea "Partial Transportation Fre"
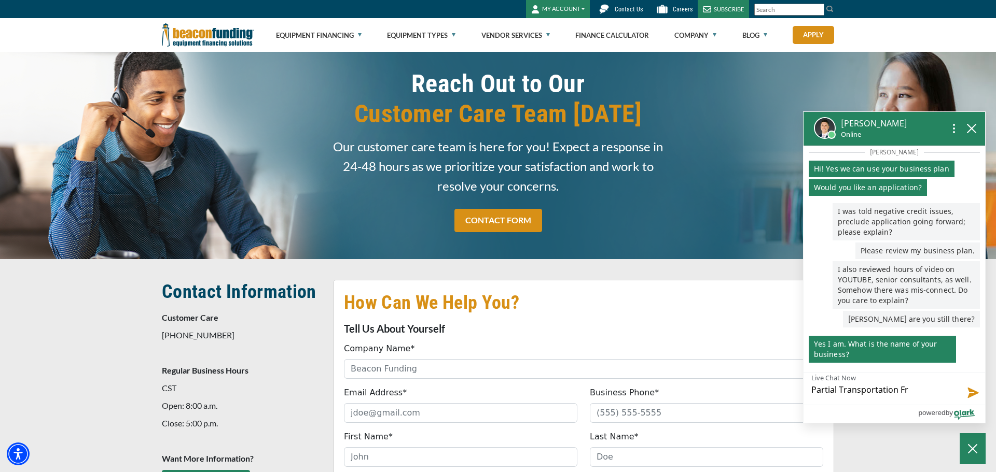
type textarea "Partial Transportation Fre"
type textarea "Partial Transportation Frei"
type textarea "Partial Transportation Freig"
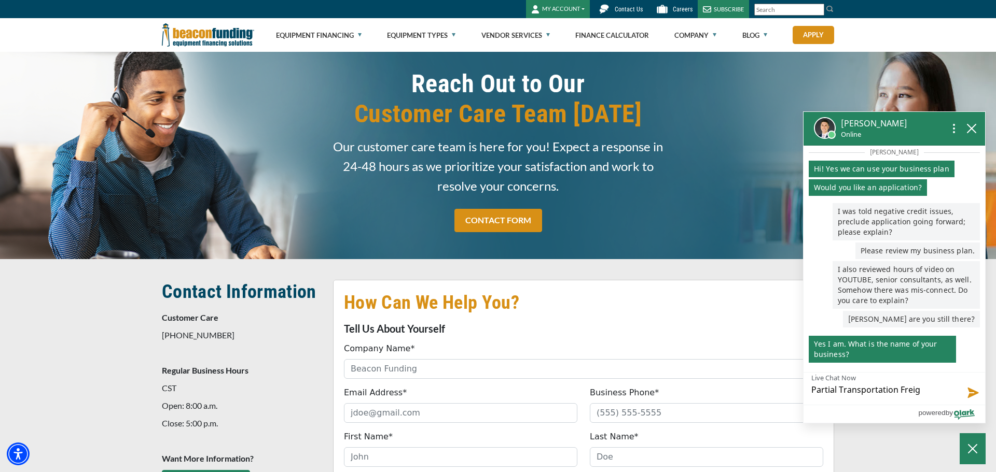
type textarea "Partial Transportation Freigh"
type textarea "Partial Transportation Freight"
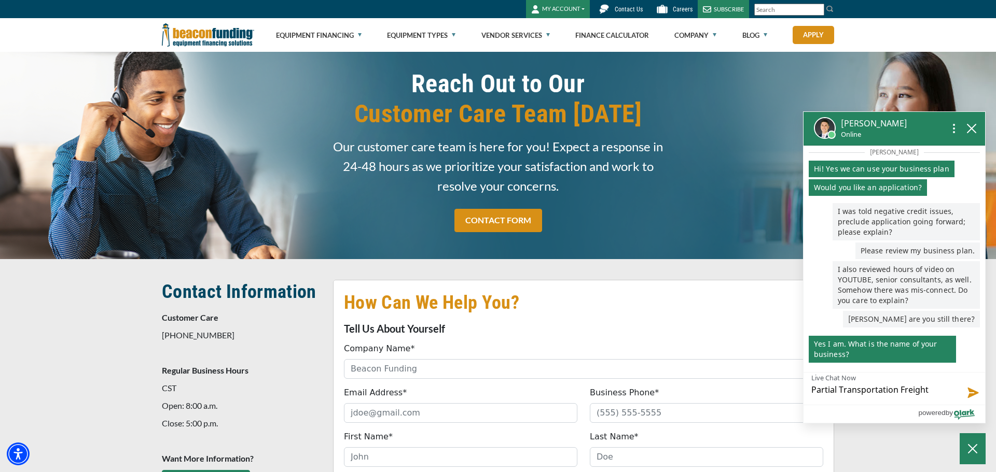
type textarea "Partial Transportation Freight"
type textarea "Partial Transportation Freight L"
type textarea "Partial Transportation Freight LL"
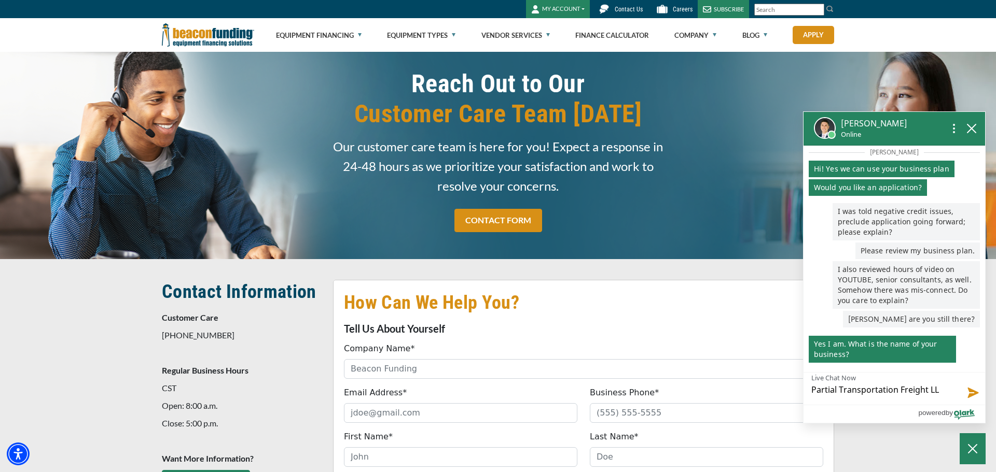
type textarea "Partial Transportation Freight LLC"
click at [974, 394] on button "Send message" at bounding box center [971, 392] width 28 height 26
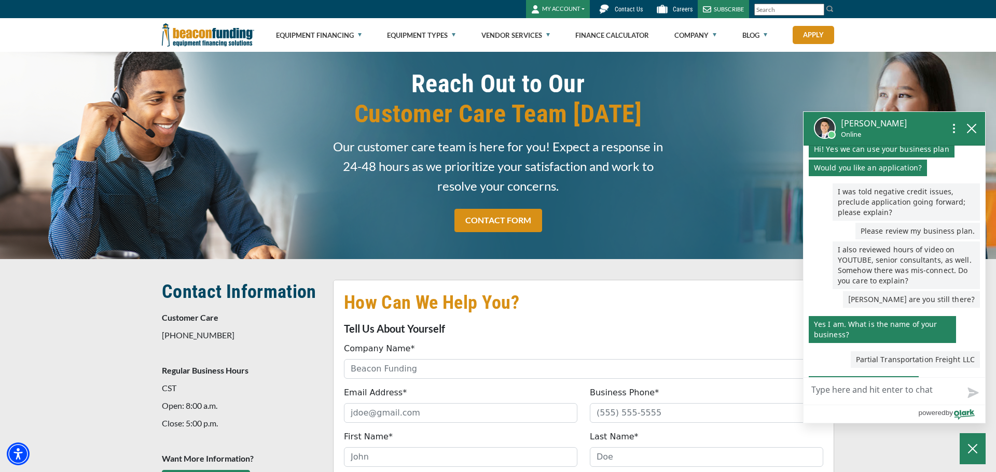
scroll to position [109, 0]
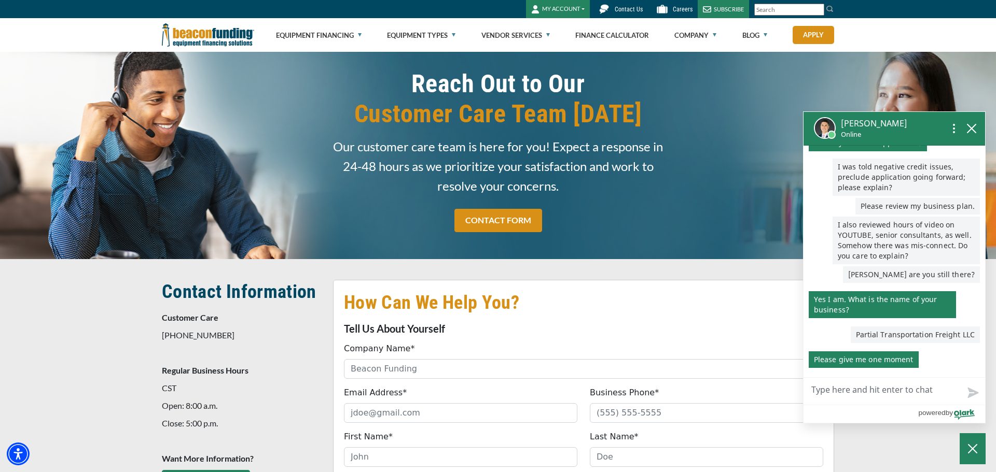
click at [827, 390] on textarea "Live Chat Now" at bounding box center [894, 391] width 182 height 27
type textarea "o"
type textarea "ok"
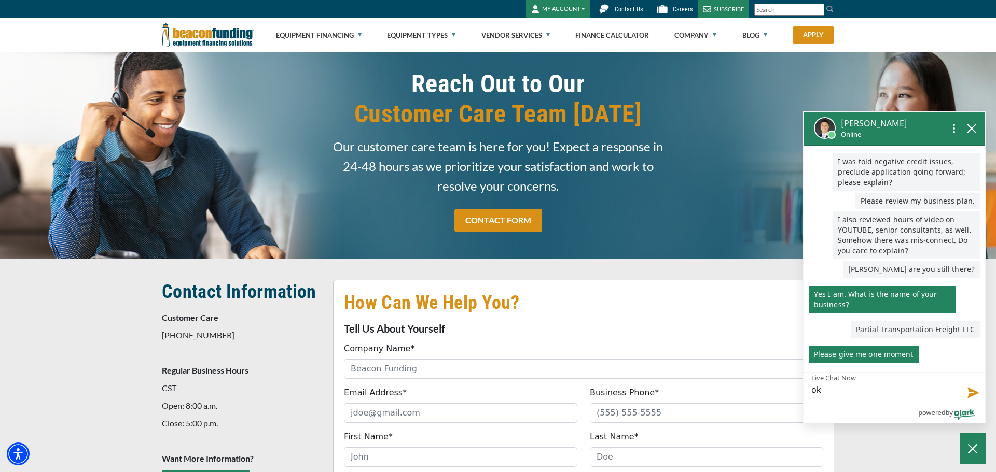
type textarea "oka"
type textarea "okay"
click at [971, 391] on button "Send message" at bounding box center [971, 392] width 28 height 26
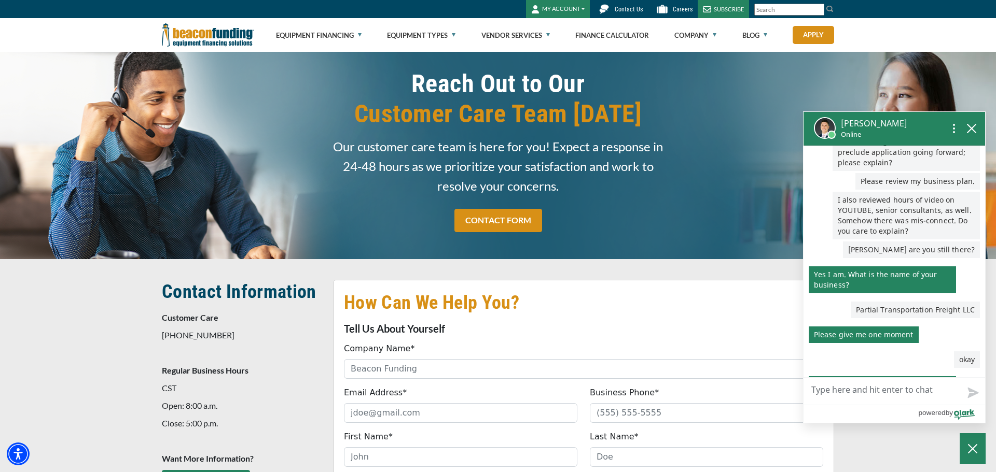
scroll to position [170, 0]
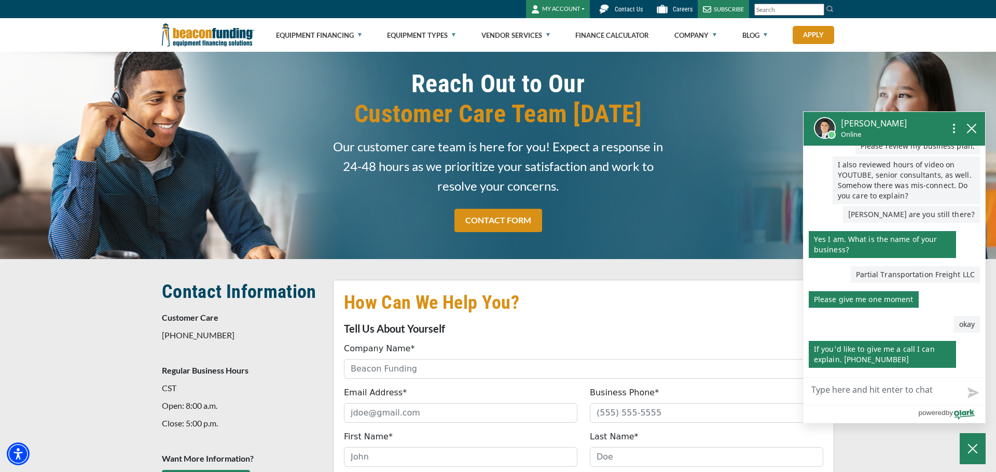
click at [818, 394] on textarea "Live Chat Now" at bounding box center [894, 391] width 182 height 27
type textarea "o"
type textarea "ok"
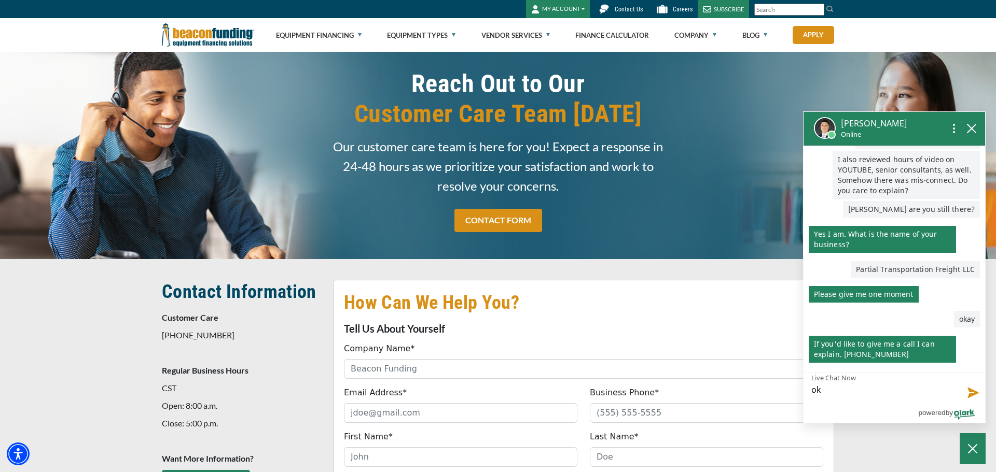
type textarea "oka"
type textarea "okay"
click at [972, 387] on button "Send message" at bounding box center [971, 392] width 28 height 26
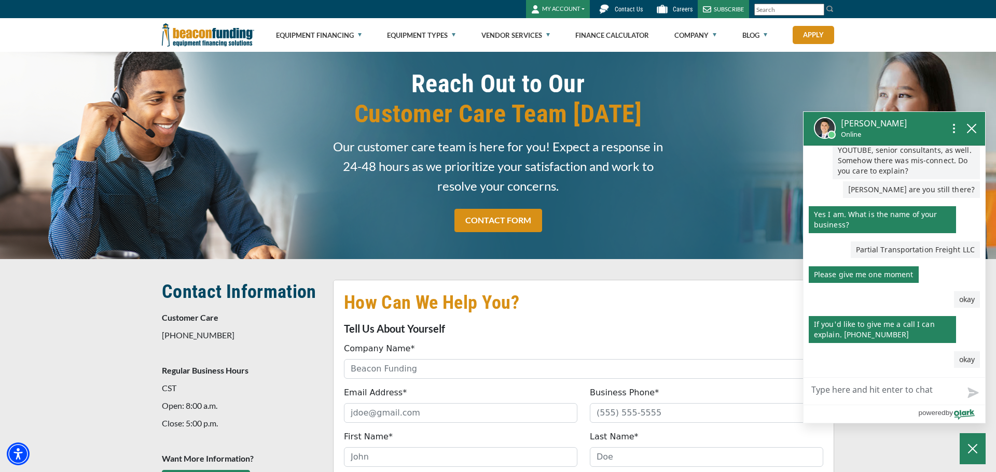
scroll to position [194, 0]
click at [969, 127] on icon "close chatbox" at bounding box center [971, 128] width 8 height 8
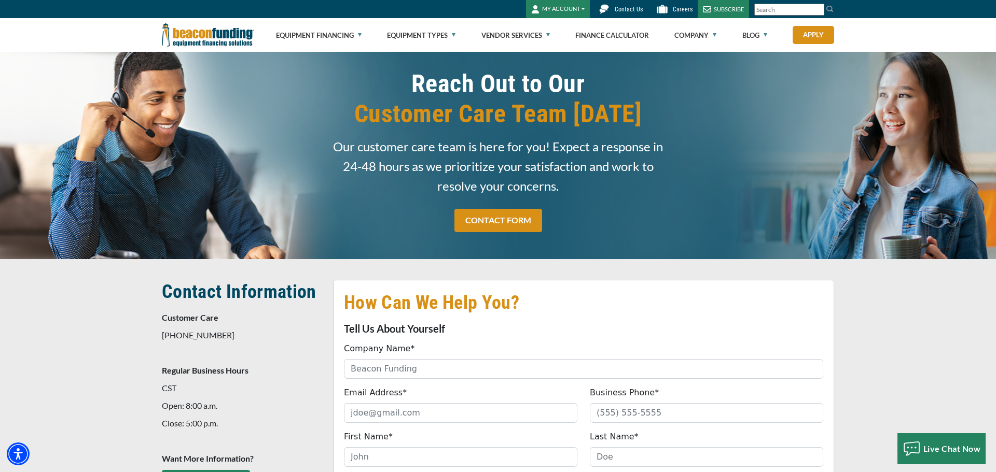
scroll to position [167, 0]
